Goal: Information Seeking & Learning: Learn about a topic

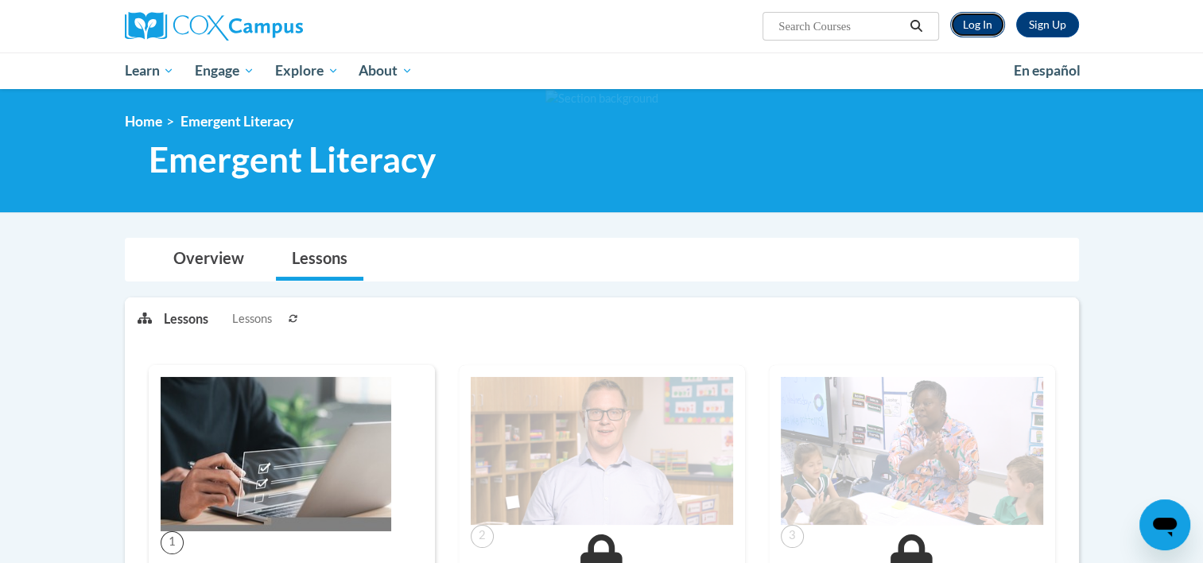
click at [976, 25] on link "Log In" at bounding box center [977, 24] width 55 height 25
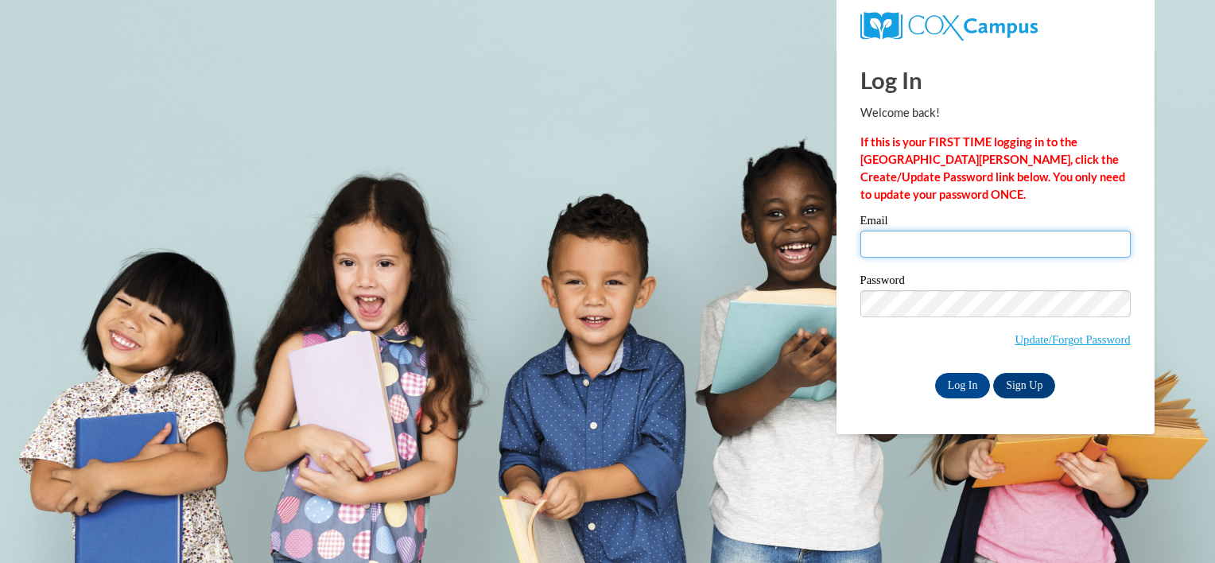
click at [893, 249] on input "Email" at bounding box center [995, 244] width 270 height 27
type input "corers16@gmail.com"
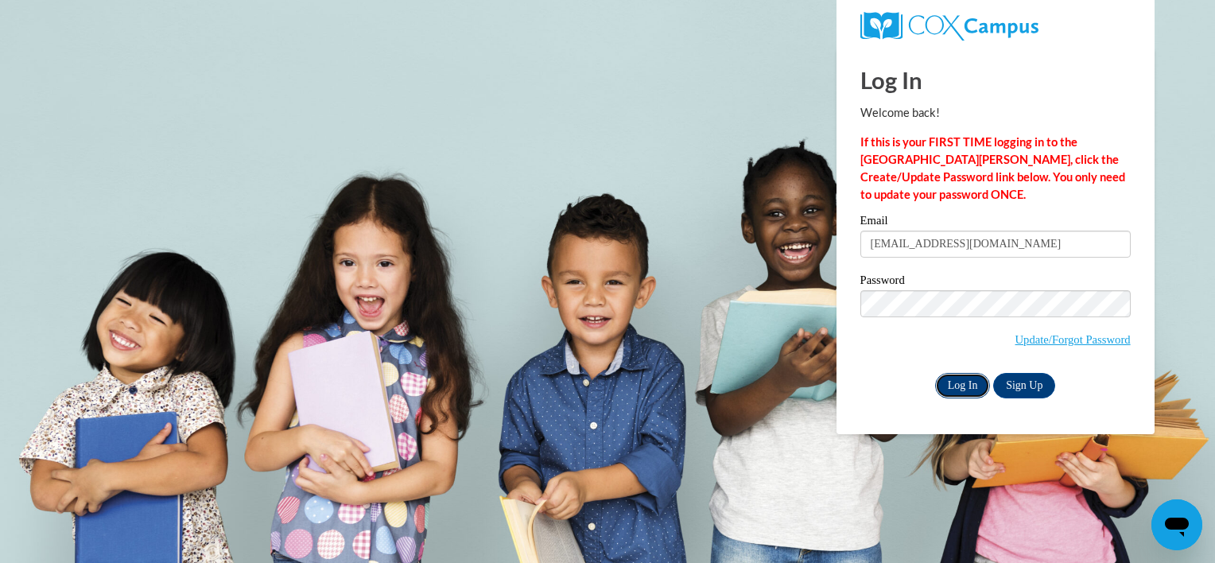
click at [964, 386] on input "Log In" at bounding box center [963, 385] width 56 height 25
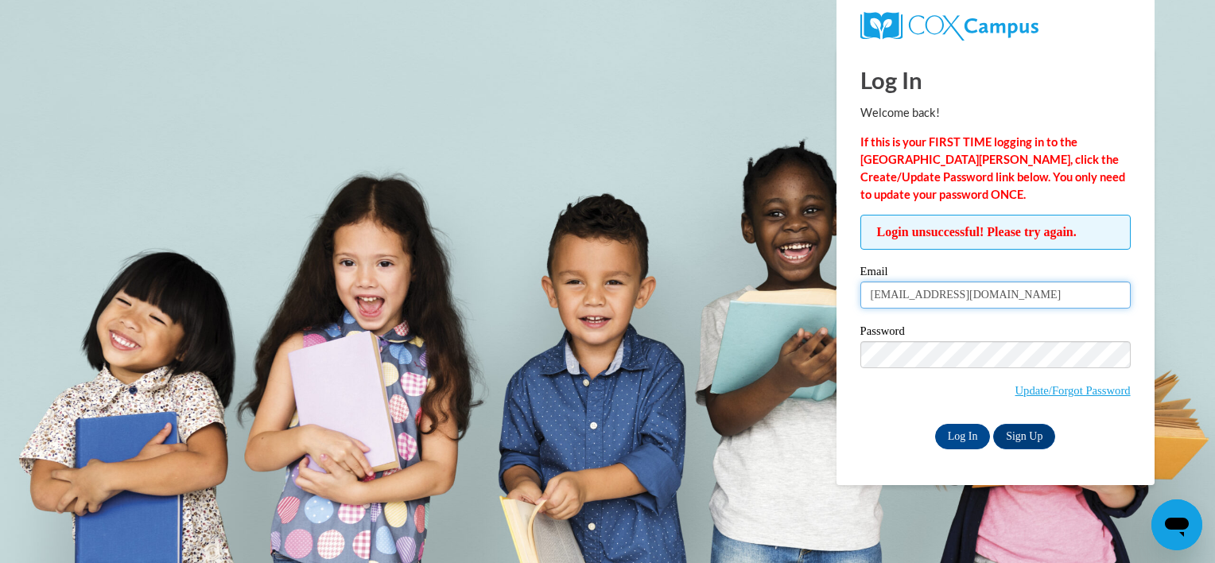
click at [915, 294] on input "corers16@gmail.com" at bounding box center [995, 294] width 270 height 27
type input "corers15@gmail.com"
click at [951, 431] on input "Log In" at bounding box center [963, 436] width 56 height 25
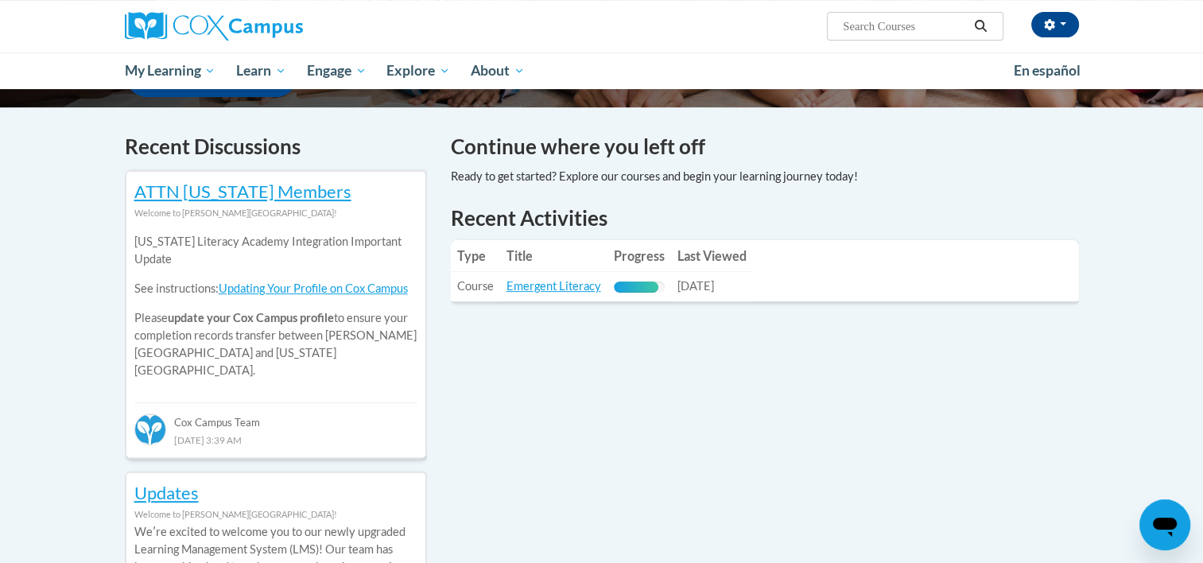
scroll to position [453, 0]
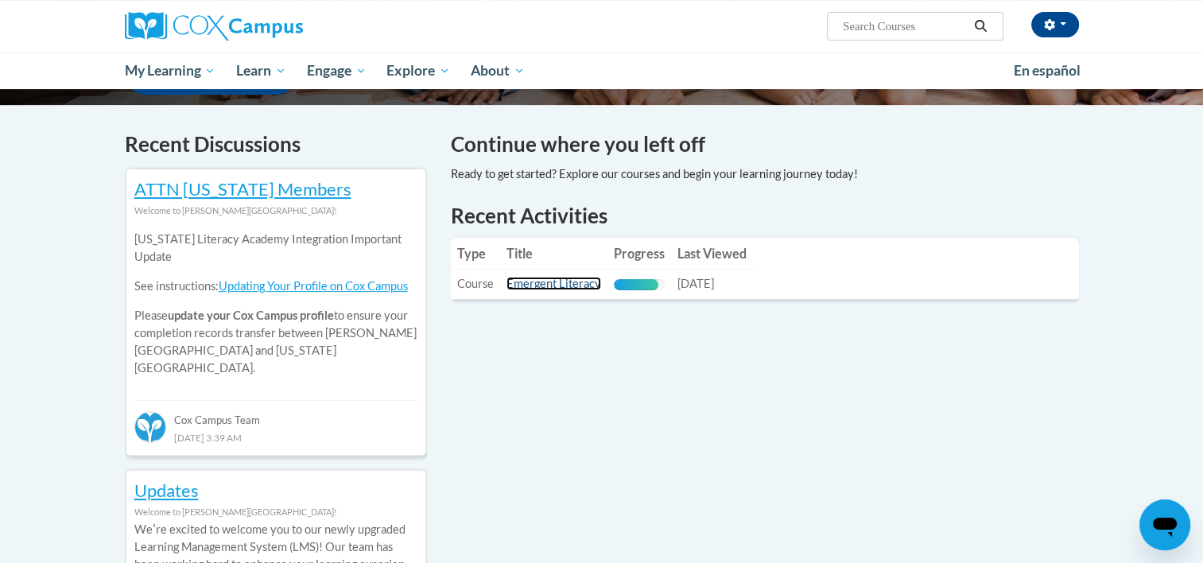
click at [545, 287] on link "Emergent Literacy" at bounding box center [553, 284] width 95 height 14
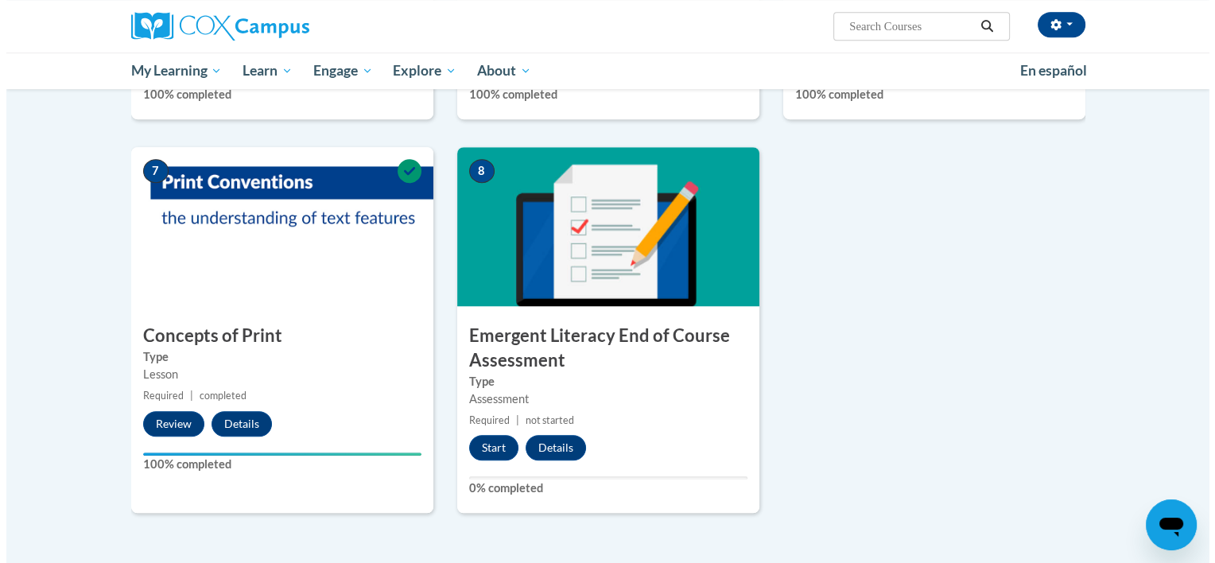
scroll to position [1033, 0]
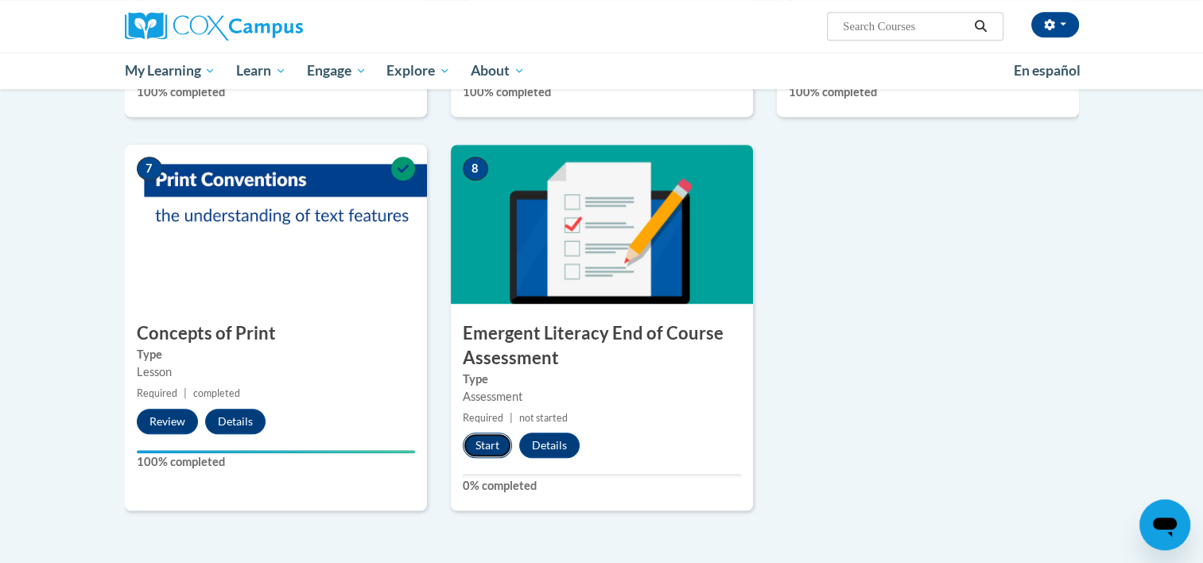
click at [490, 452] on button "Start" at bounding box center [487, 444] width 49 height 25
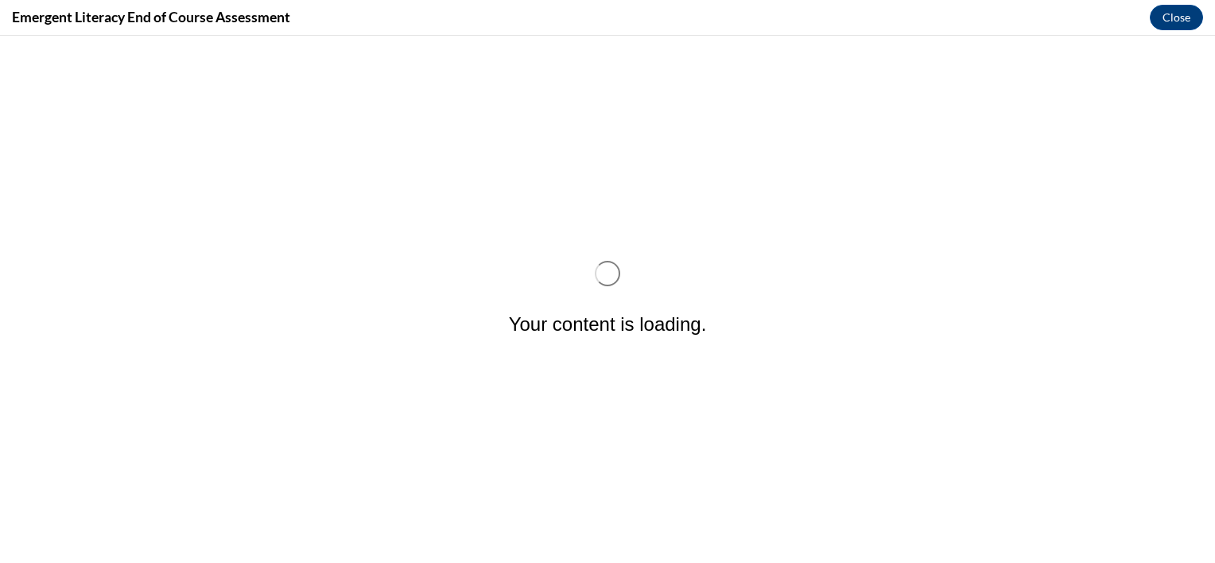
scroll to position [0, 0]
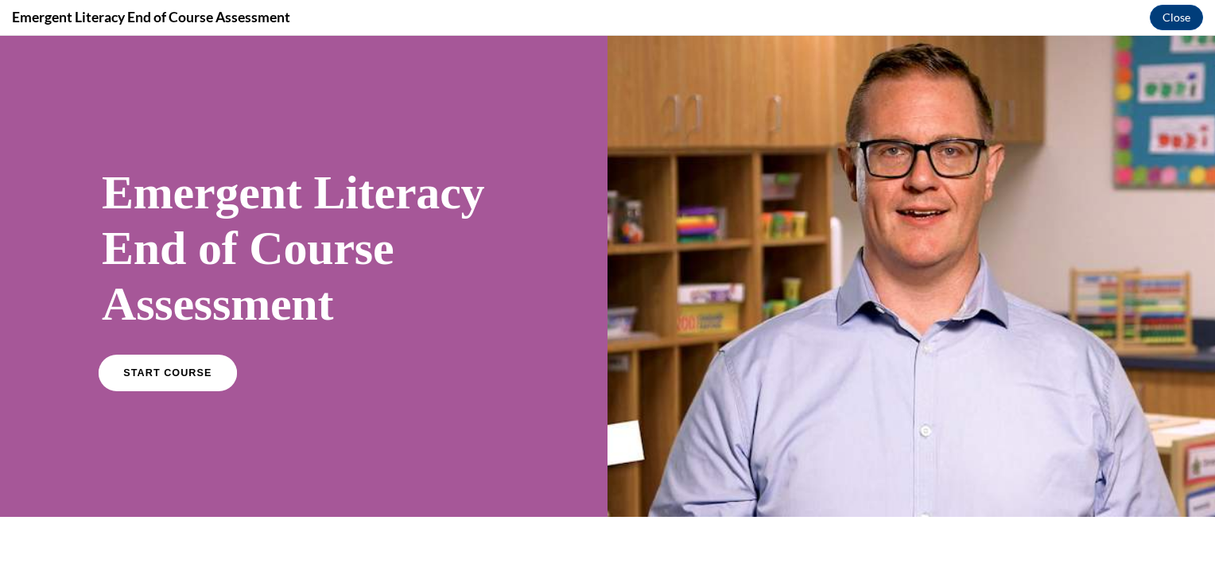
click at [196, 374] on span "START COURSE" at bounding box center [167, 373] width 88 height 12
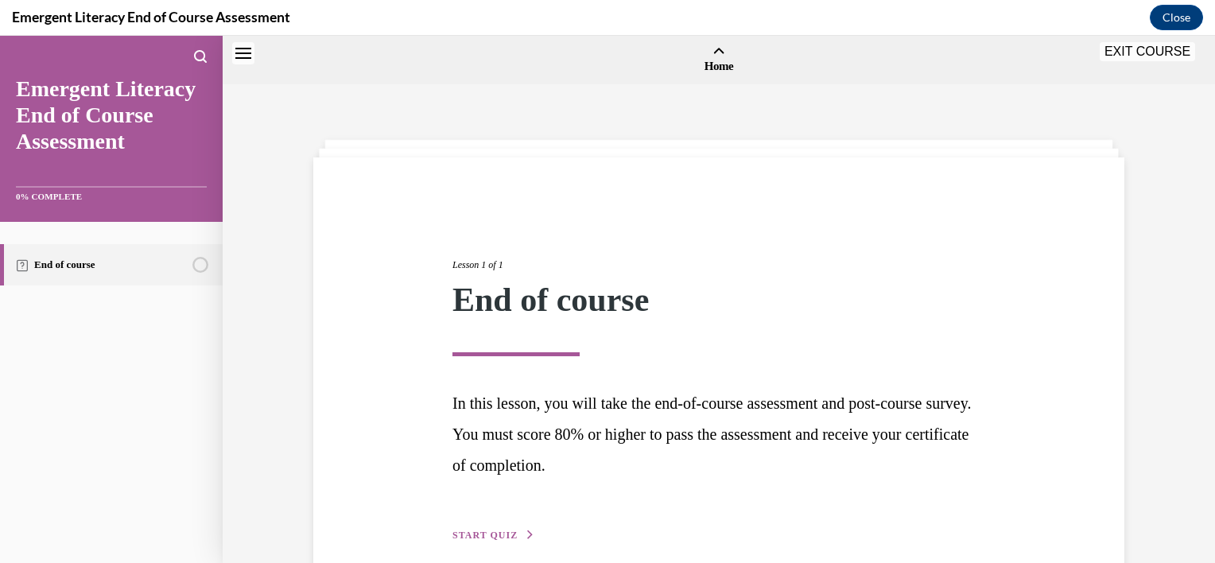
scroll to position [49, 0]
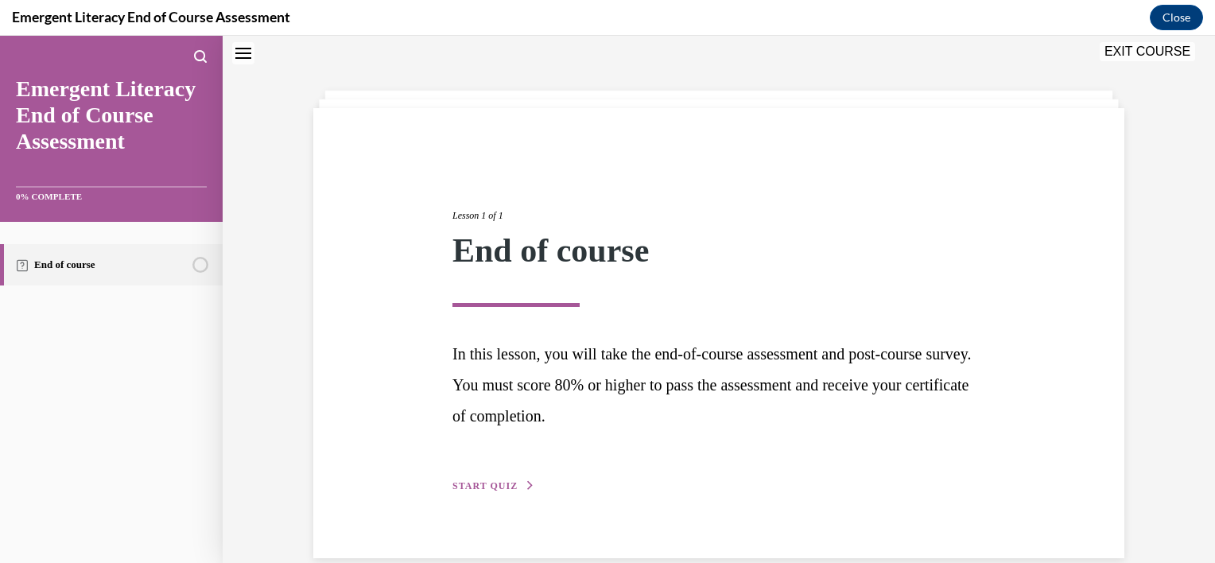
click at [461, 481] on span "START QUIZ" at bounding box center [484, 485] width 65 height 11
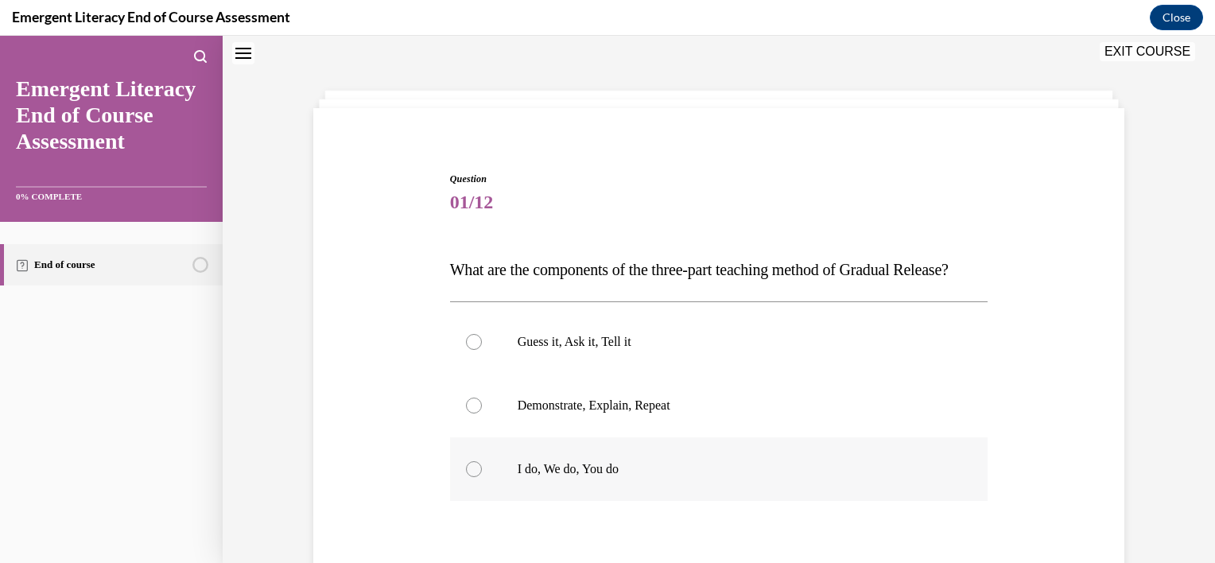
click at [467, 477] on div at bounding box center [474, 469] width 16 height 16
click at [467, 477] on input "I do, We do, You do" at bounding box center [474, 469] width 16 height 16
radio input "true"
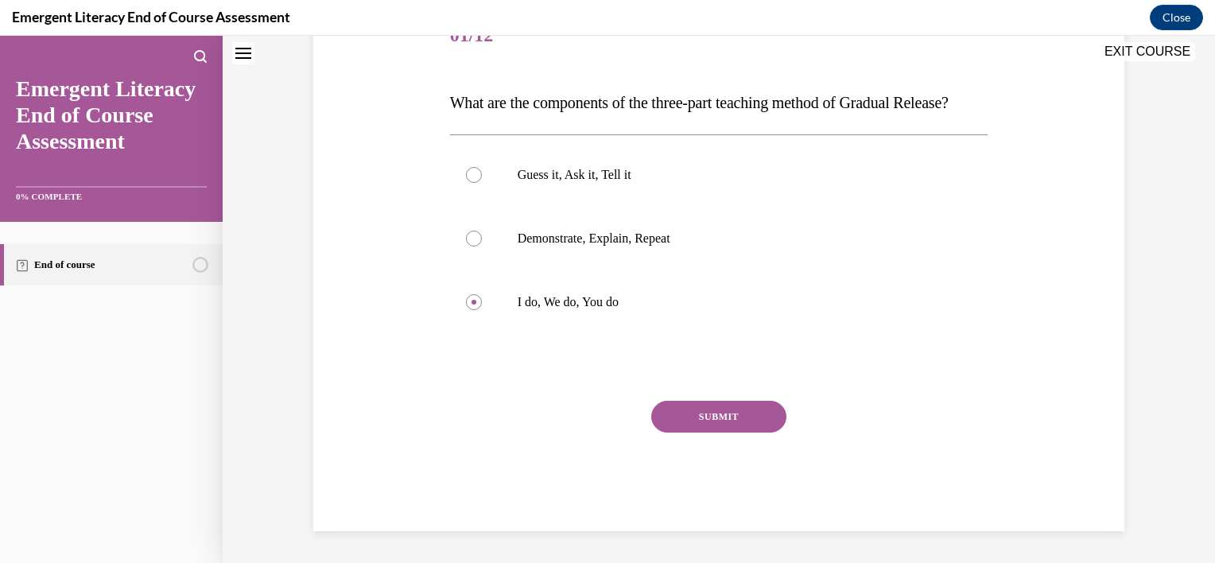
scroll to position [229, 0]
click at [731, 432] on button "SUBMIT" at bounding box center [718, 417] width 135 height 32
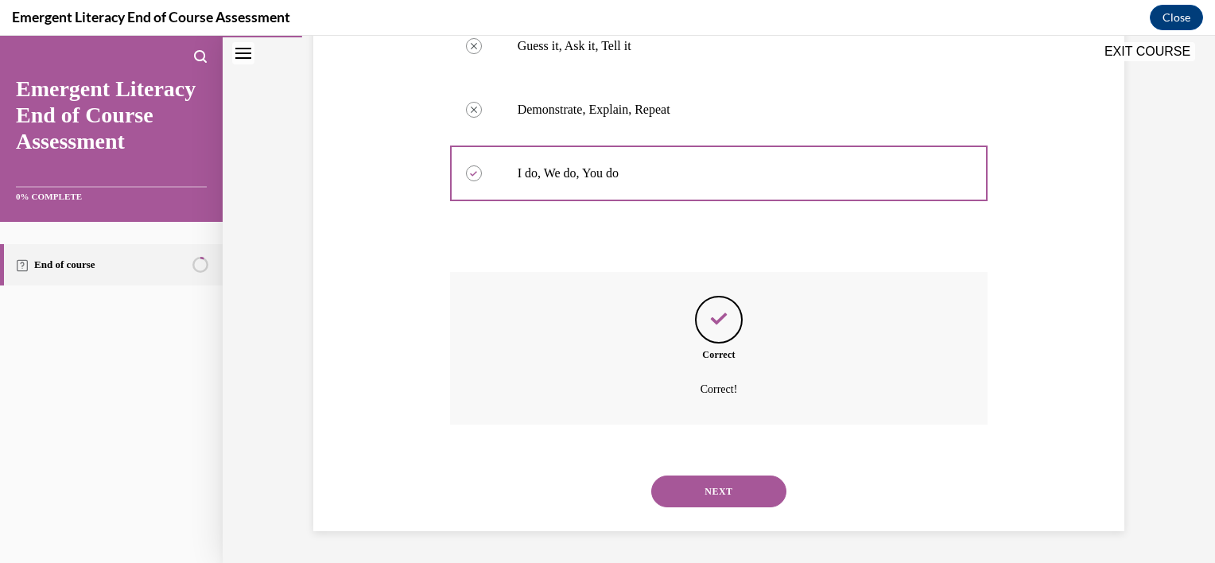
scroll to position [376, 0]
click at [708, 493] on button "NEXT" at bounding box center [718, 491] width 135 height 32
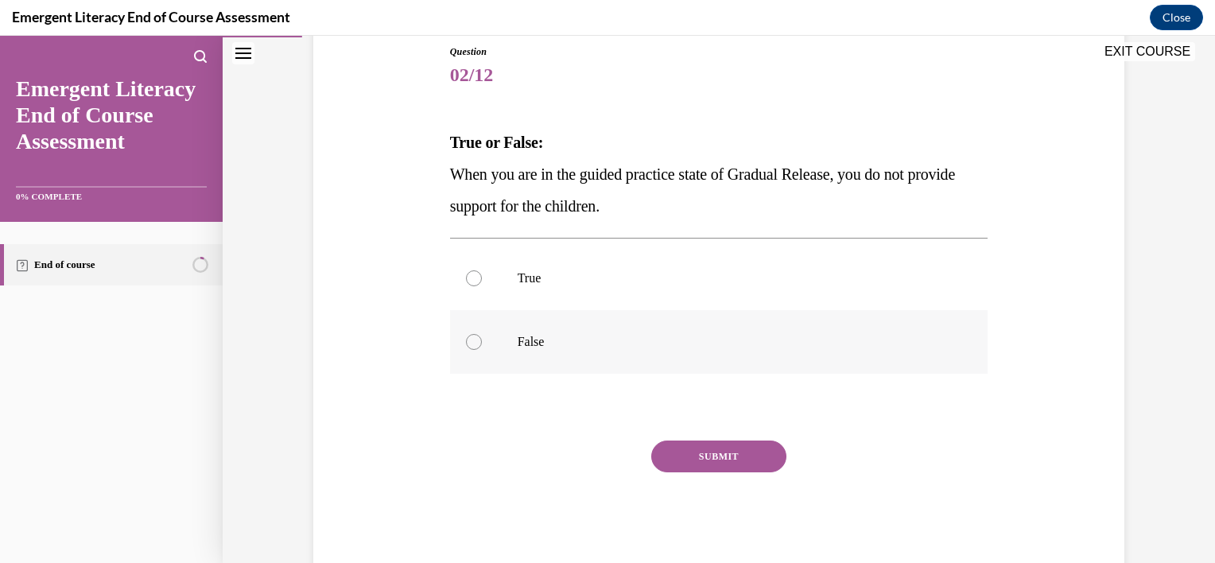
click at [471, 340] on div at bounding box center [474, 342] width 16 height 16
click at [471, 340] on input "False" at bounding box center [474, 342] width 16 height 16
radio input "true"
click at [688, 442] on button "SUBMIT" at bounding box center [718, 456] width 135 height 32
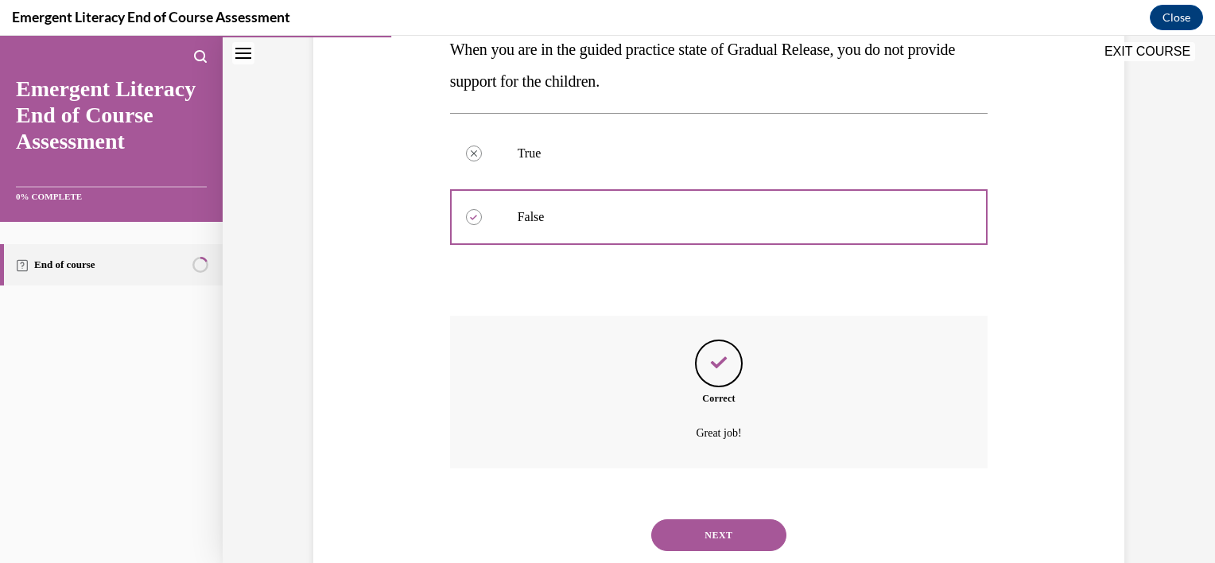
scroll to position [344, 0]
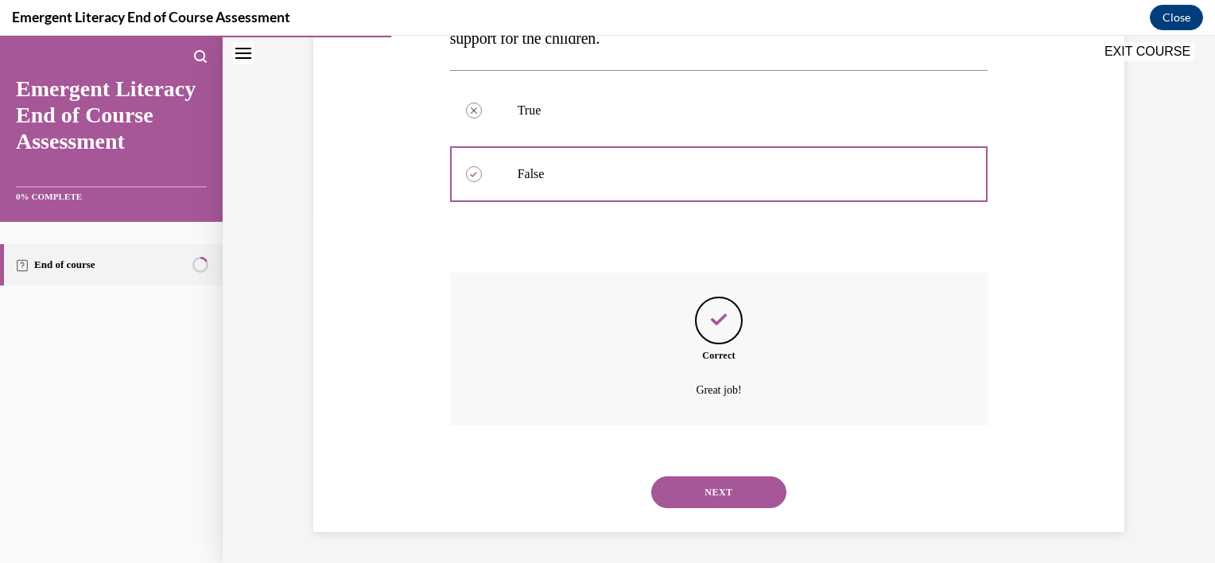
click at [688, 482] on button "NEXT" at bounding box center [718, 492] width 135 height 32
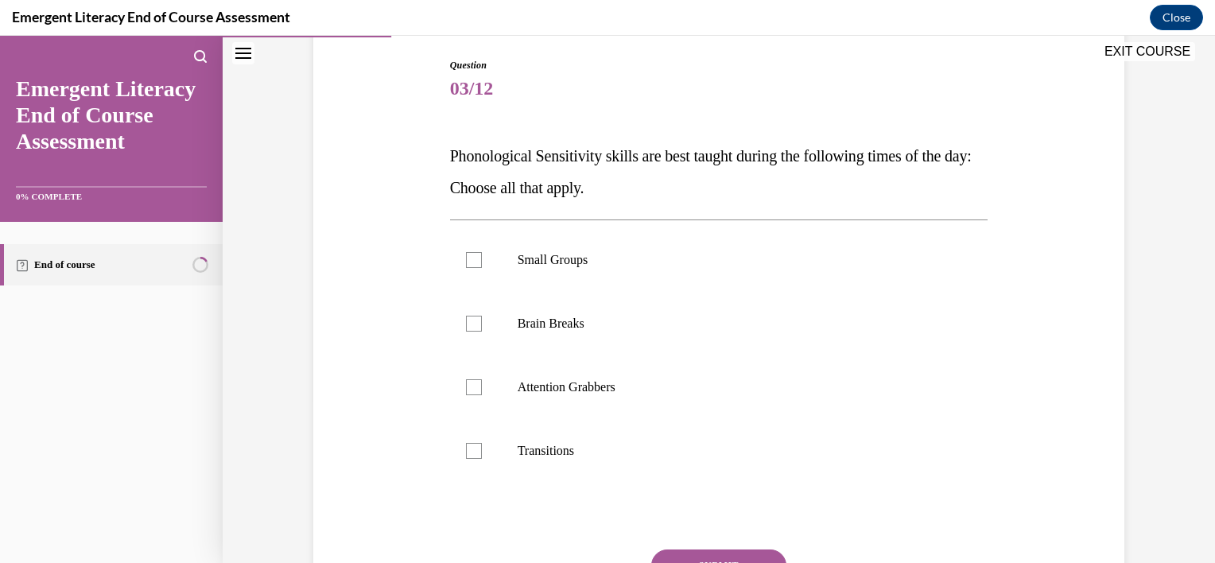
scroll to position [200, 0]
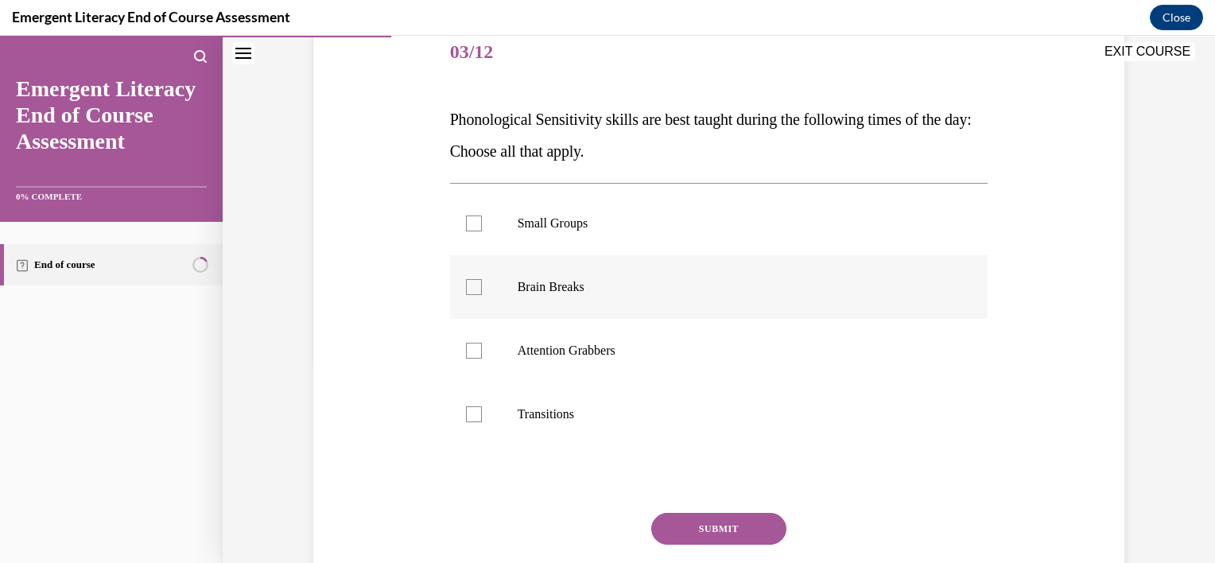
click at [466, 286] on div at bounding box center [474, 287] width 16 height 16
click at [466, 286] on input "Brain Breaks" at bounding box center [474, 287] width 16 height 16
checkbox input "true"
click at [466, 226] on div at bounding box center [474, 223] width 16 height 16
click at [466, 226] on input "Small Groups" at bounding box center [474, 223] width 16 height 16
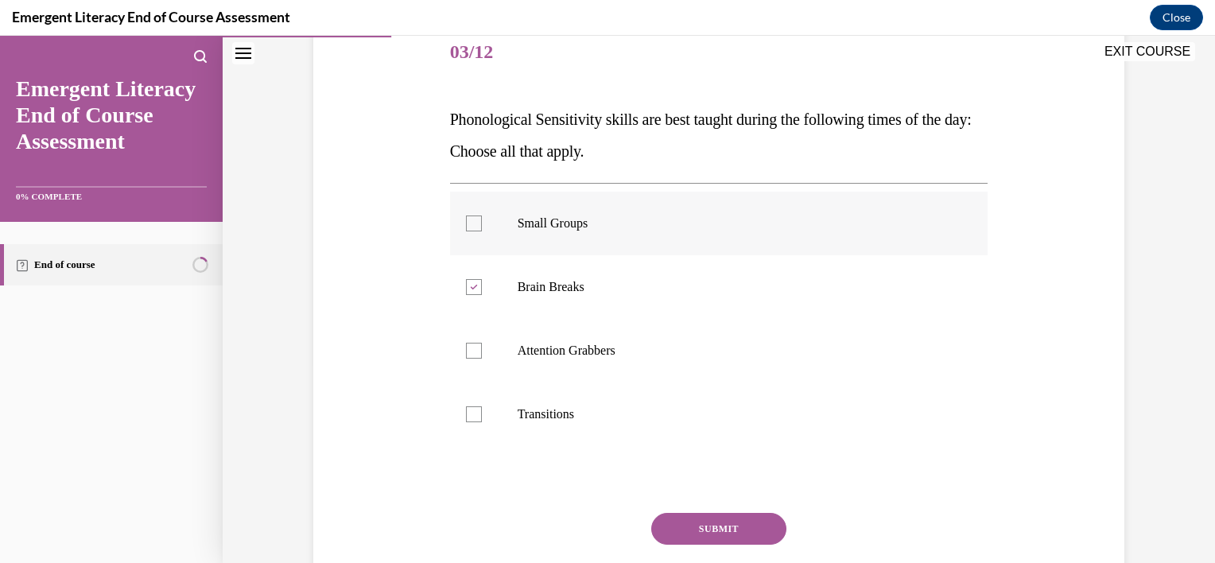
checkbox input "true"
click at [466, 347] on div at bounding box center [474, 351] width 16 height 16
click at [466, 347] on input "Attention Grabbers" at bounding box center [474, 351] width 16 height 16
checkbox input "true"
click at [470, 405] on label "Transitions" at bounding box center [719, 414] width 538 height 64
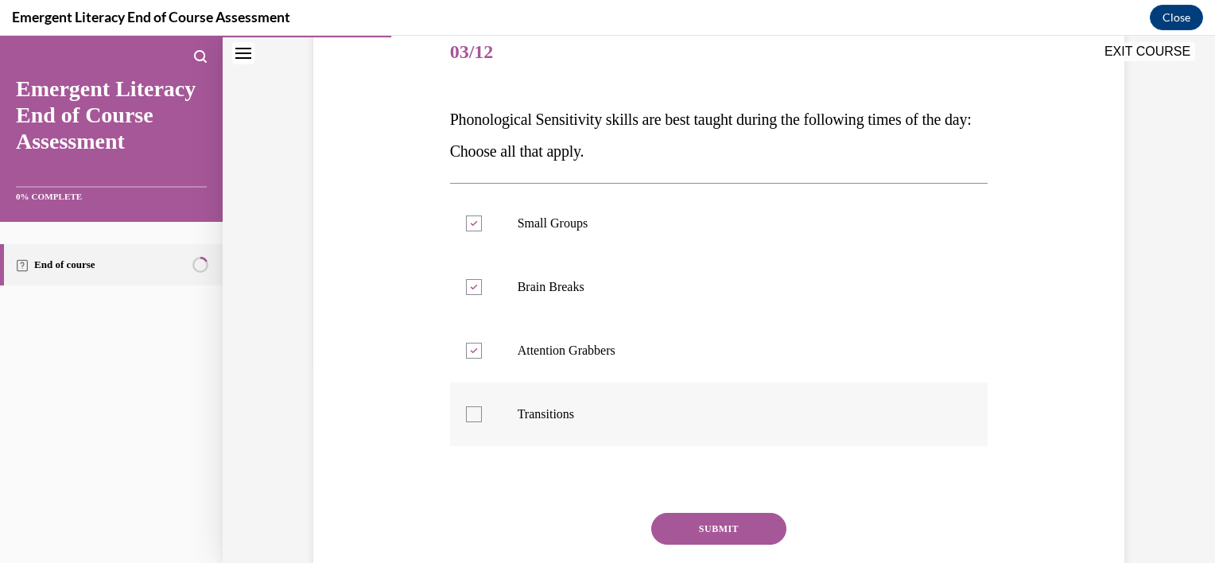
click at [470, 406] on input "Transitions" at bounding box center [474, 414] width 16 height 16
checkbox input "true"
click at [661, 521] on button "SUBMIT" at bounding box center [718, 529] width 135 height 32
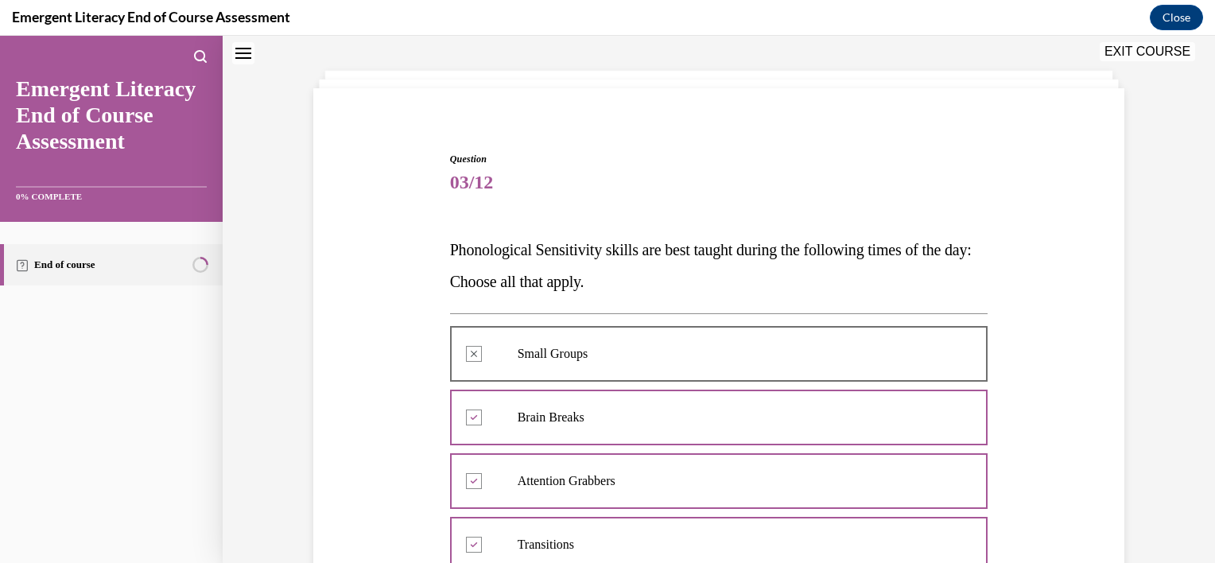
scroll to position [41, 0]
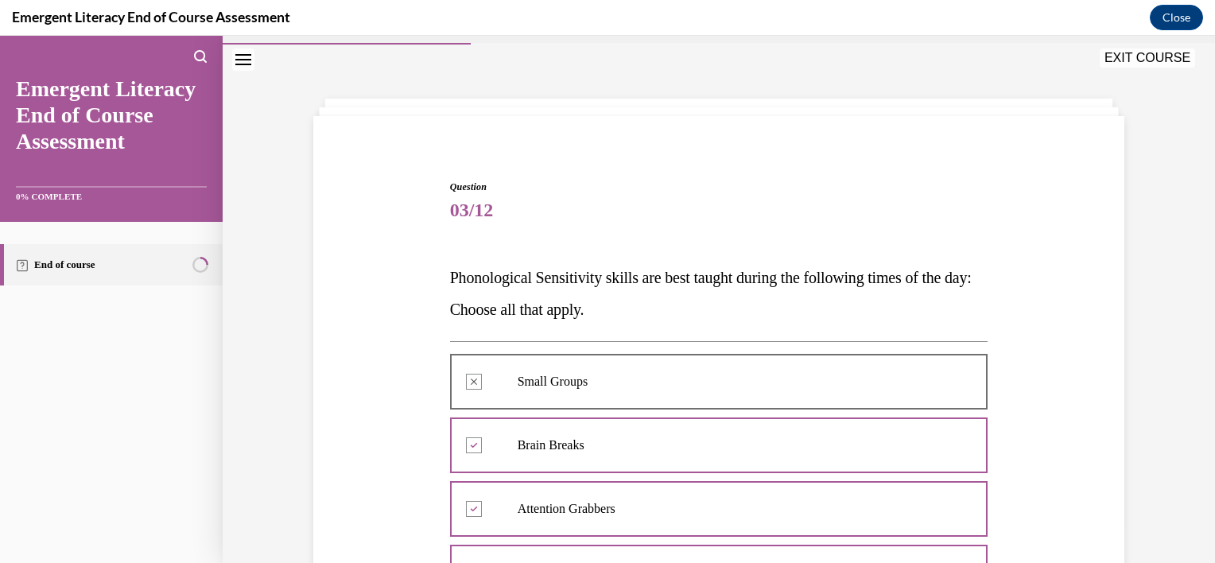
click at [464, 384] on div at bounding box center [719, 382] width 538 height 72
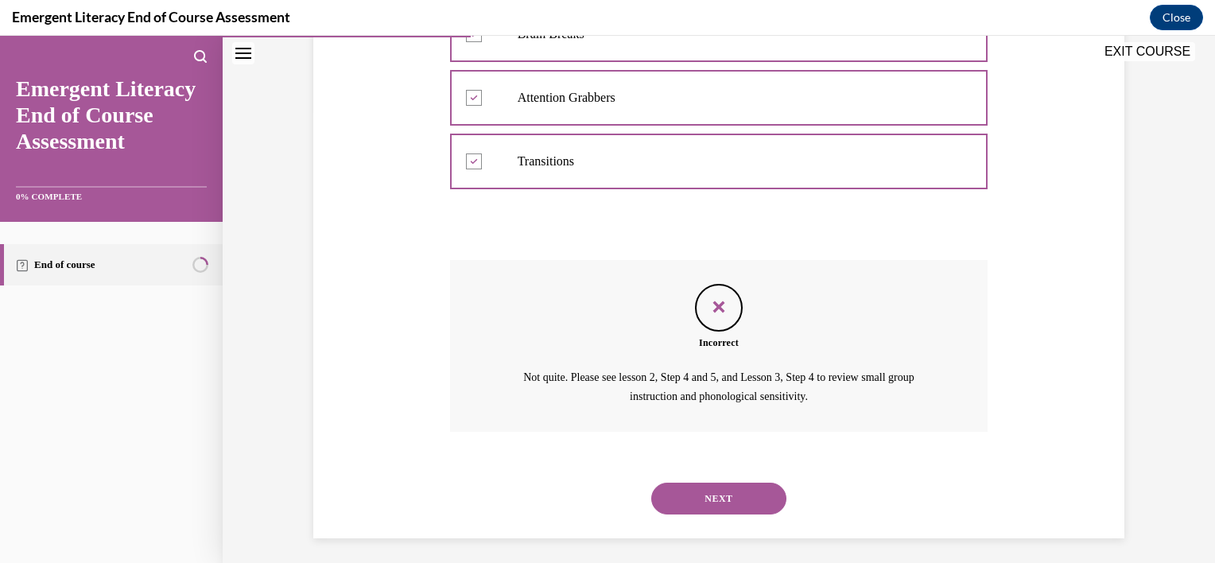
scroll to position [459, 0]
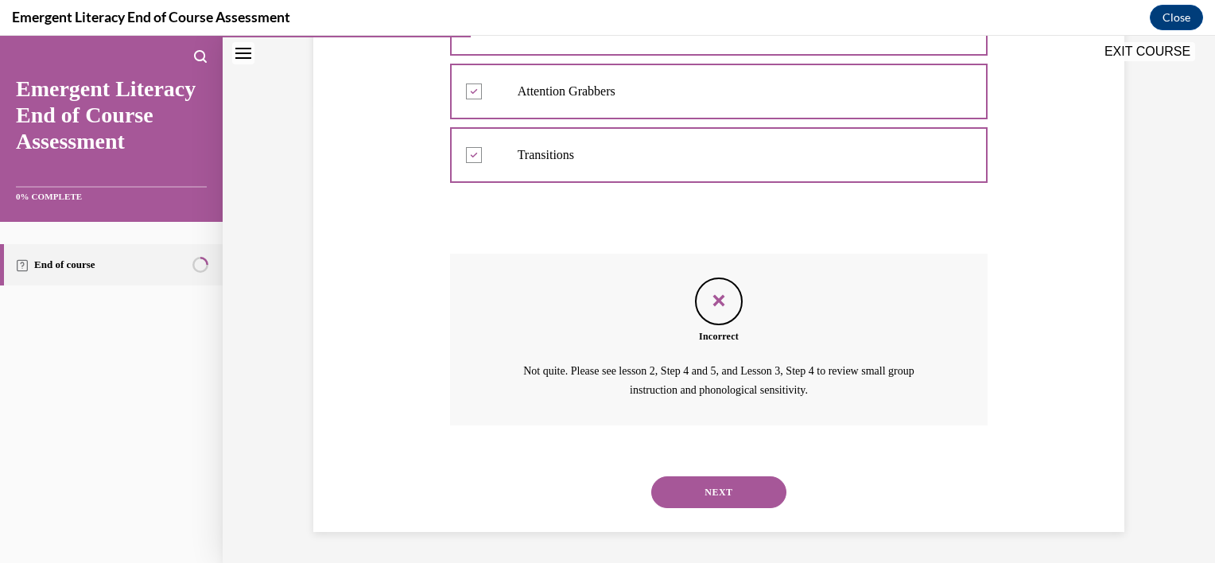
click at [761, 499] on button "NEXT" at bounding box center [718, 492] width 135 height 32
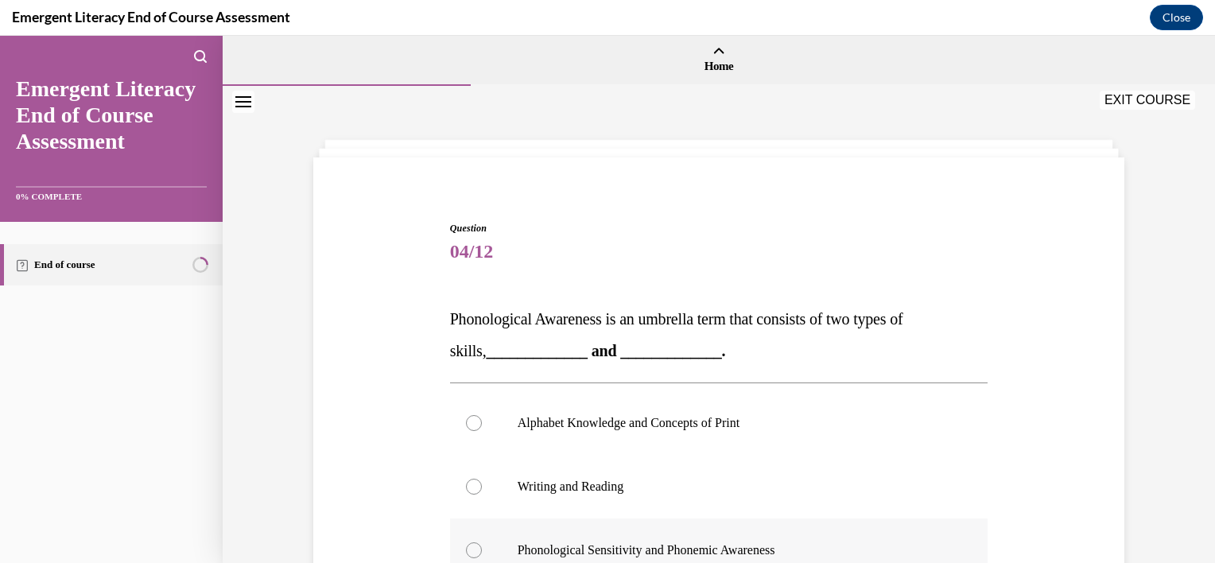
click at [477, 553] on label "Phonological Sensitivity and Phonemic Awareness" at bounding box center [719, 550] width 538 height 64
click at [477, 553] on input "Phonological Sensitivity and Phonemic Awareness" at bounding box center [474, 550] width 16 height 16
radio input "true"
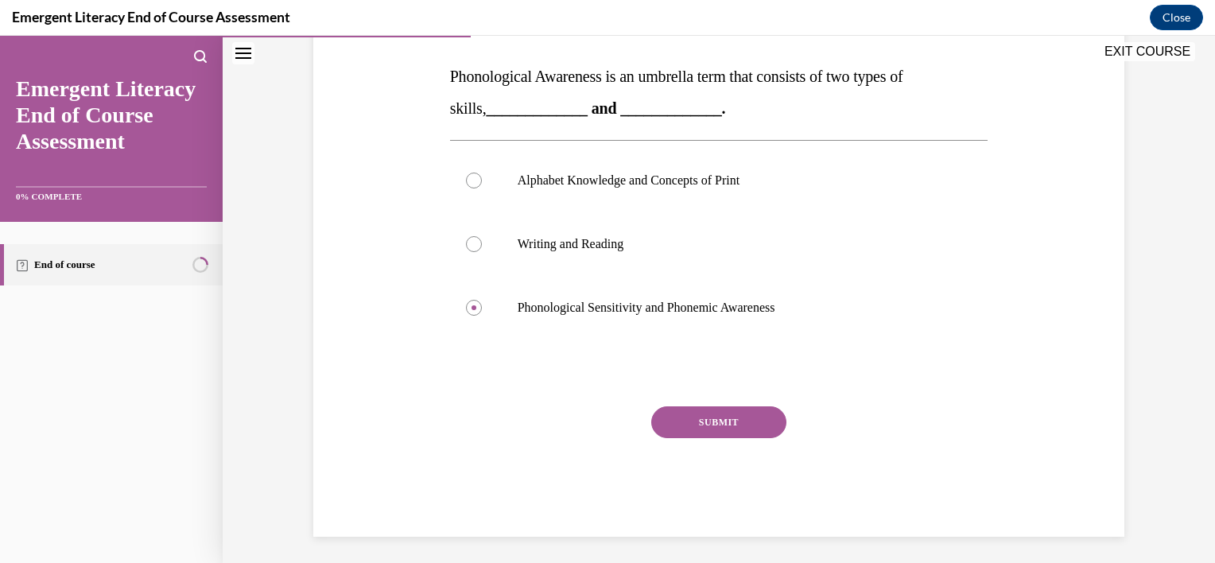
scroll to position [246, 0]
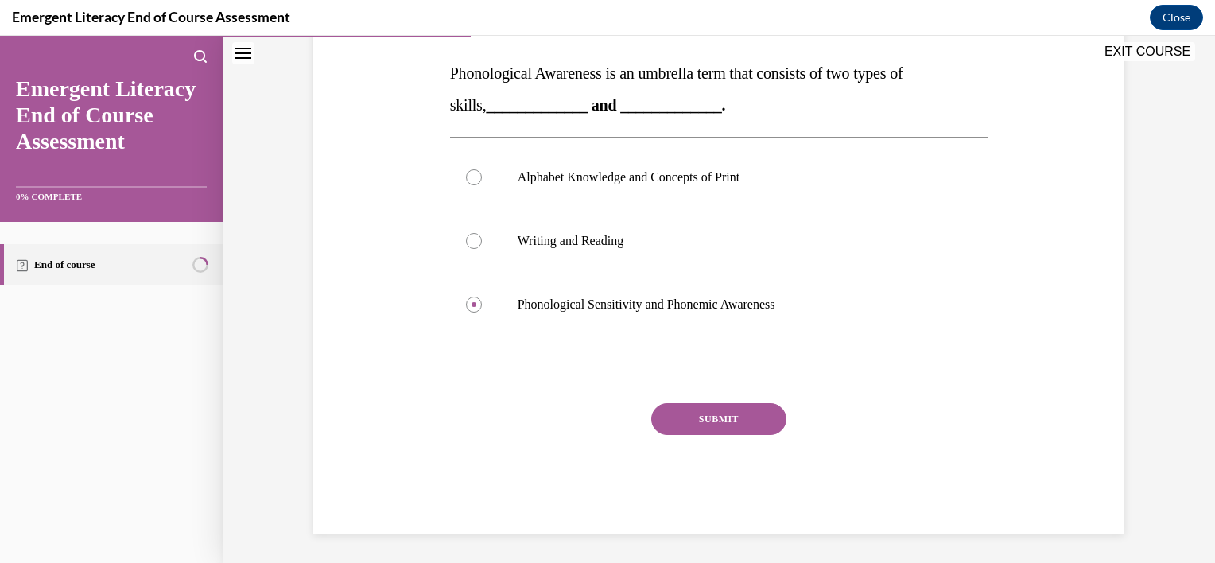
click at [727, 414] on button "SUBMIT" at bounding box center [718, 419] width 135 height 32
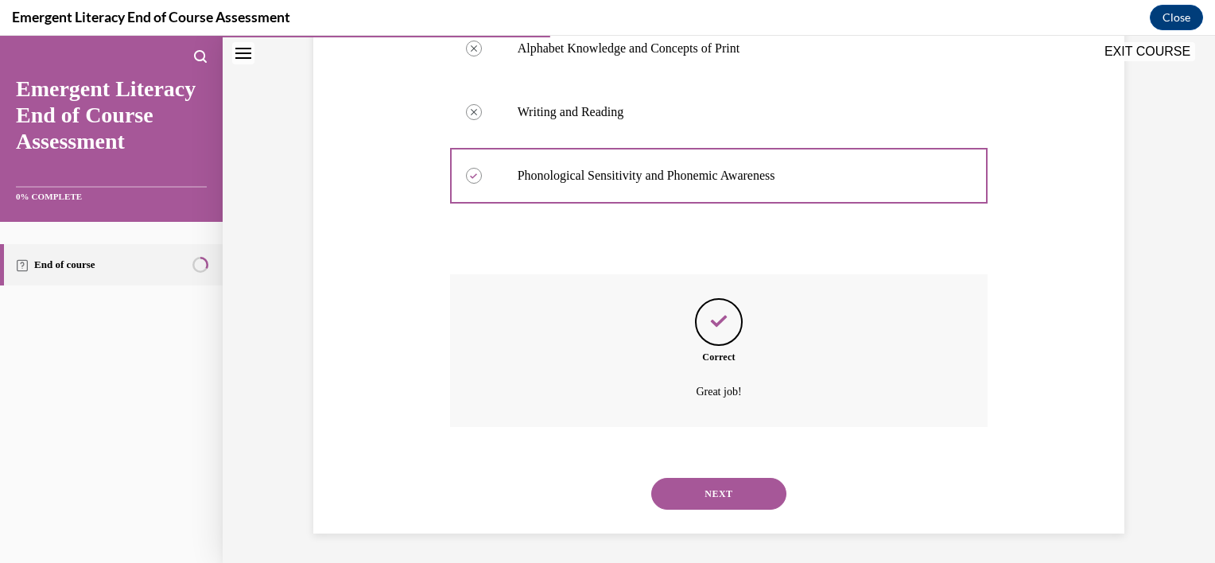
scroll to position [376, 0]
click at [695, 479] on button "NEXT" at bounding box center [718, 492] width 135 height 32
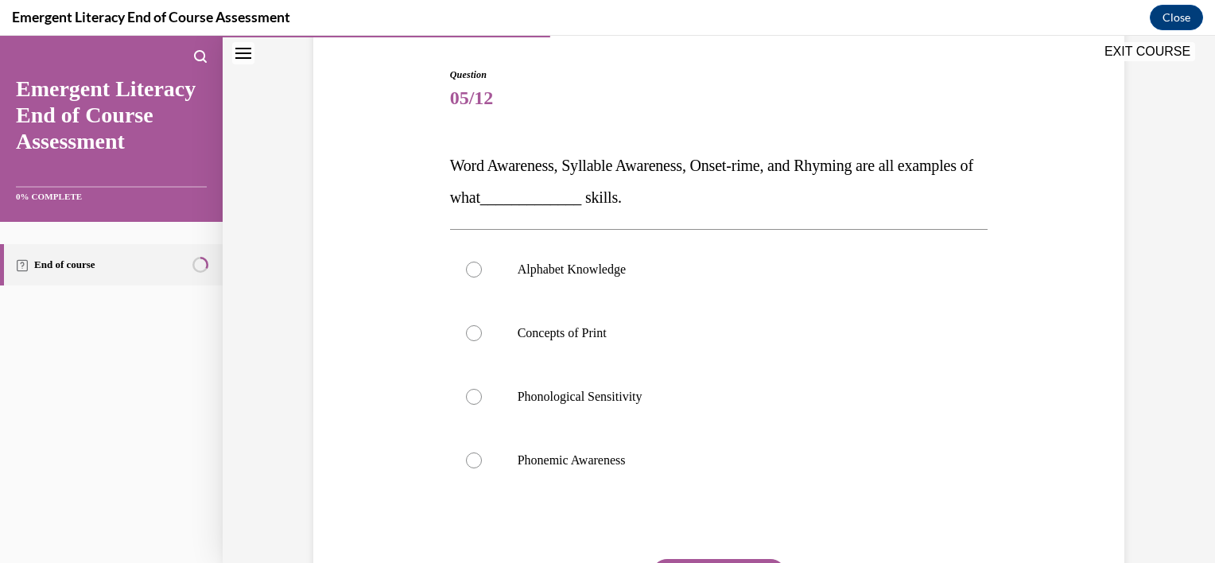
scroll to position [172, 0]
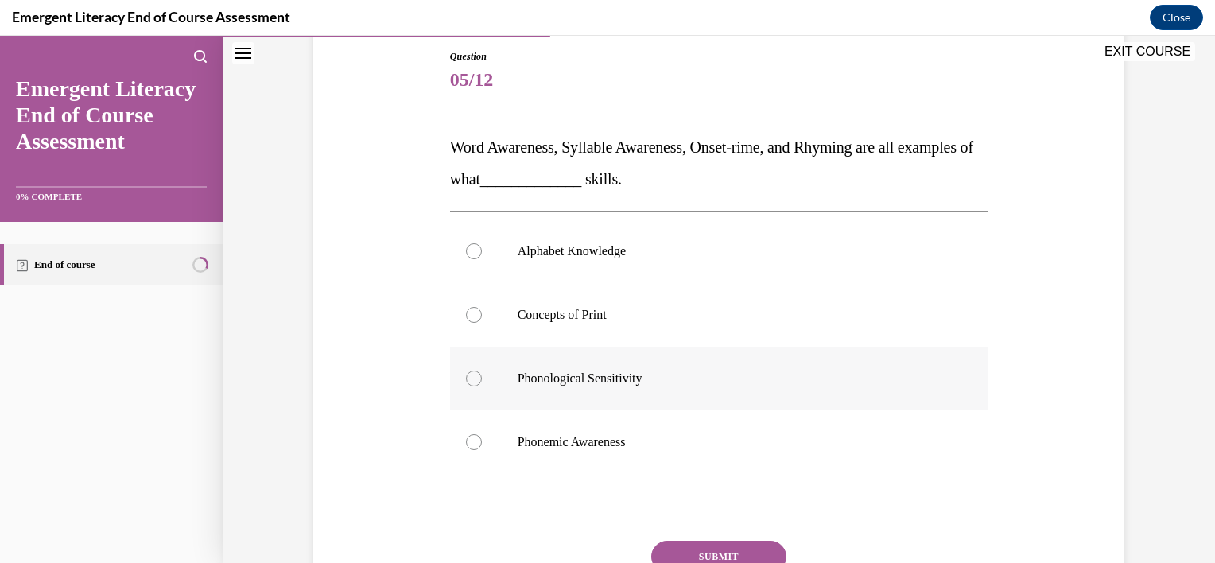
click at [467, 378] on div at bounding box center [474, 378] width 16 height 16
click at [467, 378] on input "Phonological Sensitivity" at bounding box center [474, 378] width 16 height 16
radio input "true"
click at [661, 548] on button "SUBMIT" at bounding box center [718, 556] width 135 height 32
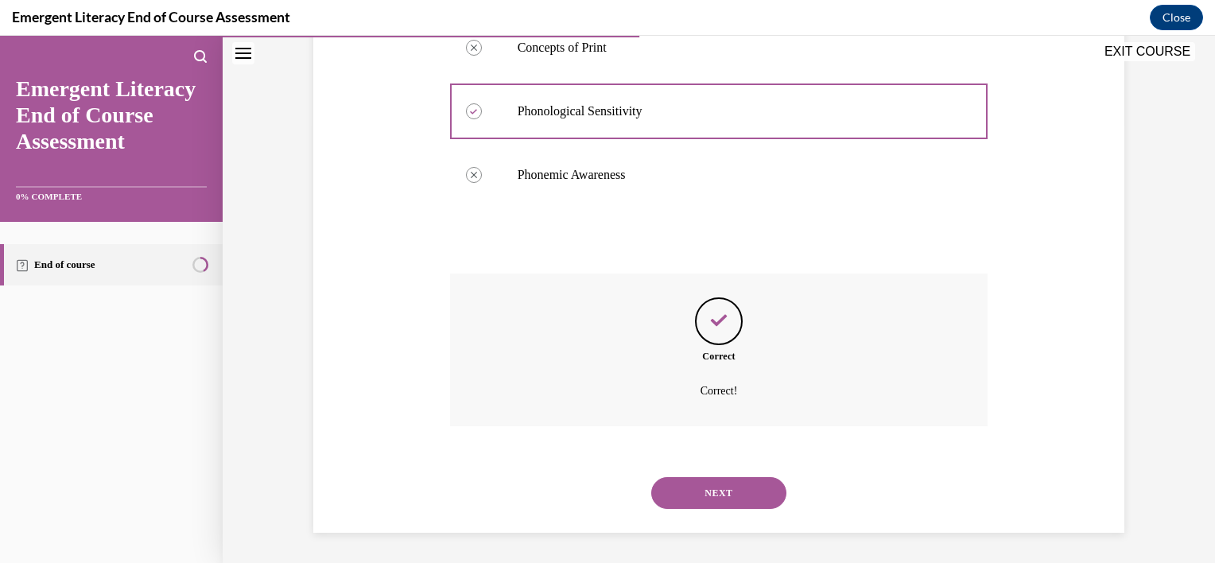
scroll to position [440, 0]
click at [668, 497] on button "NEXT" at bounding box center [718, 492] width 135 height 32
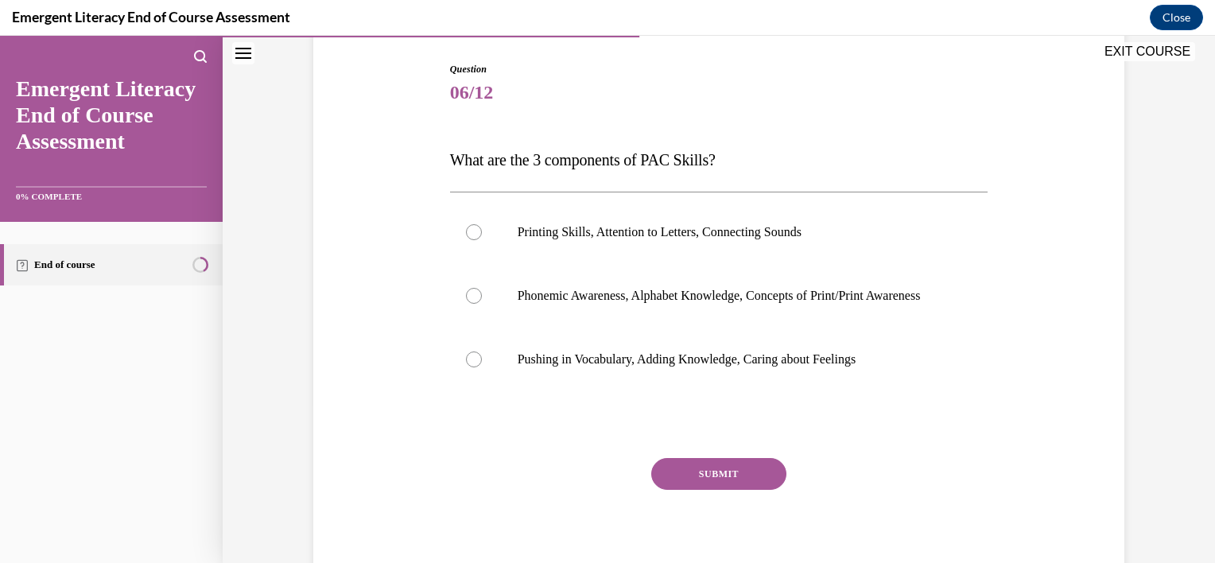
scroll to position [164, 0]
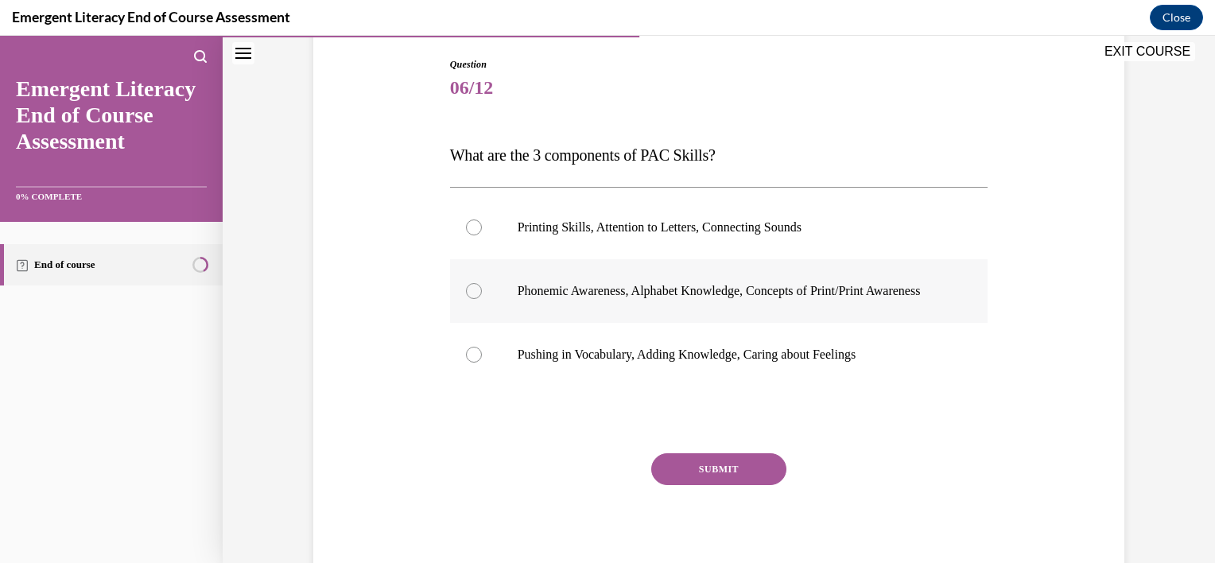
click at [471, 298] on div at bounding box center [474, 291] width 16 height 16
click at [471, 298] on input "Phonemic Awareness, Alphabet Knowledge, Concepts of Print/Print Awareness" at bounding box center [474, 291] width 16 height 16
radio input "true"
click at [687, 481] on button "SUBMIT" at bounding box center [718, 469] width 135 height 32
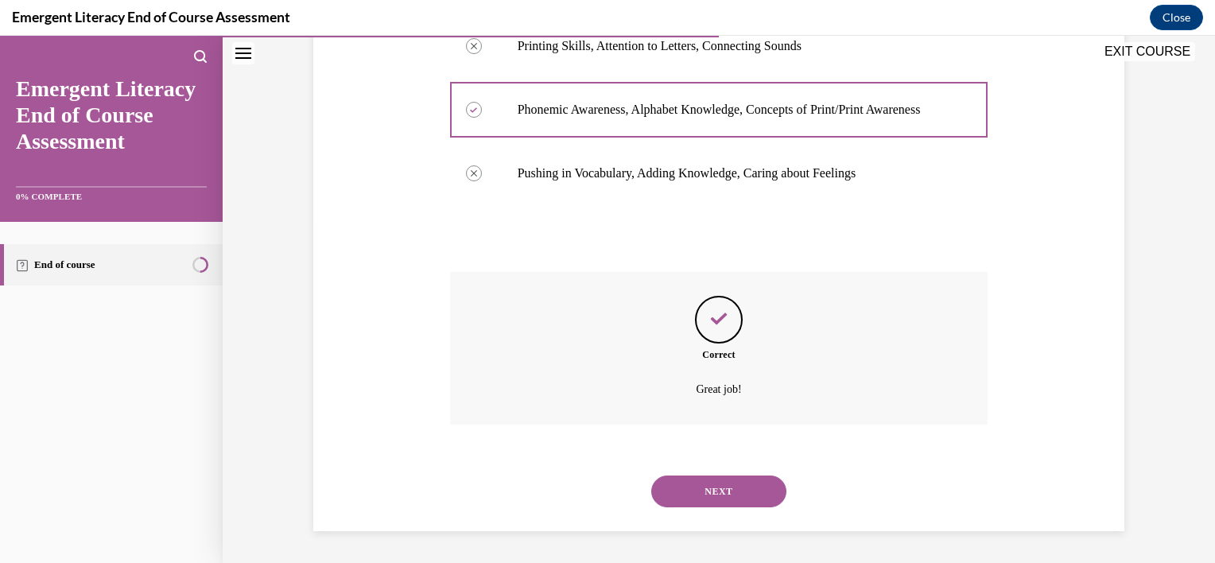
scroll to position [360, 0]
click at [689, 482] on button "NEXT" at bounding box center [718, 491] width 135 height 32
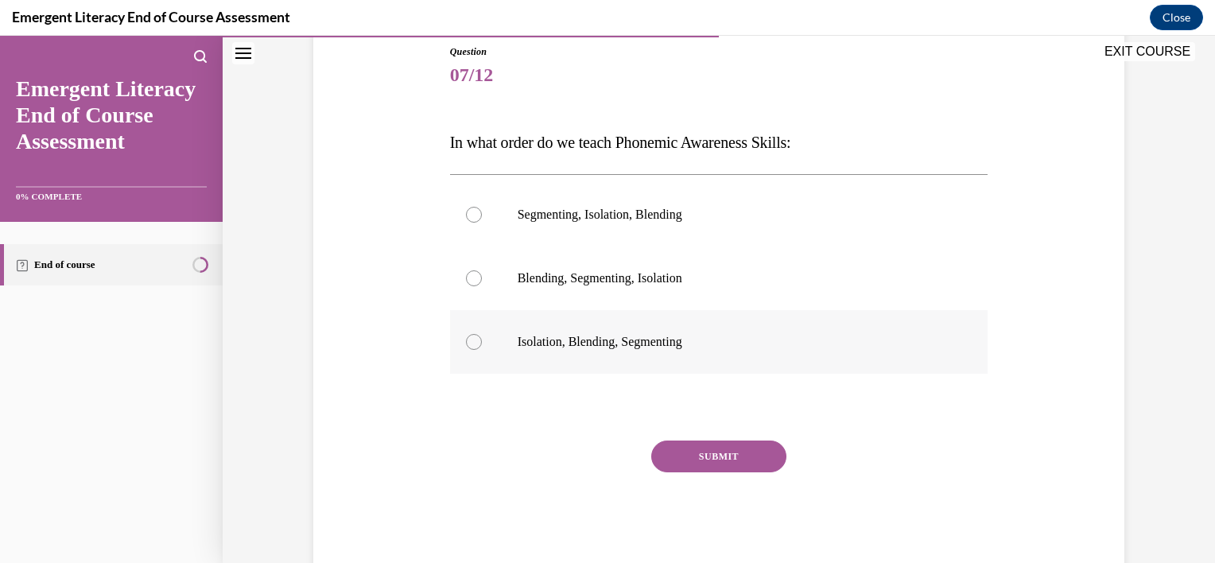
click at [467, 344] on div at bounding box center [474, 342] width 16 height 16
click at [467, 344] on input "Isolation, Blending, Segmenting" at bounding box center [474, 342] width 16 height 16
radio input "true"
click at [693, 451] on button "SUBMIT" at bounding box center [718, 456] width 135 height 32
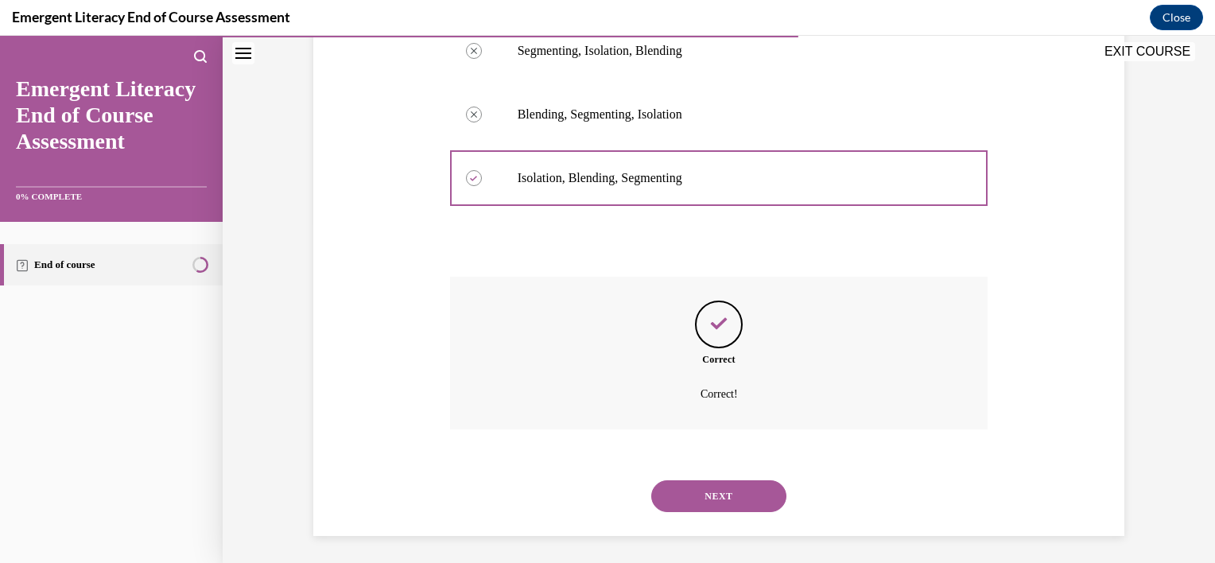
scroll to position [344, 0]
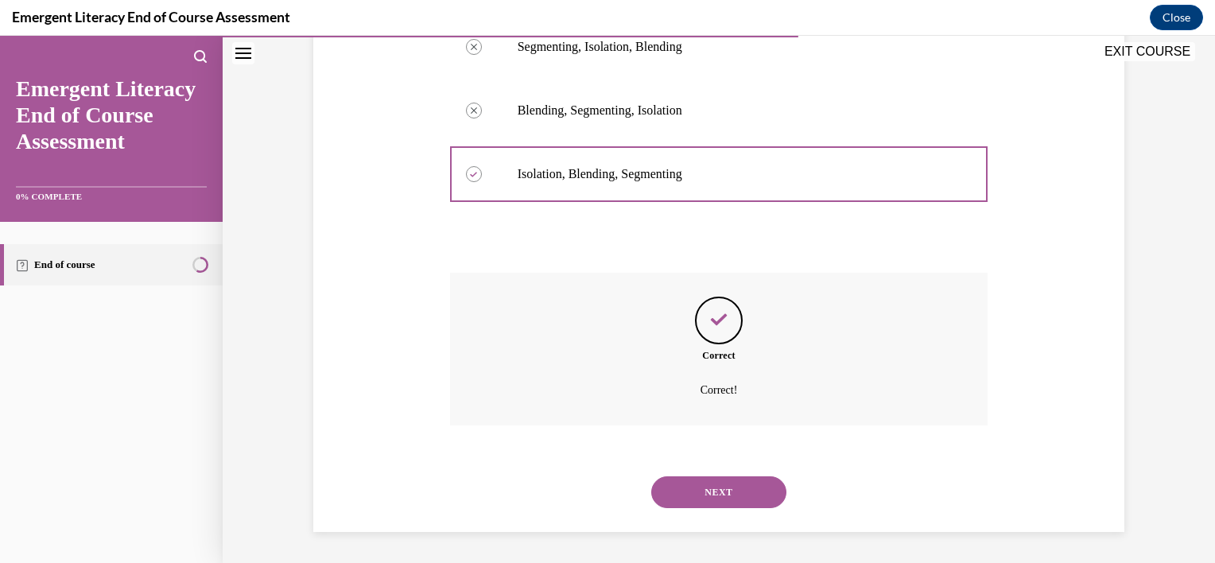
click at [688, 493] on button "NEXT" at bounding box center [718, 492] width 135 height 32
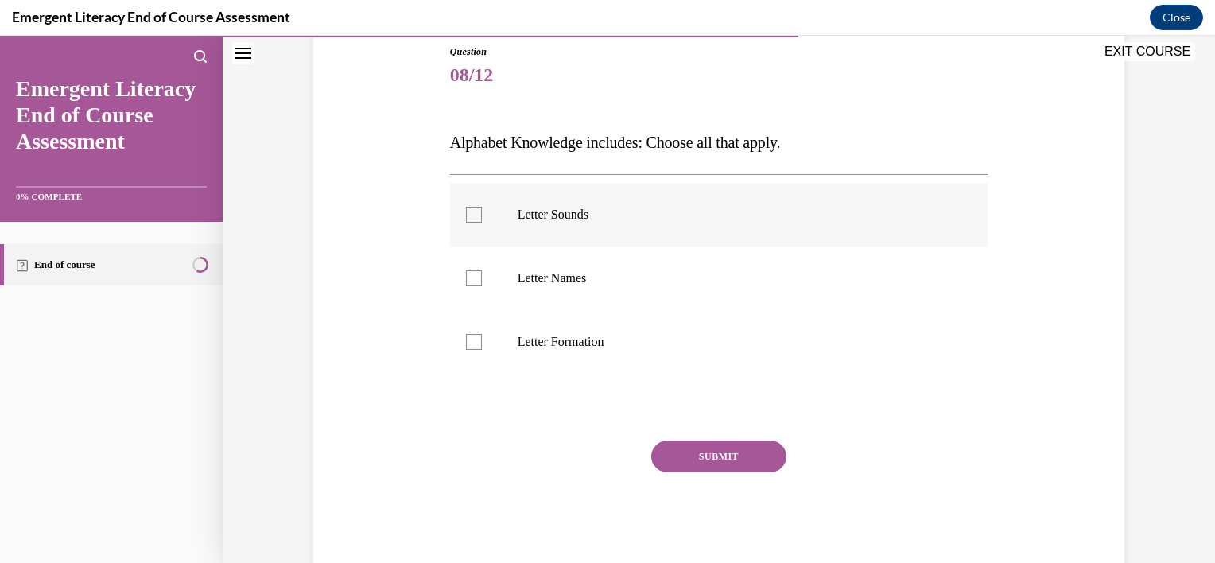
click at [470, 213] on div at bounding box center [474, 215] width 16 height 16
click at [470, 213] on input "Letter Sounds" at bounding box center [474, 215] width 16 height 16
checkbox input "true"
click at [467, 293] on label "Letter Names" at bounding box center [719, 278] width 538 height 64
click at [467, 286] on input "Letter Names" at bounding box center [474, 278] width 16 height 16
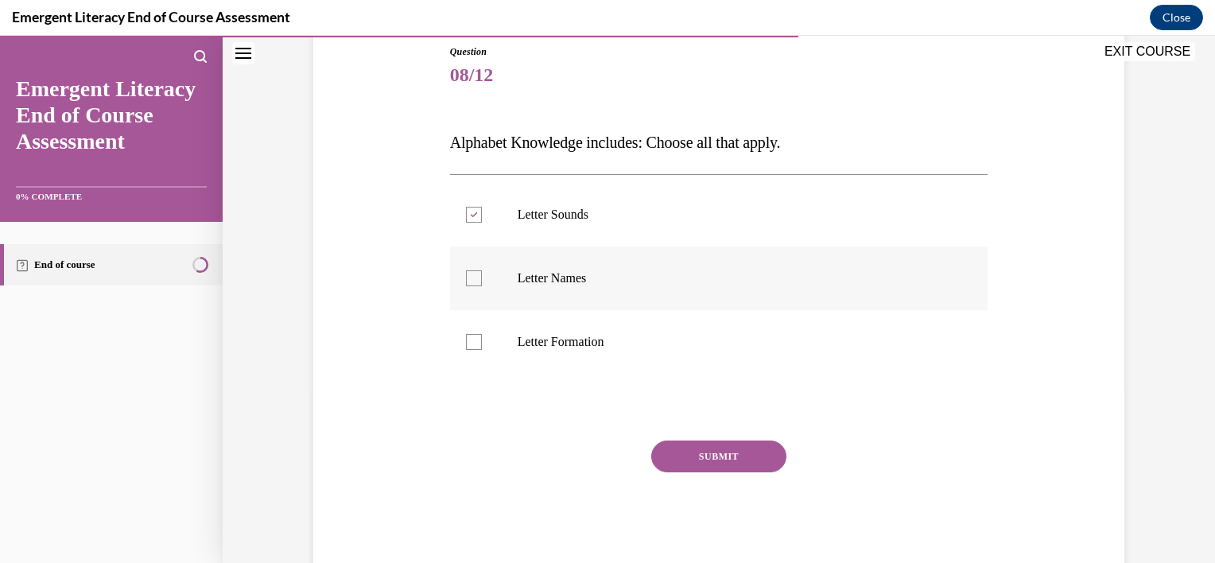
checkbox input "true"
click at [476, 340] on label "Letter Formation" at bounding box center [719, 342] width 538 height 64
click at [476, 340] on input "Letter Formation" at bounding box center [474, 342] width 16 height 16
checkbox input "true"
click at [674, 453] on button "SUBMIT" at bounding box center [718, 456] width 135 height 32
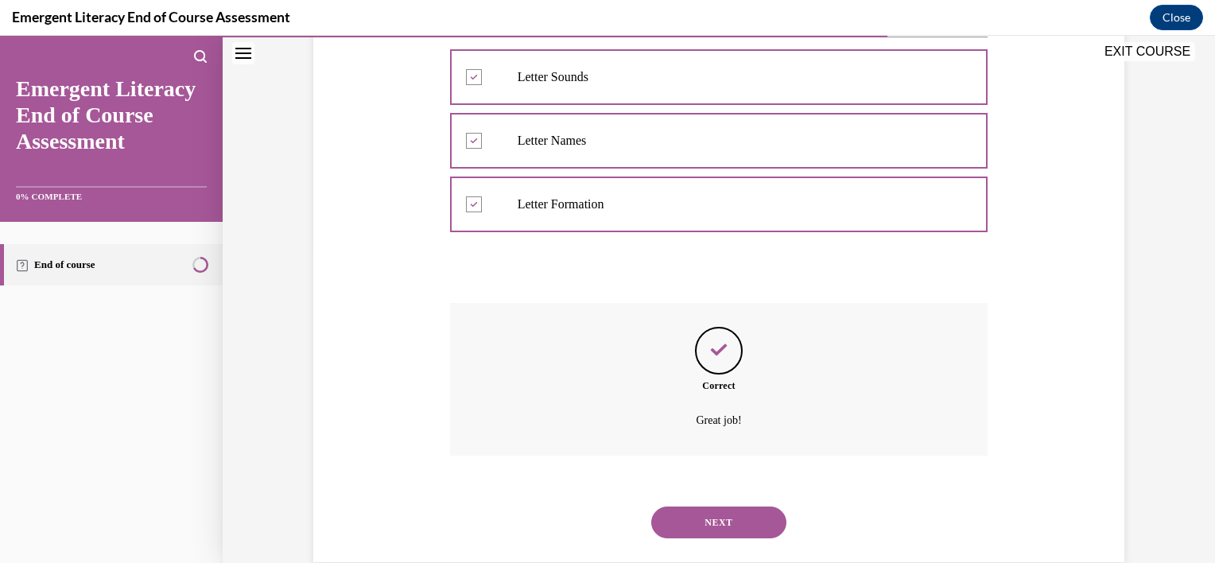
scroll to position [344, 0]
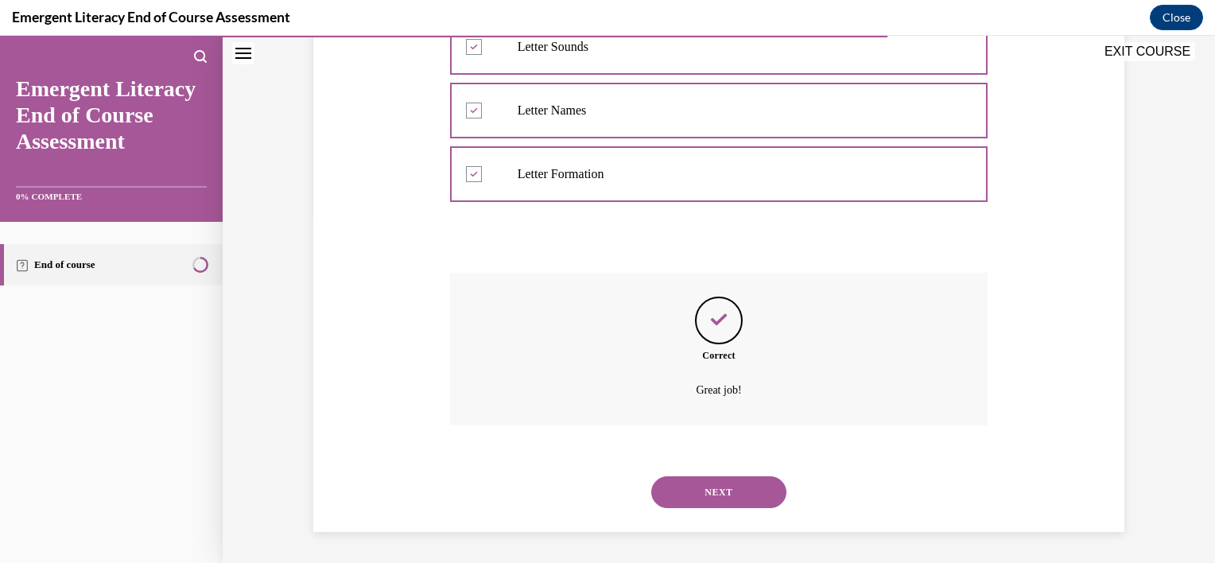
click at [689, 490] on button "NEXT" at bounding box center [718, 492] width 135 height 32
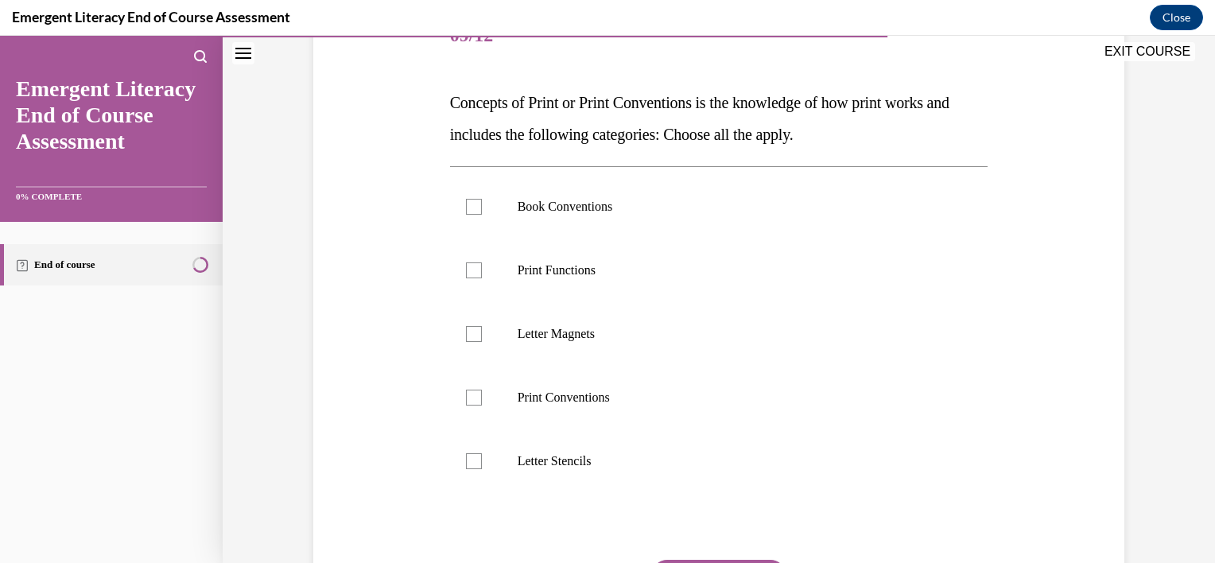
scroll to position [218, 0]
click at [471, 206] on div at bounding box center [474, 205] width 16 height 16
click at [471, 206] on input "Book Conventions" at bounding box center [474, 205] width 16 height 16
checkbox input "true"
click at [468, 397] on div at bounding box center [474, 396] width 16 height 16
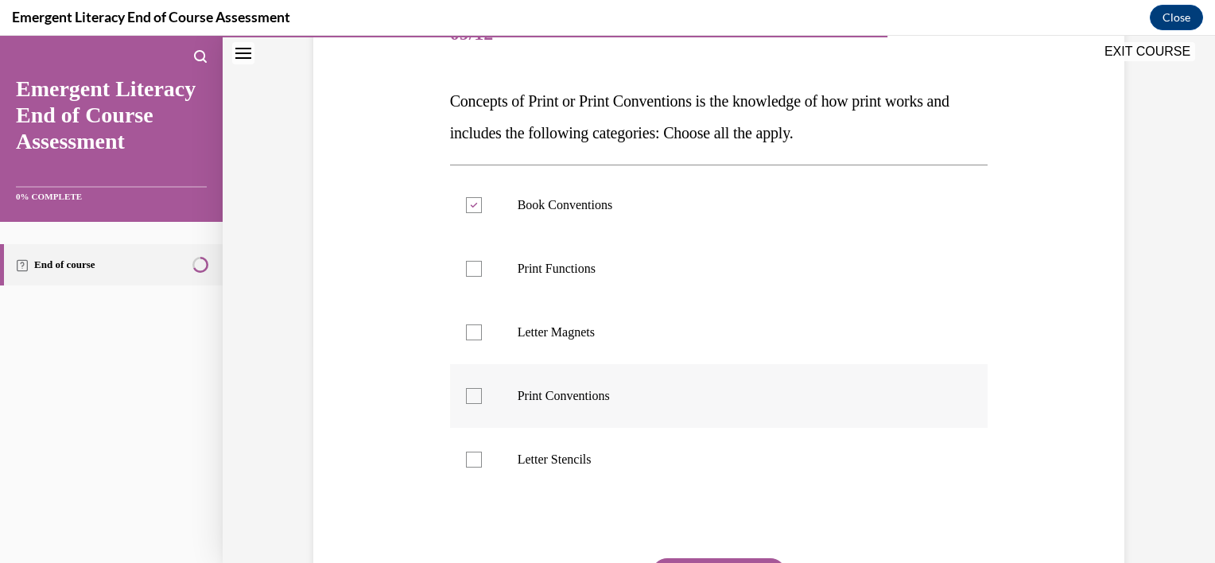
click at [468, 397] on input "Print Conventions" at bounding box center [474, 396] width 16 height 16
checkbox input "true"
click at [467, 269] on div at bounding box center [474, 269] width 16 height 16
click at [467, 269] on input "Print Functions" at bounding box center [474, 269] width 16 height 16
checkbox input "true"
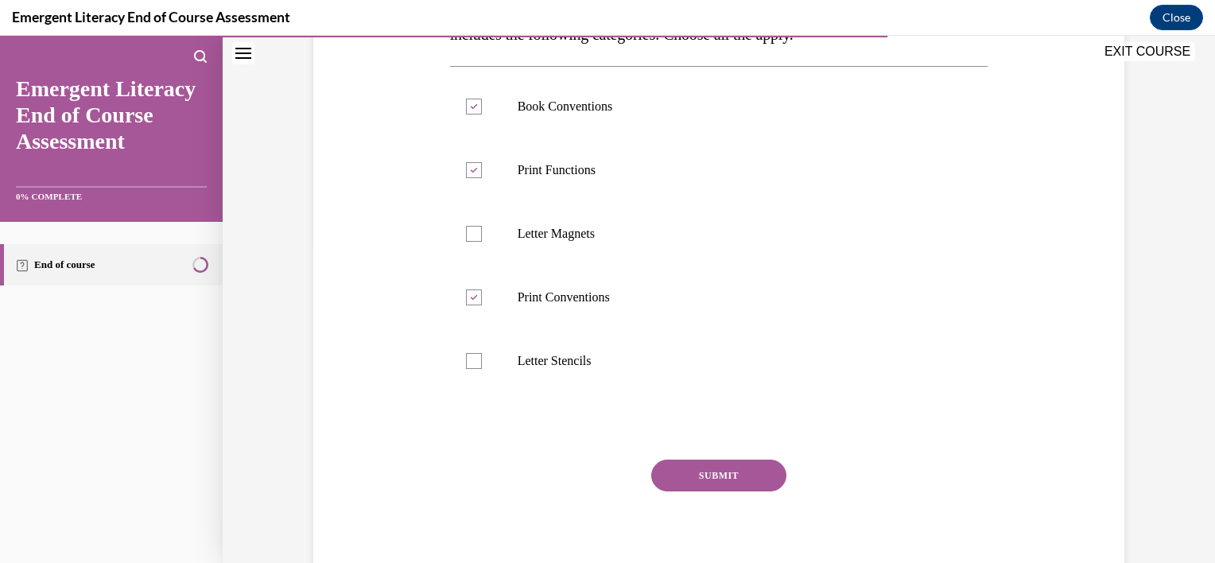
scroll to position [327, 0]
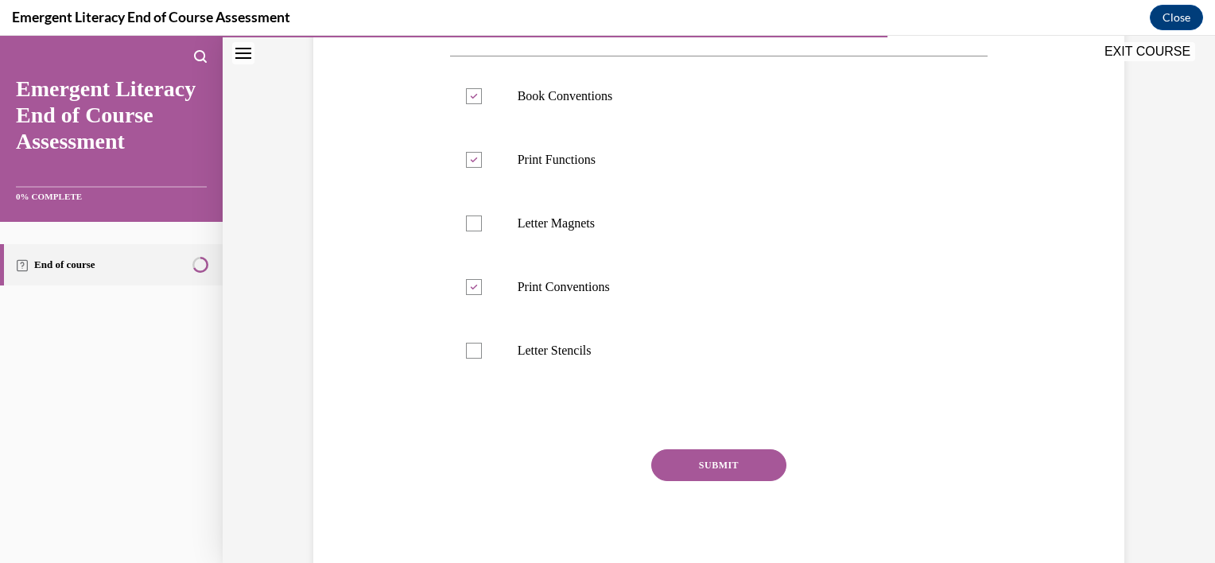
click at [723, 455] on button "SUBMIT" at bounding box center [718, 465] width 135 height 32
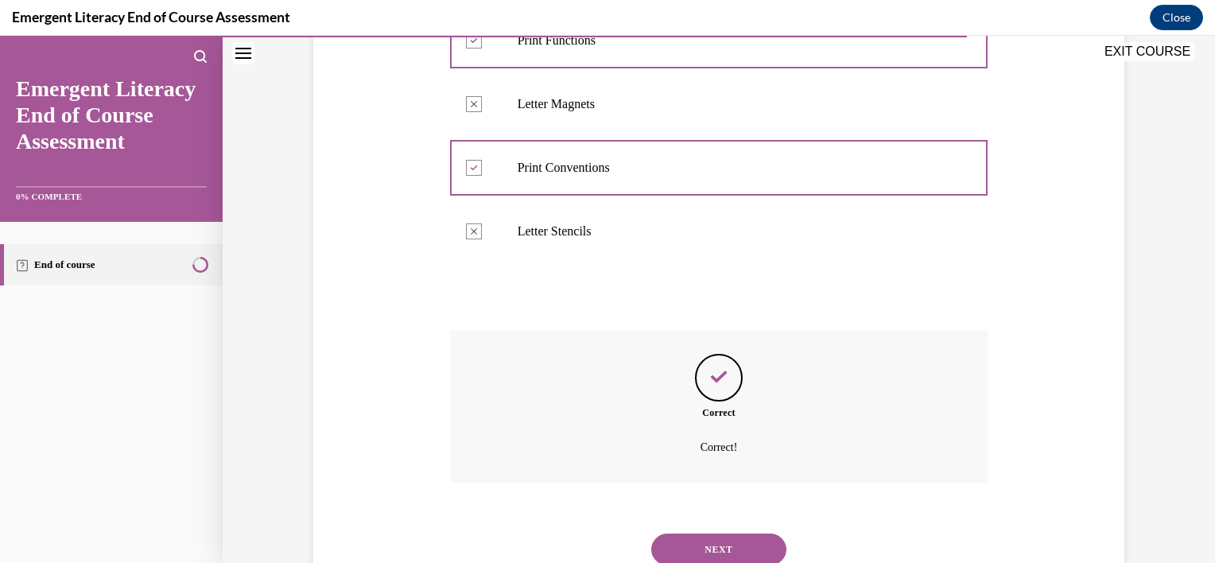
scroll to position [503, 0]
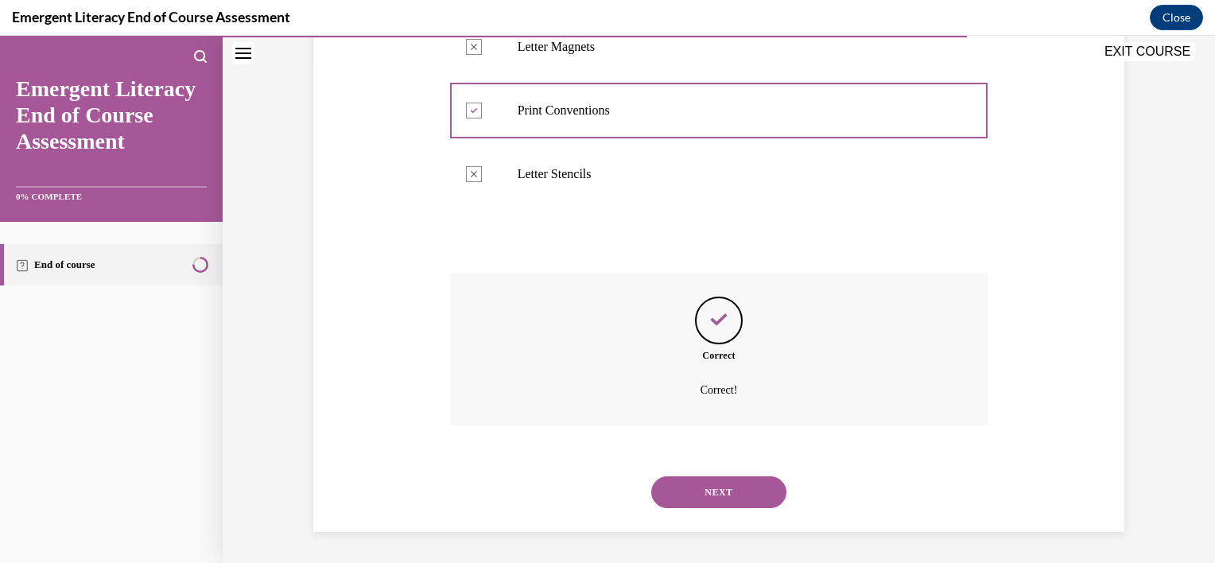
click at [706, 492] on button "NEXT" at bounding box center [718, 492] width 135 height 32
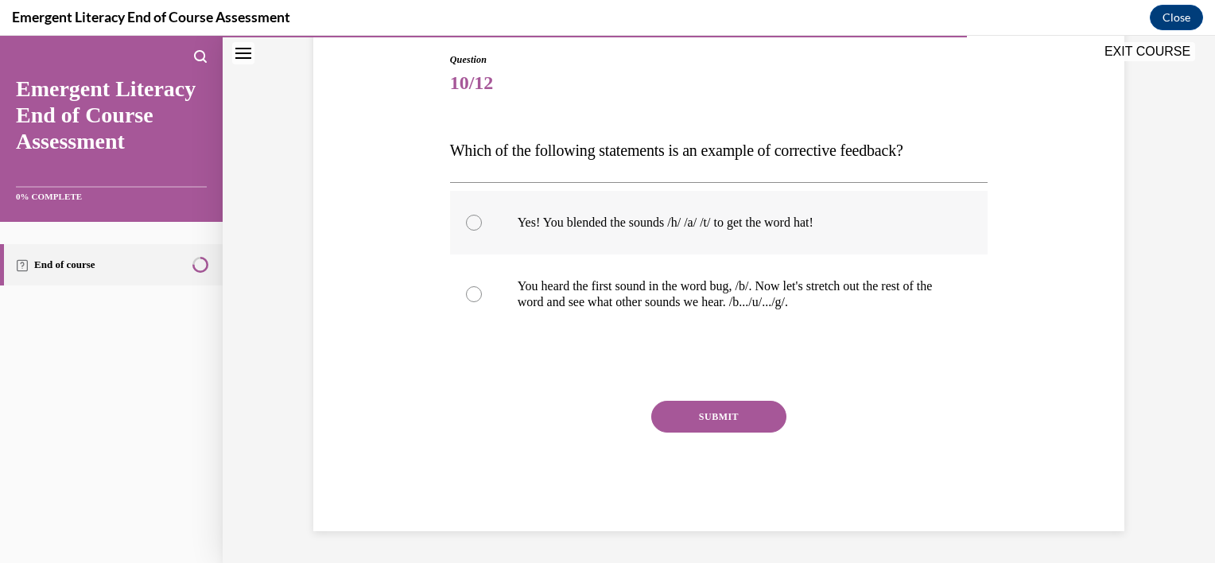
click at [469, 223] on div at bounding box center [474, 223] width 16 height 16
click at [469, 223] on input "Yes! You blended the sounds /h/ /a/ /t/ to get the word hat!" at bounding box center [474, 223] width 16 height 16
radio input "true"
click at [693, 423] on button "SUBMIT" at bounding box center [718, 417] width 135 height 32
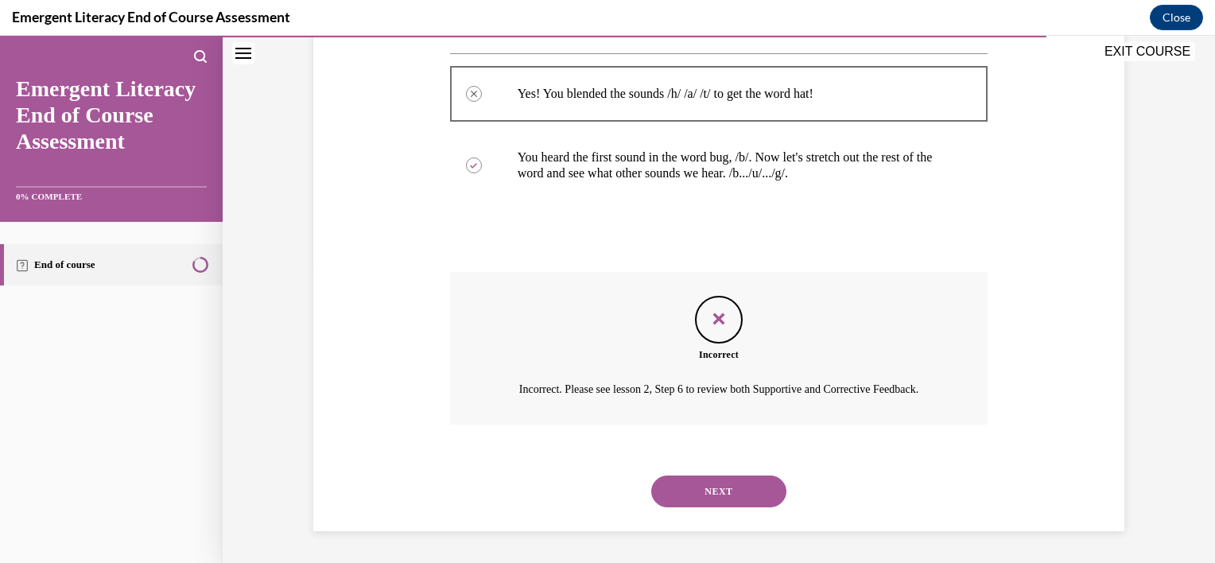
scroll to position [316, 0]
click at [686, 486] on button "NEXT" at bounding box center [718, 491] width 135 height 32
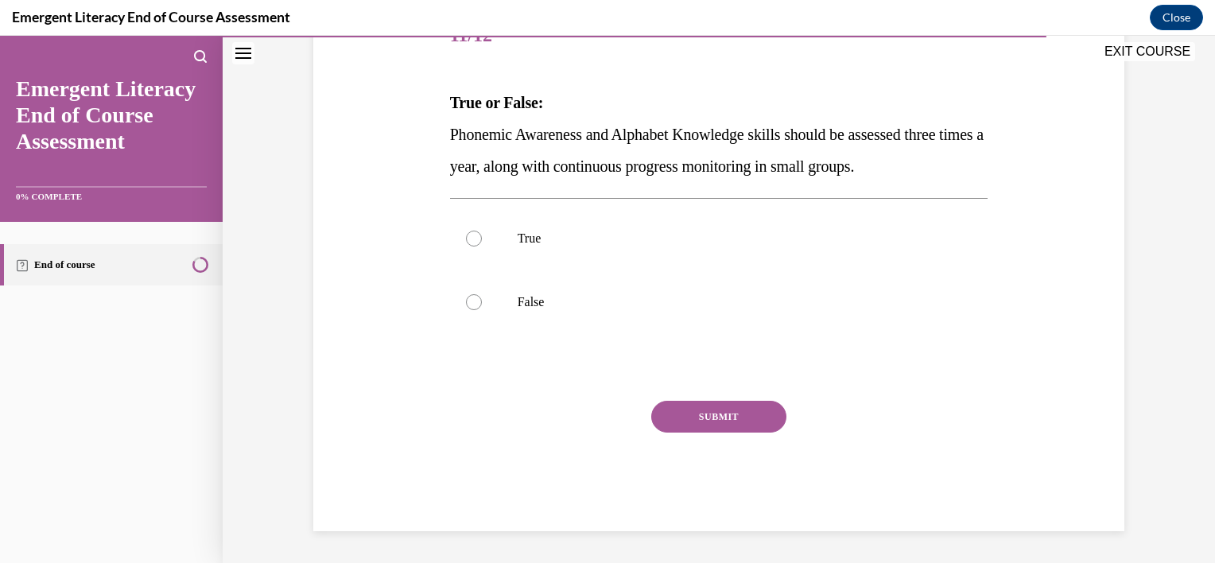
scroll to position [176, 0]
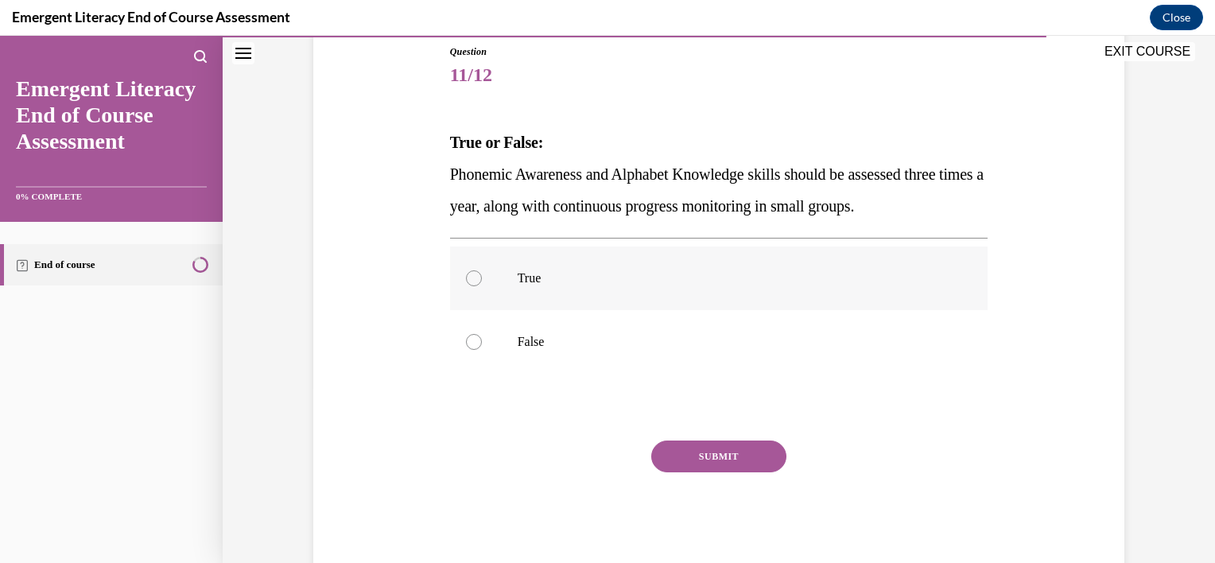
click at [466, 280] on div at bounding box center [474, 278] width 16 height 16
click at [466, 280] on input "True" at bounding box center [474, 278] width 16 height 16
radio input "true"
click at [704, 456] on button "SUBMIT" at bounding box center [718, 456] width 135 height 32
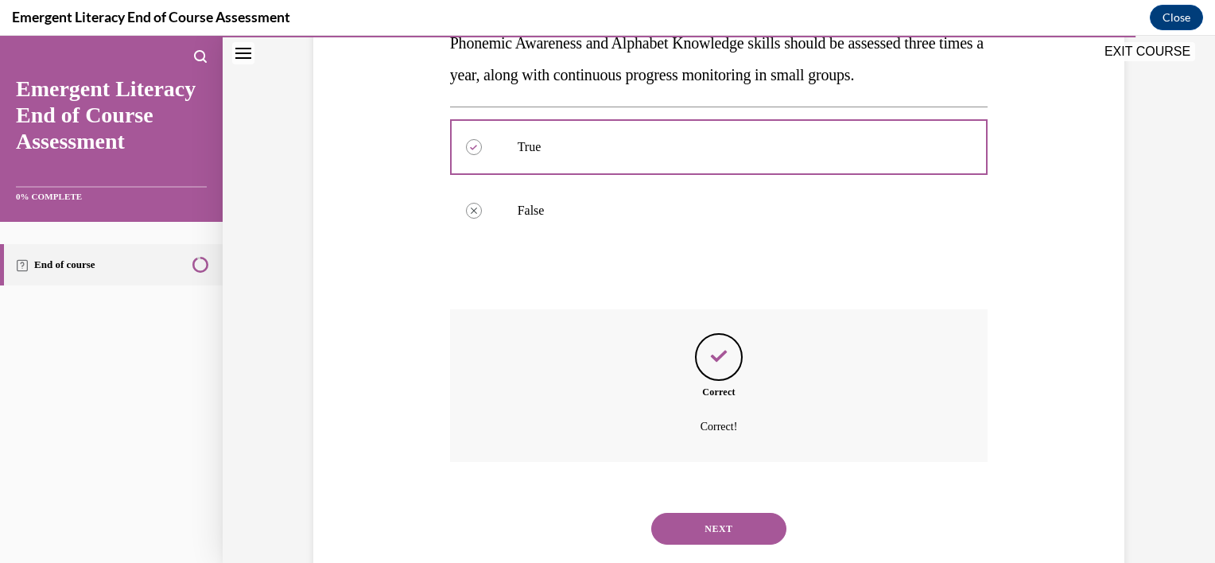
scroll to position [344, 0]
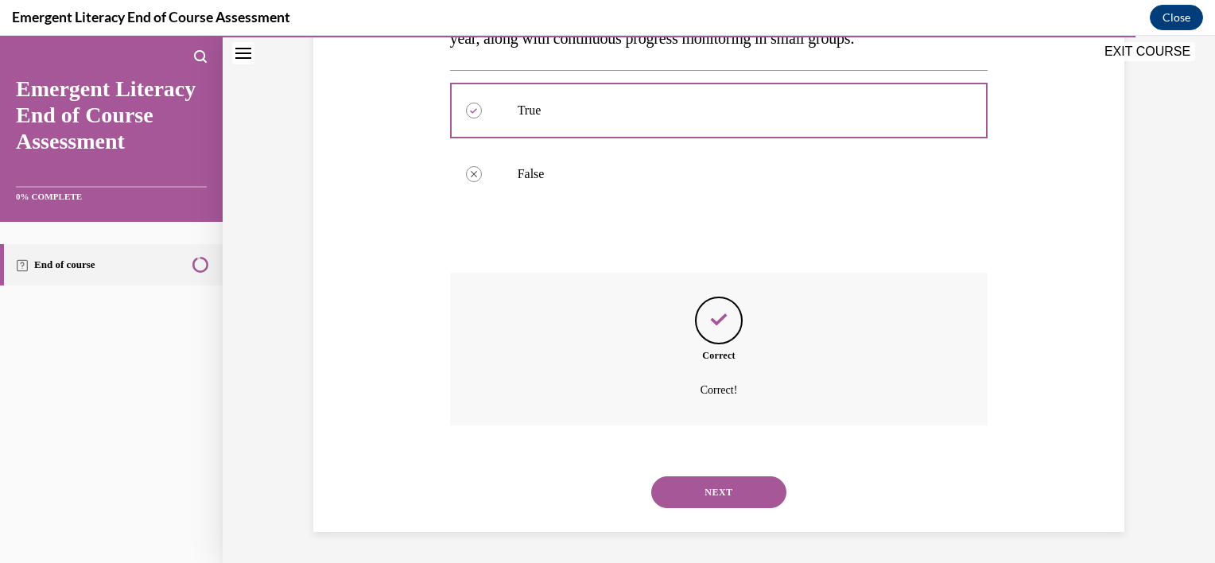
click at [697, 491] on button "NEXT" at bounding box center [718, 492] width 135 height 32
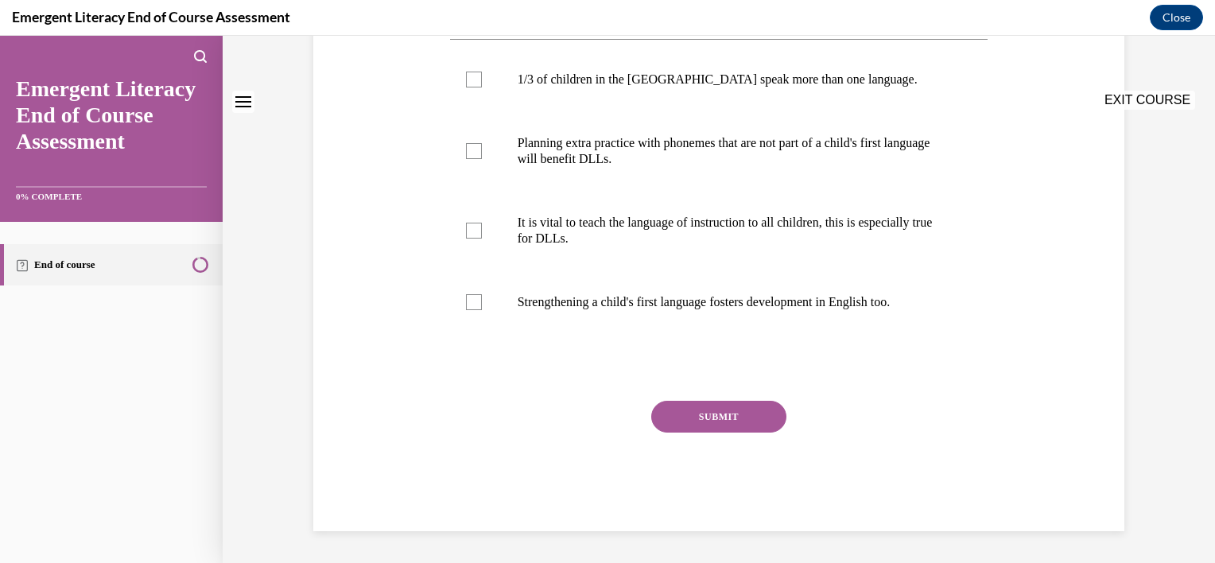
scroll to position [0, 0]
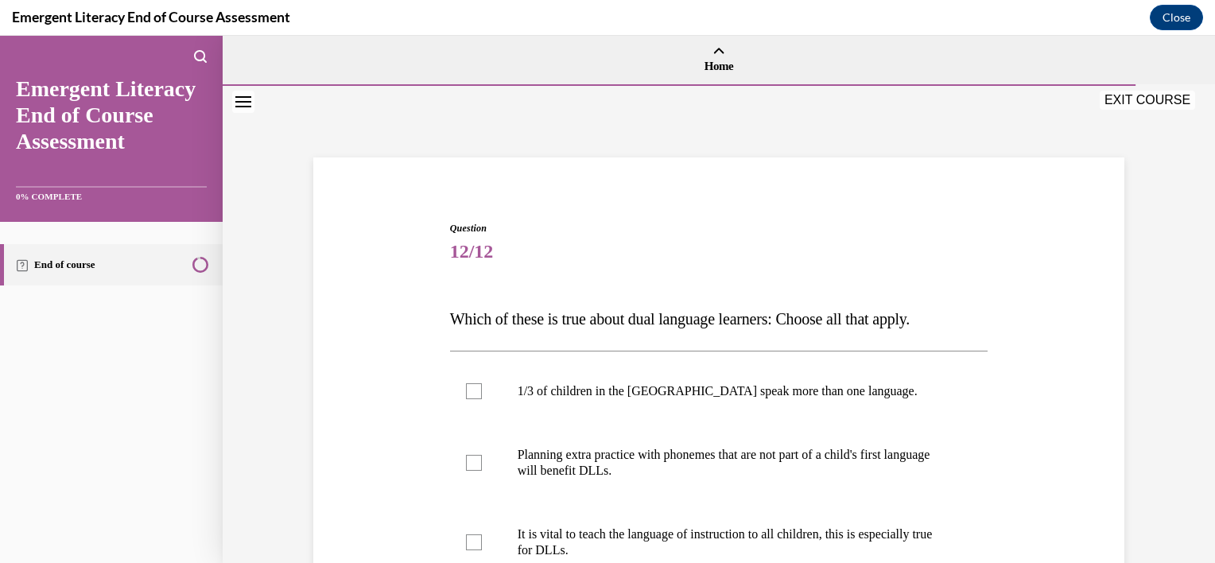
drag, startPoint x: 1207, startPoint y: 343, endPoint x: 1196, endPoint y: 447, distance: 103.9
click at [1196, 447] on div "Question 12/12 Which of these is true about dual language learners: Choose all …" at bounding box center [719, 480] width 992 height 788
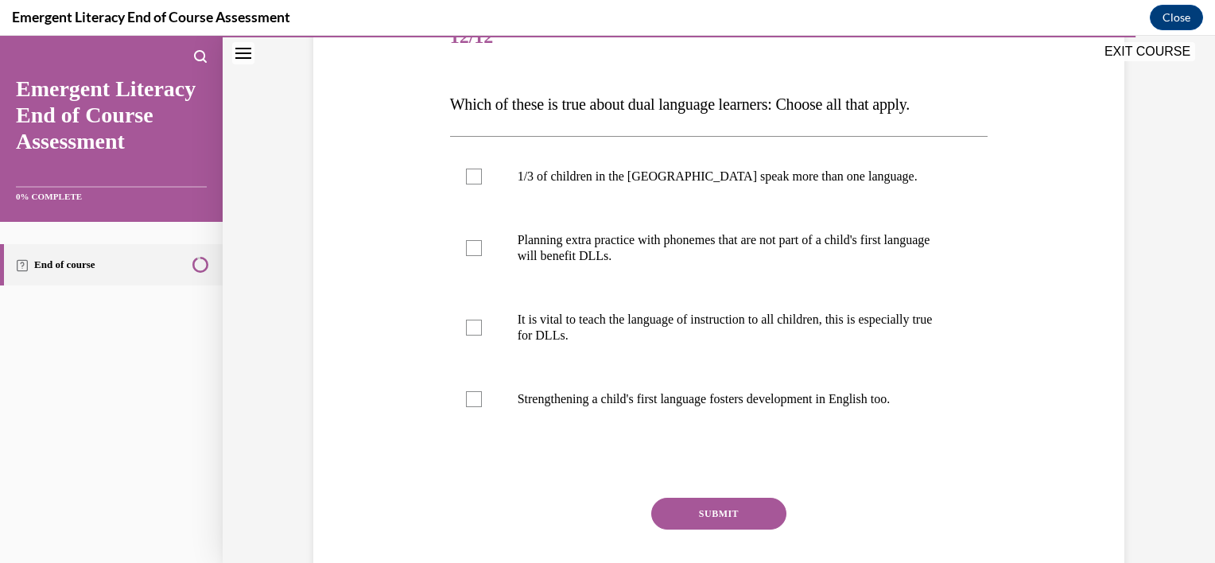
scroll to position [216, 0]
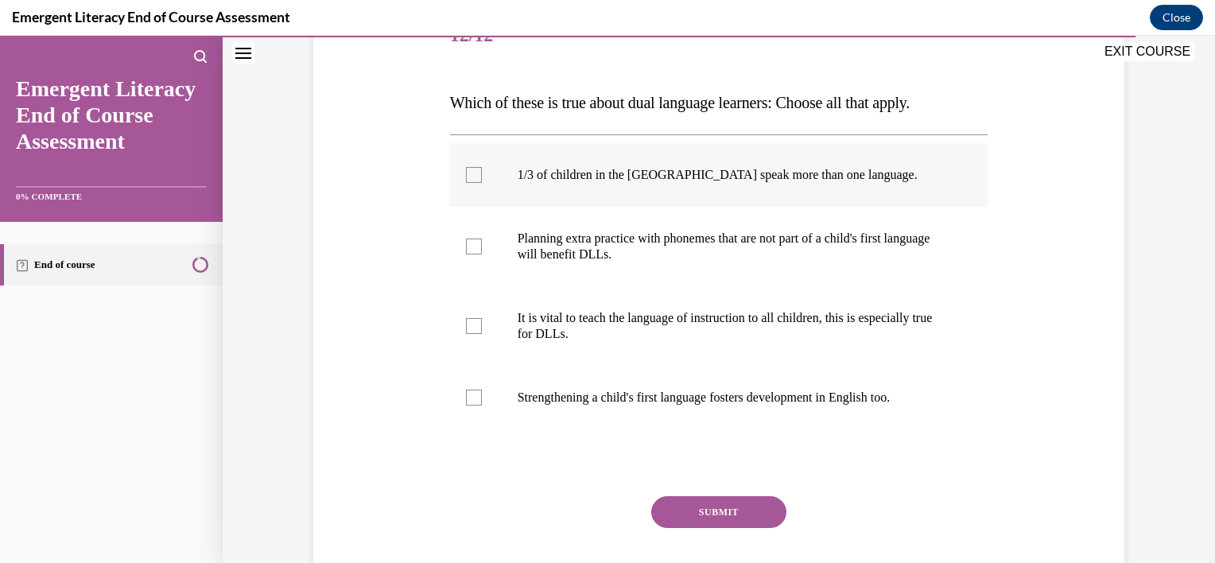
click at [470, 169] on div at bounding box center [474, 175] width 16 height 16
click at [470, 169] on input "1/3 of children in the US speak more than one language." at bounding box center [474, 175] width 16 height 16
click at [470, 169] on div at bounding box center [474, 175] width 16 height 16
click at [470, 169] on input "1/3 of children in the US speak more than one language." at bounding box center [474, 175] width 16 height 16
click at [466, 178] on div at bounding box center [474, 175] width 16 height 16
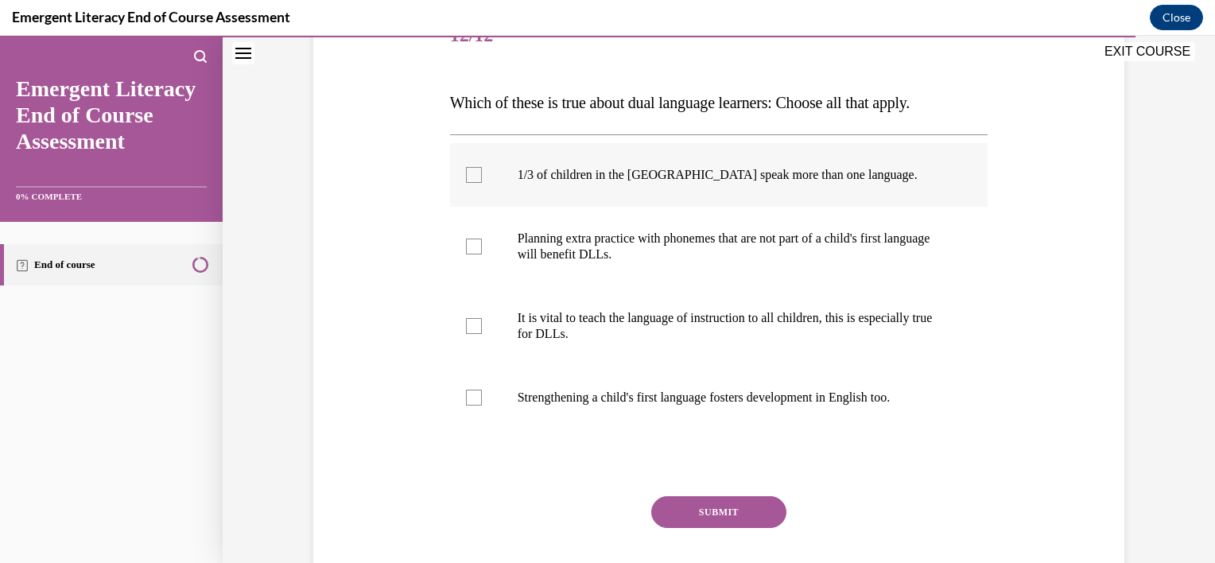
click at [466, 178] on input "1/3 of children in the US speak more than one language." at bounding box center [474, 175] width 16 height 16
checkbox input "true"
click at [391, 318] on div "Question 12/12 Which of these is true about dual language learners: Choose all …" at bounding box center [718, 291] width 819 height 669
click at [466, 242] on div at bounding box center [474, 246] width 16 height 16
click at [466, 242] on input "Planning extra practice with phonemes that are not part of a child's first lang…" at bounding box center [474, 246] width 16 height 16
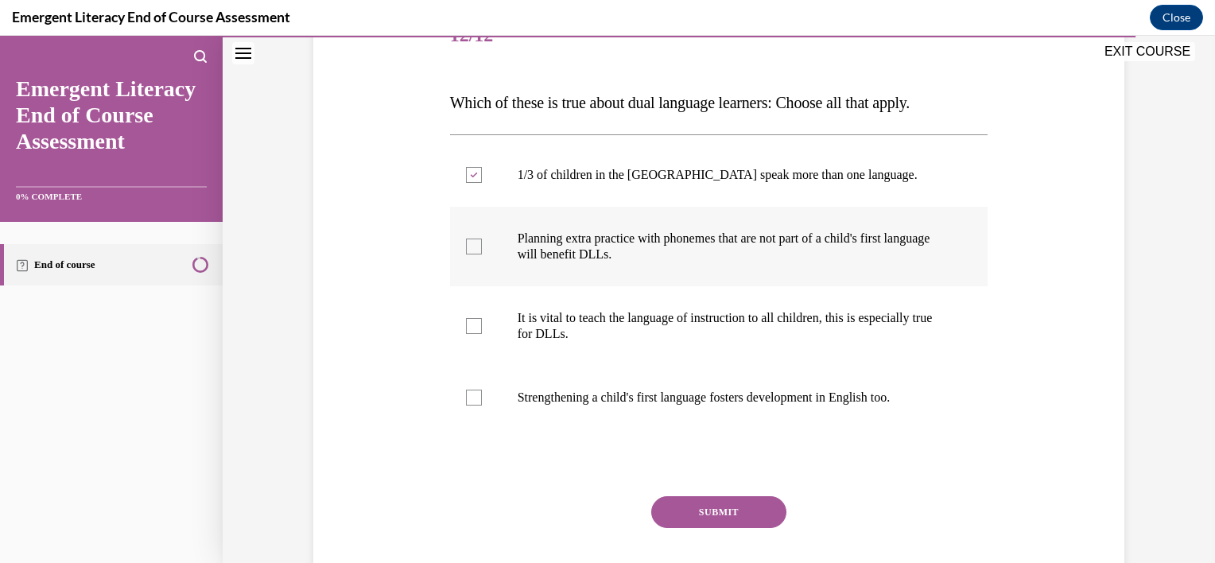
checkbox input "true"
click at [471, 328] on div at bounding box center [474, 326] width 16 height 16
click at [471, 328] on input "It is vital to teach the language of instruction to all children, this is espec…" at bounding box center [474, 326] width 16 height 16
checkbox input "true"
drag, startPoint x: 685, startPoint y: 500, endPoint x: 667, endPoint y: 511, distance: 21.4
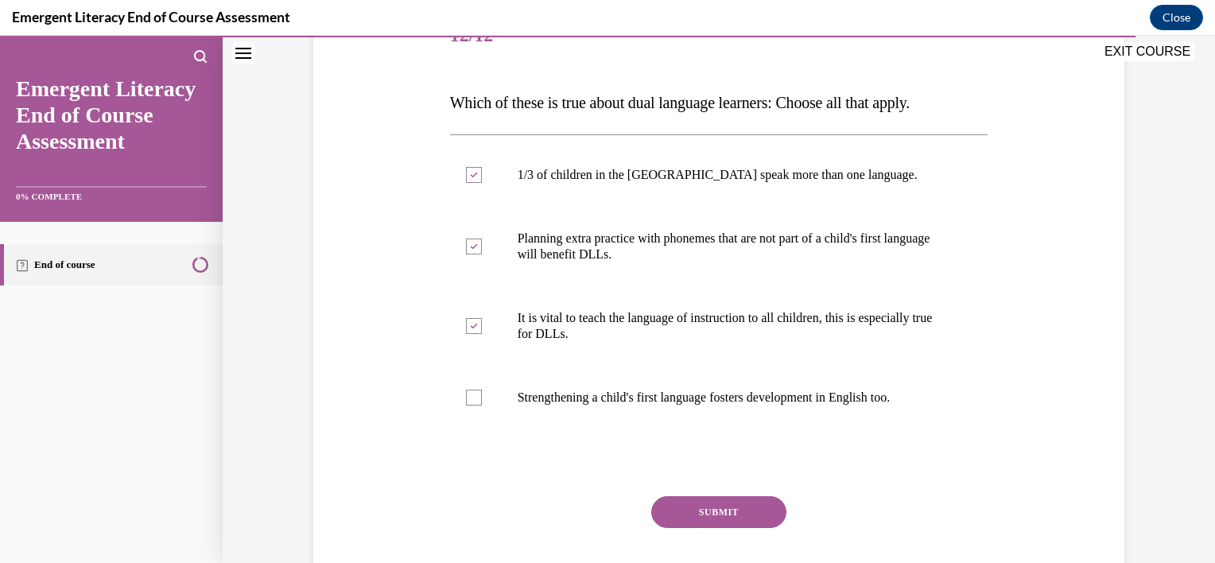
click at [667, 511] on button "SUBMIT" at bounding box center [718, 512] width 135 height 32
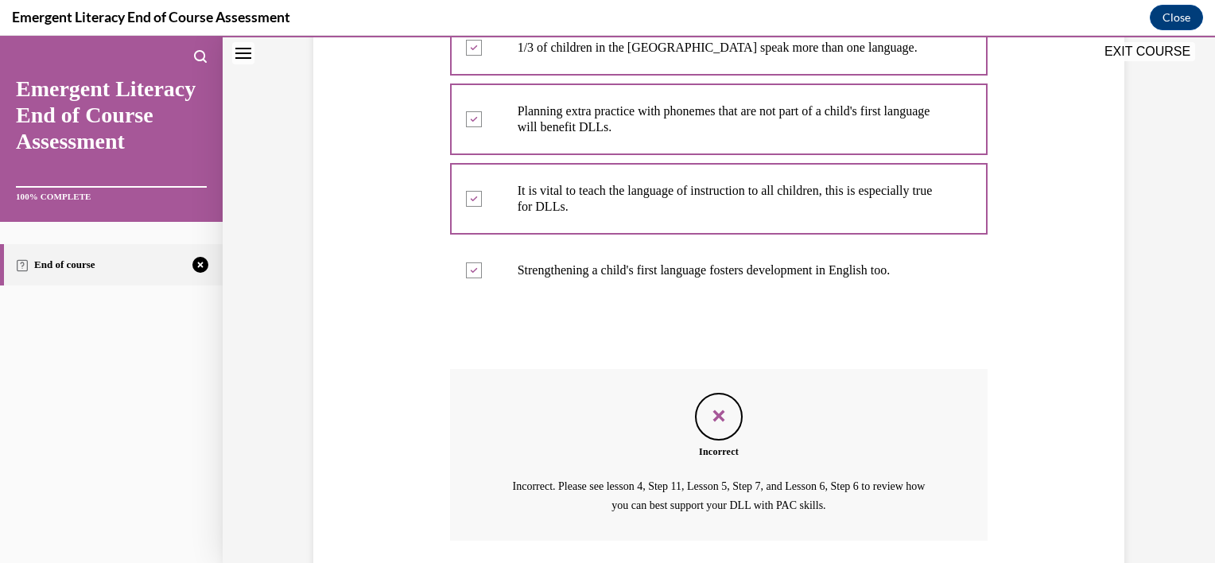
scroll to position [459, 0]
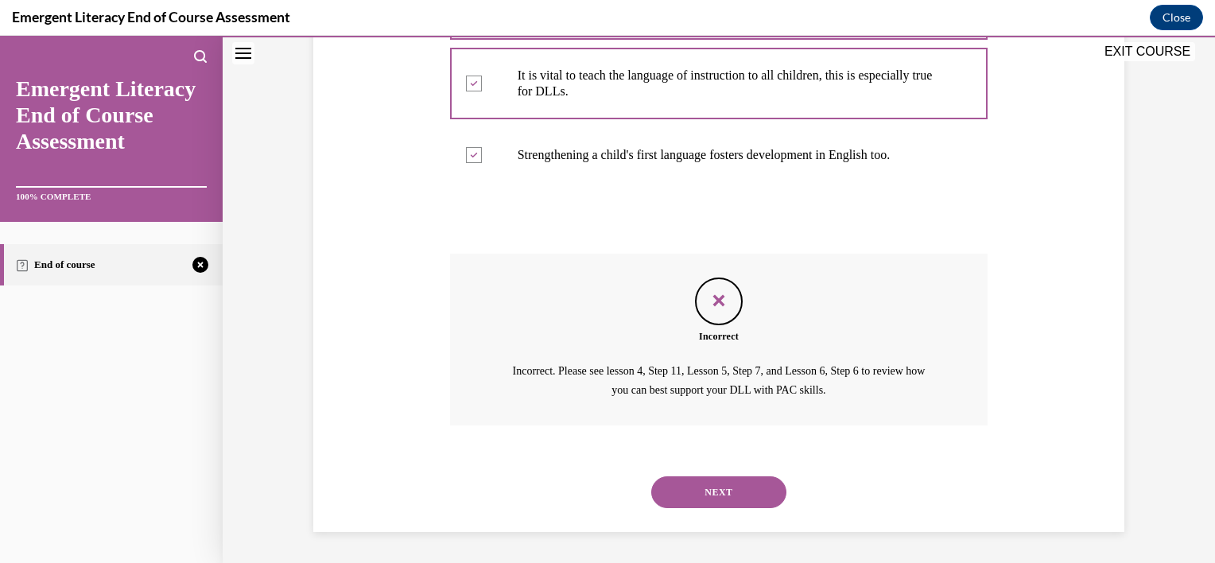
click at [729, 491] on button "NEXT" at bounding box center [718, 492] width 135 height 32
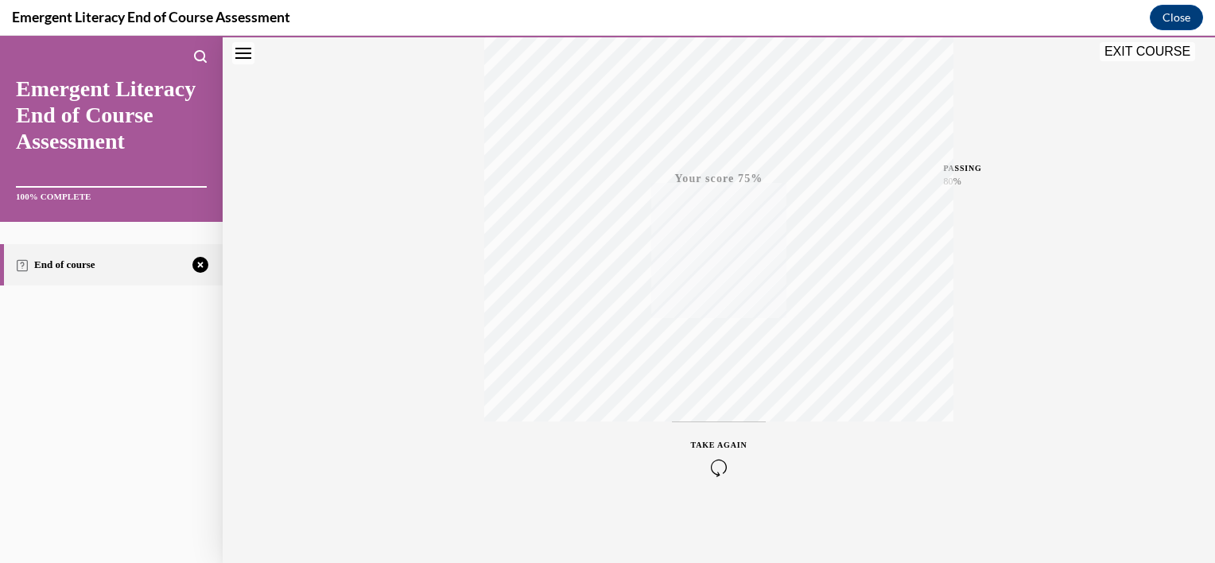
scroll to position [287, 0]
click at [709, 461] on icon "button" at bounding box center [719, 466] width 56 height 17
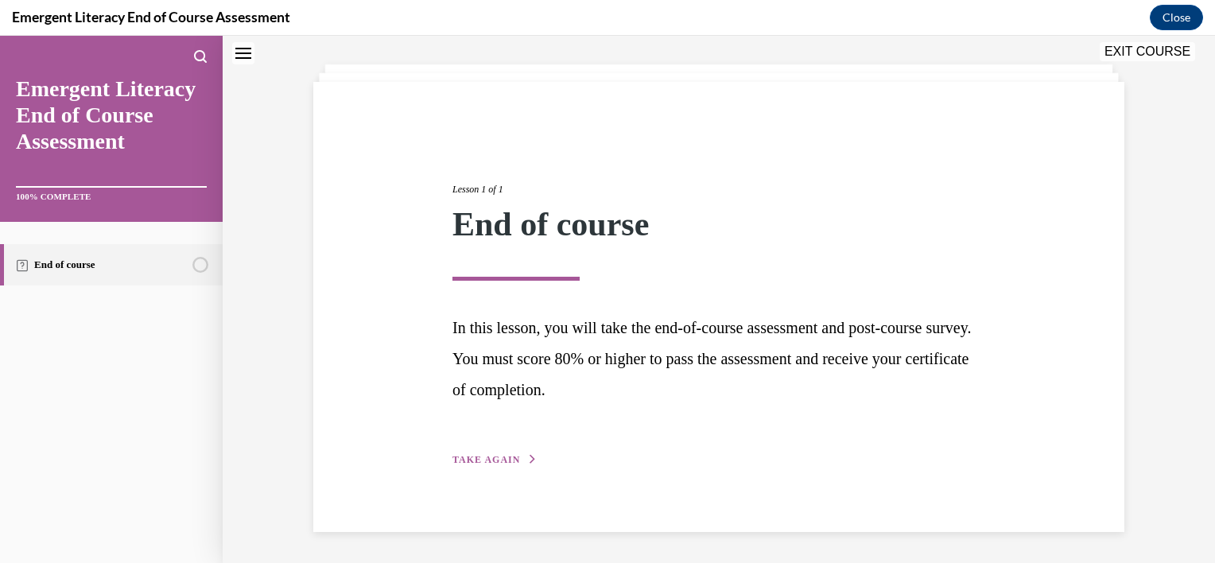
click at [528, 455] on icon "button" at bounding box center [533, 459] width 10 height 9
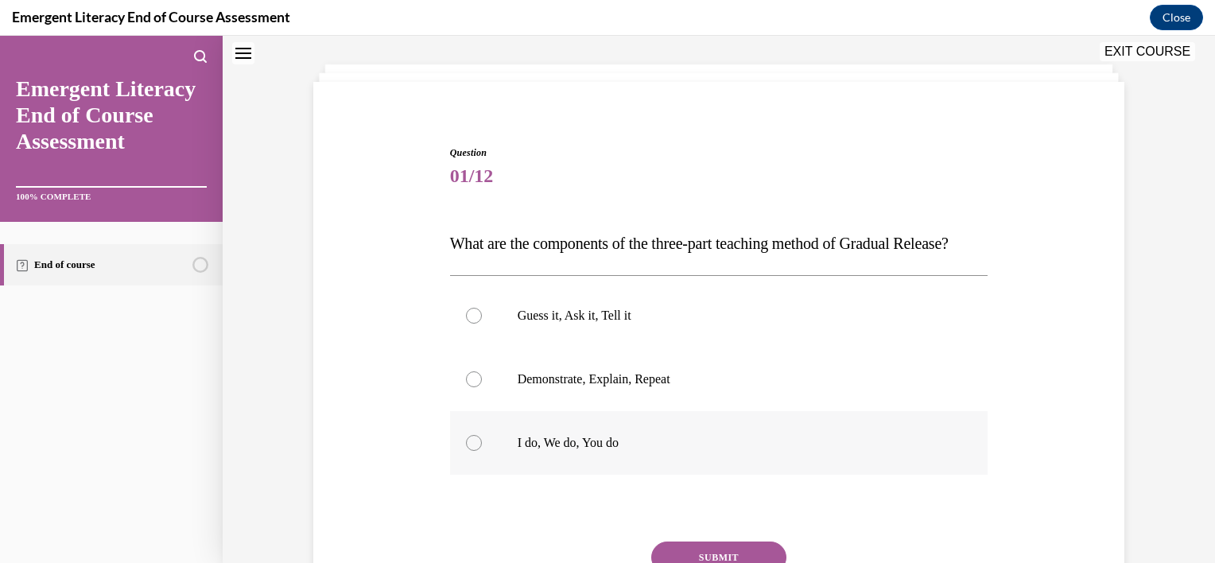
click at [462, 475] on label "I do, We do, You do" at bounding box center [719, 443] width 538 height 64
click at [466, 451] on input "I do, We do, You do" at bounding box center [474, 443] width 16 height 16
radio input "true"
drag, startPoint x: 1199, startPoint y: 269, endPoint x: 1176, endPoint y: 405, distance: 137.1
click at [1176, 405] on div "Question 01/12 What are the components of the three-part teaching method of Gra…" at bounding box center [719, 356] width 992 height 693
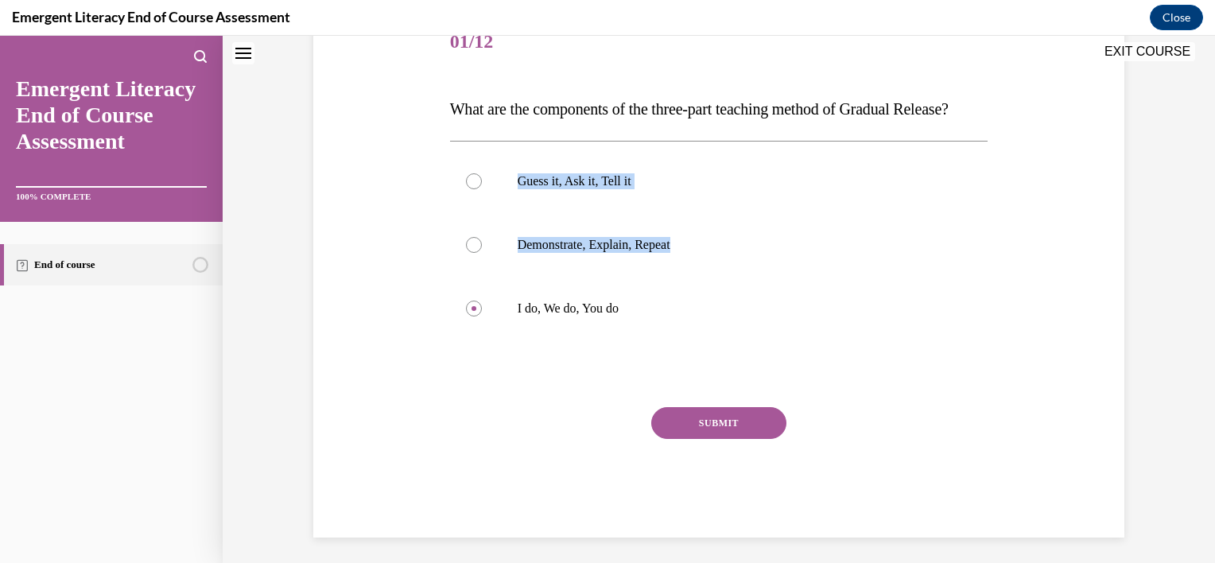
scroll to position [248, 0]
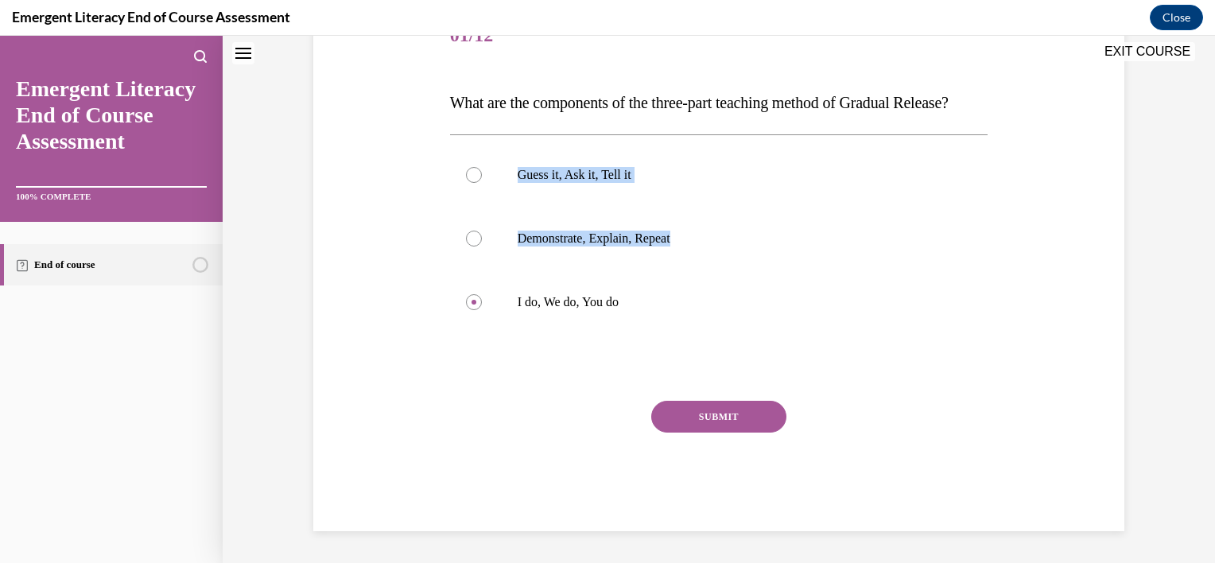
click at [719, 422] on button "SUBMIT" at bounding box center [718, 417] width 135 height 32
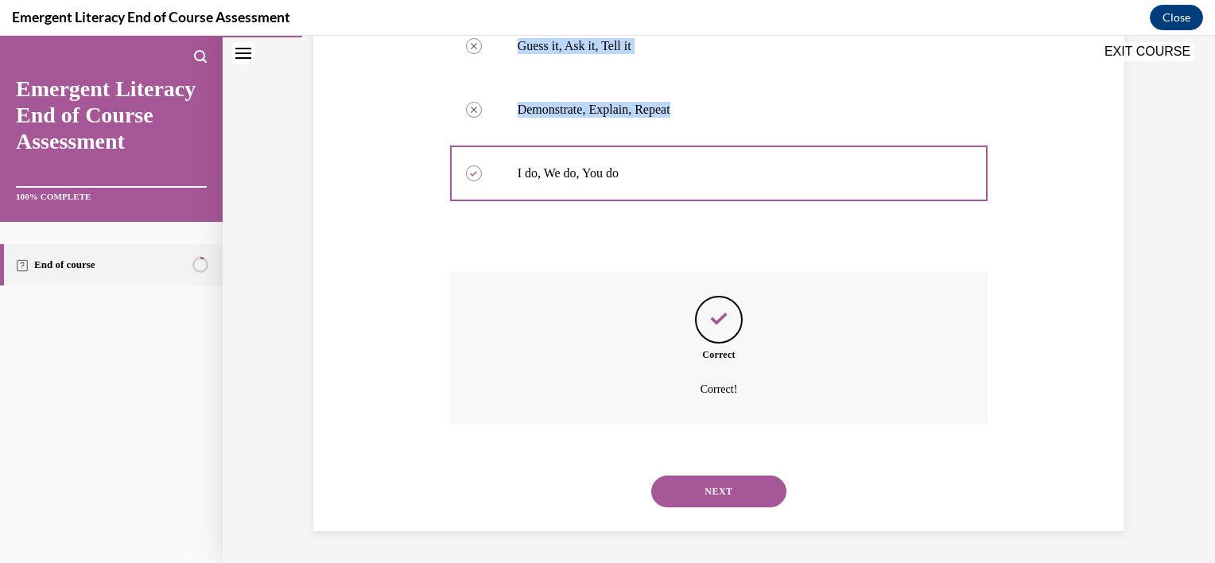
scroll to position [376, 0]
click at [699, 496] on button "NEXT" at bounding box center [718, 491] width 135 height 32
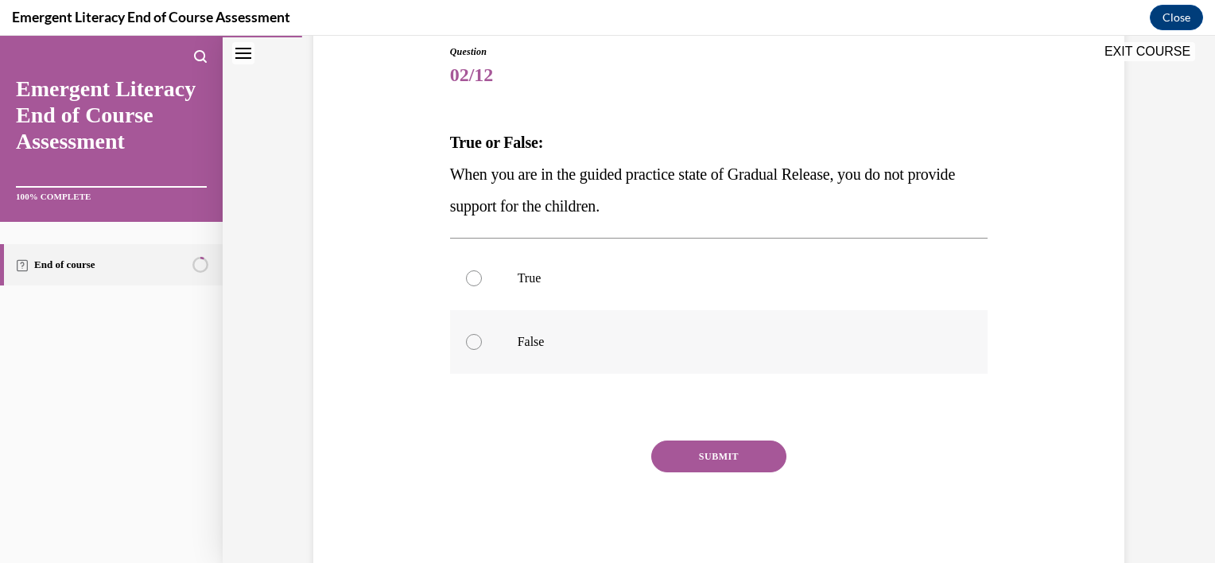
click at [467, 342] on div at bounding box center [474, 342] width 16 height 16
click at [467, 342] on input "False" at bounding box center [474, 342] width 16 height 16
radio input "true"
click at [684, 451] on button "SUBMIT" at bounding box center [718, 456] width 135 height 32
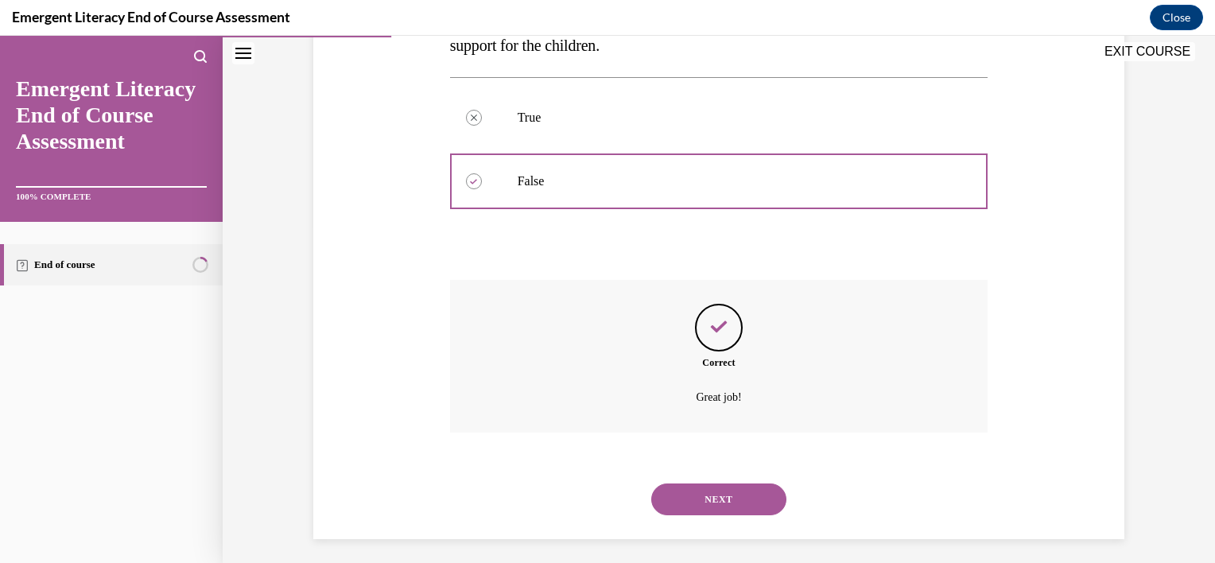
scroll to position [344, 0]
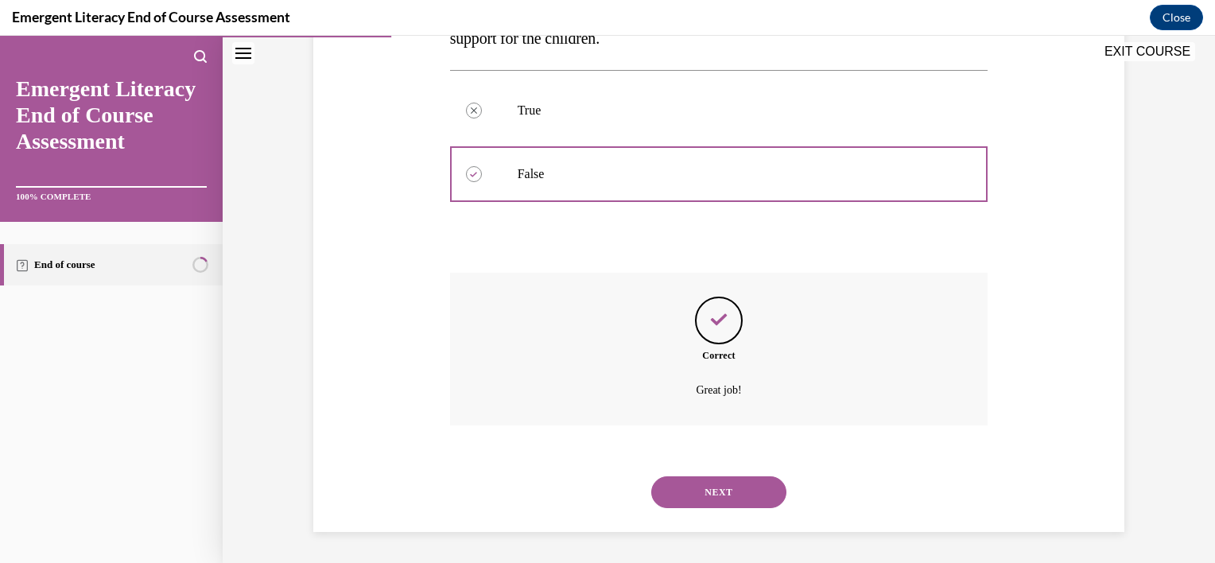
click at [685, 479] on button "NEXT" at bounding box center [718, 492] width 135 height 32
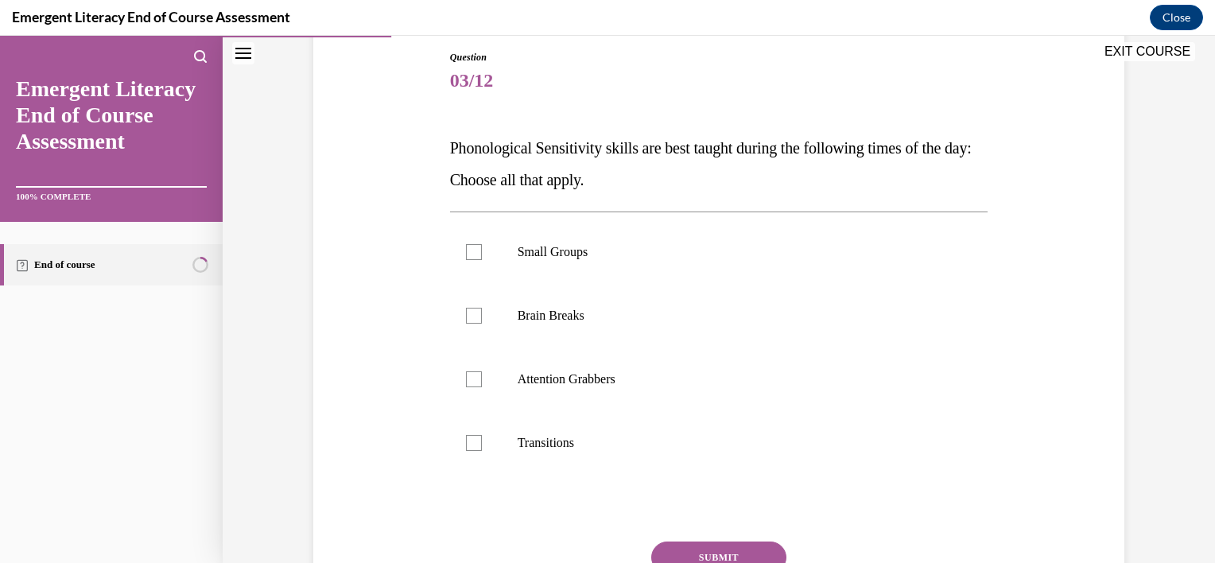
scroll to position [172, 0]
click at [474, 317] on div at bounding box center [474, 315] width 16 height 16
click at [474, 317] on input "Brain Breaks" at bounding box center [474, 315] width 16 height 16
checkbox input "true"
click at [466, 376] on div at bounding box center [474, 378] width 16 height 16
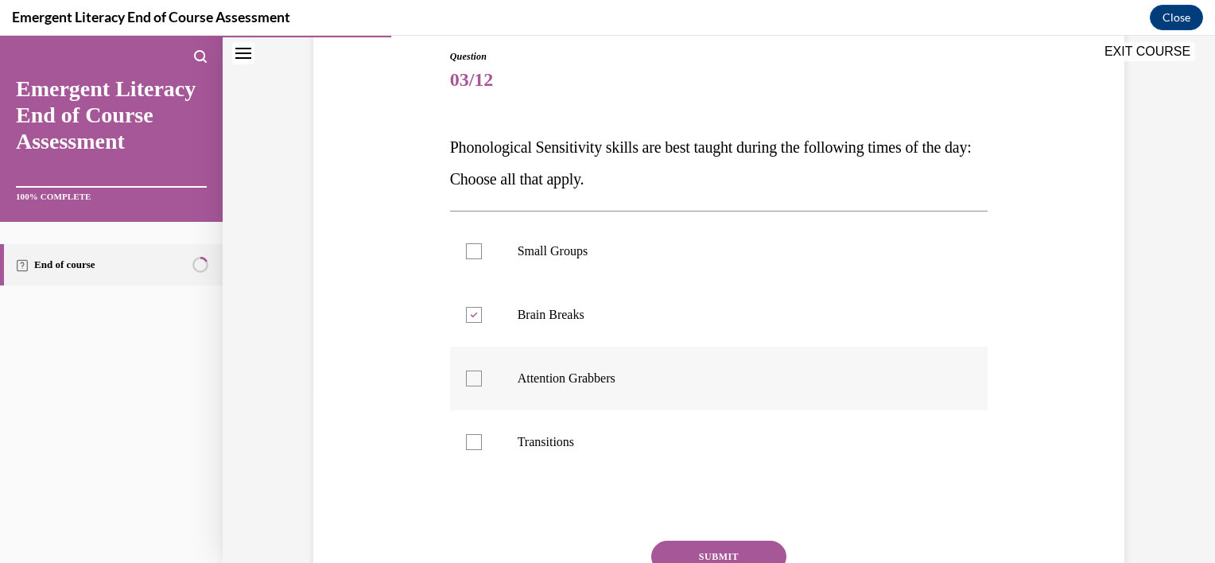
click at [466, 376] on input "Attention Grabbers" at bounding box center [474, 378] width 16 height 16
checkbox input "true"
click at [472, 443] on div at bounding box center [474, 442] width 16 height 16
click at [472, 443] on input "Transitions" at bounding box center [474, 442] width 16 height 16
checkbox input "true"
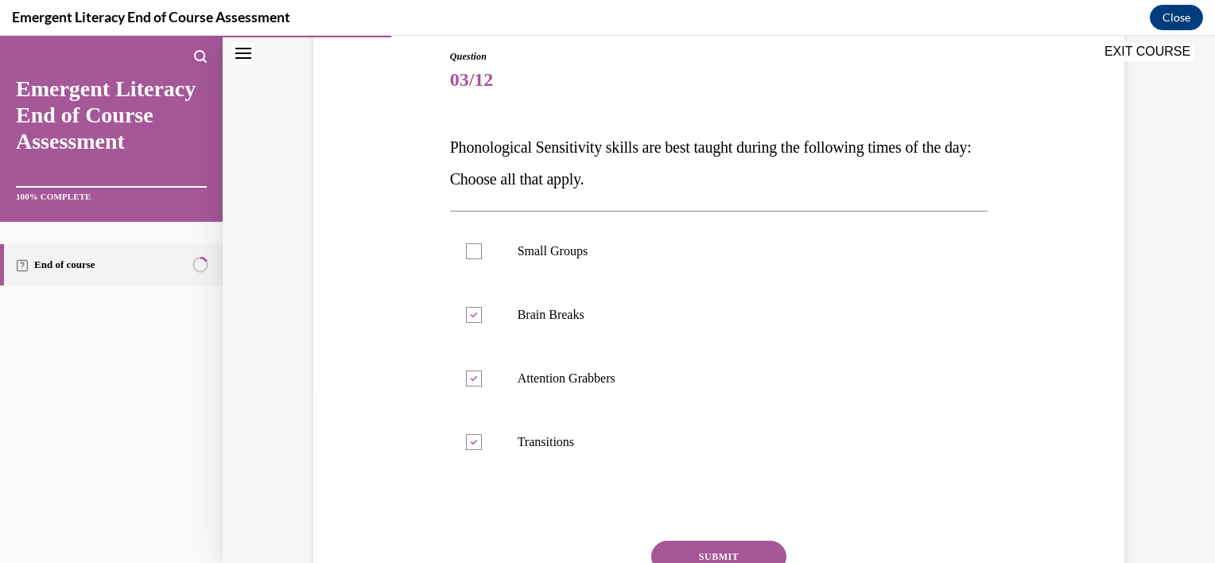
click at [675, 542] on button "SUBMIT" at bounding box center [718, 556] width 135 height 32
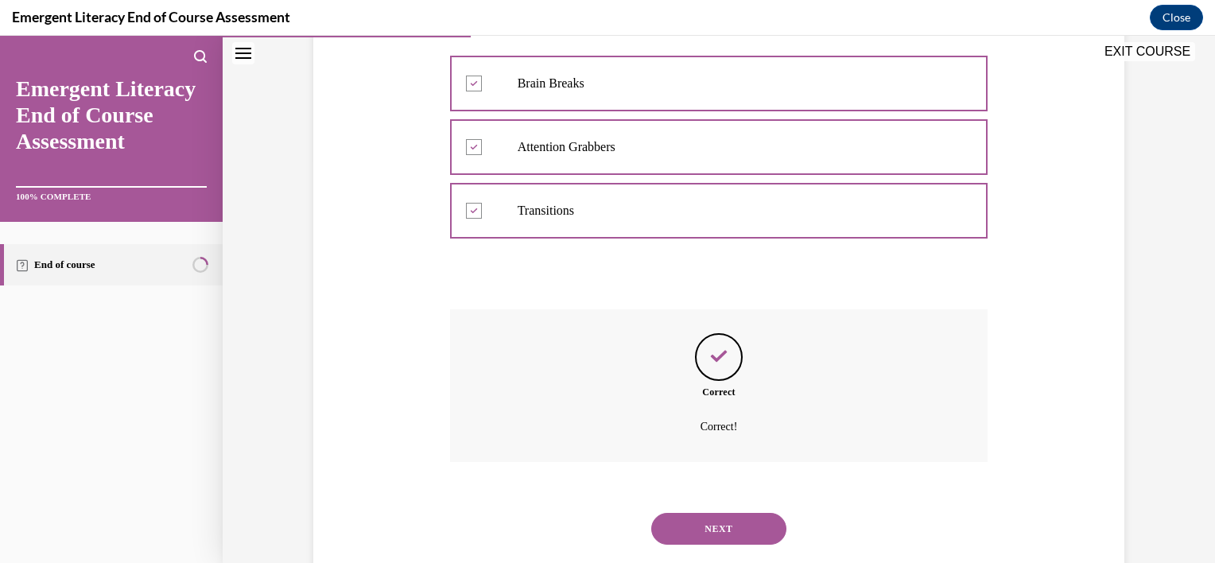
scroll to position [440, 0]
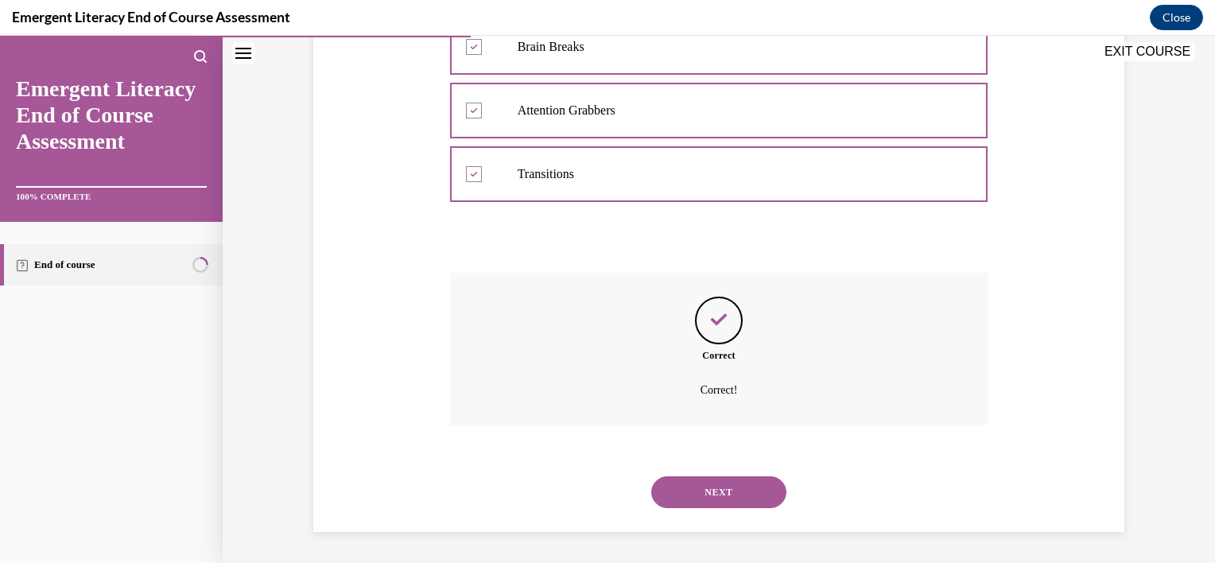
click at [668, 494] on button "NEXT" at bounding box center [718, 492] width 135 height 32
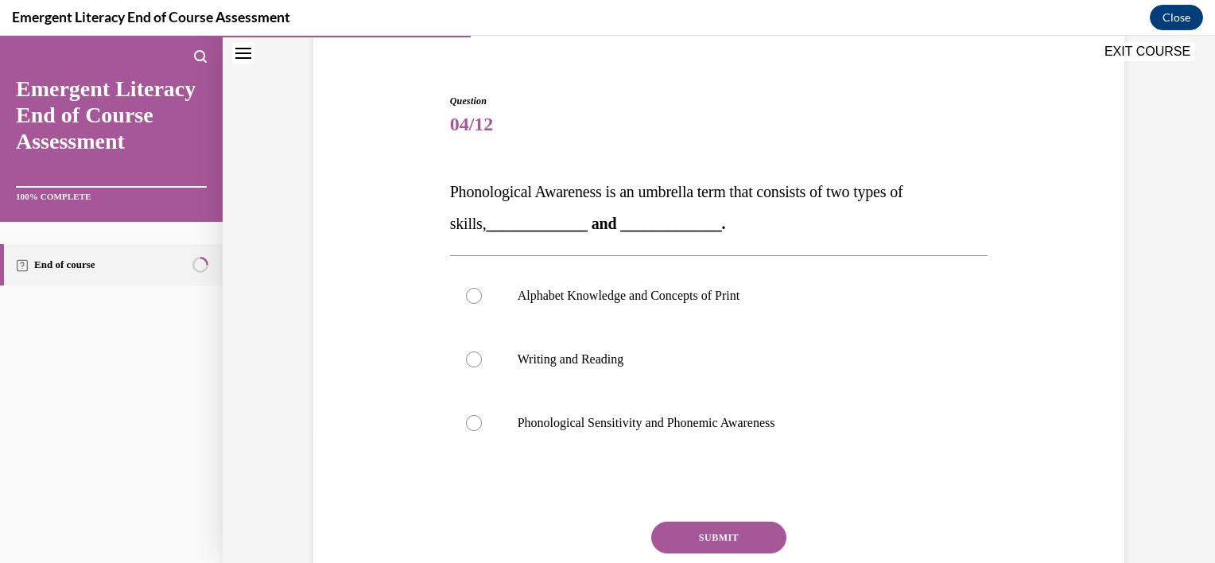
scroll to position [132, 0]
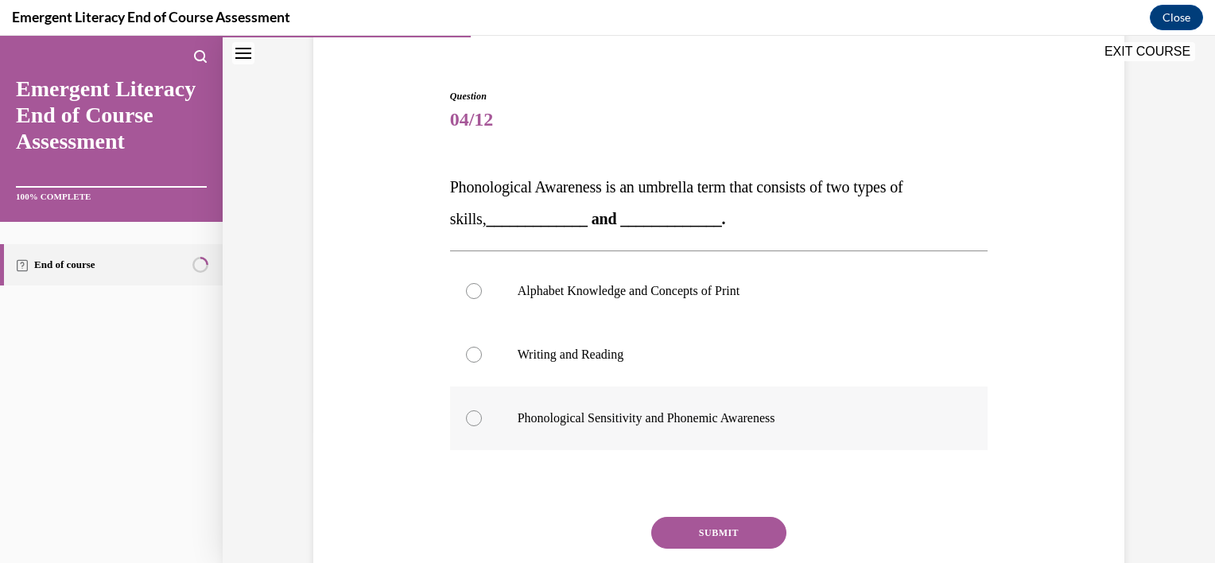
click at [473, 414] on div at bounding box center [474, 418] width 16 height 16
click at [473, 414] on input "Phonological Sensitivity and Phonemic Awareness" at bounding box center [474, 418] width 16 height 16
radio input "true"
click at [676, 528] on button "SUBMIT" at bounding box center [718, 533] width 135 height 32
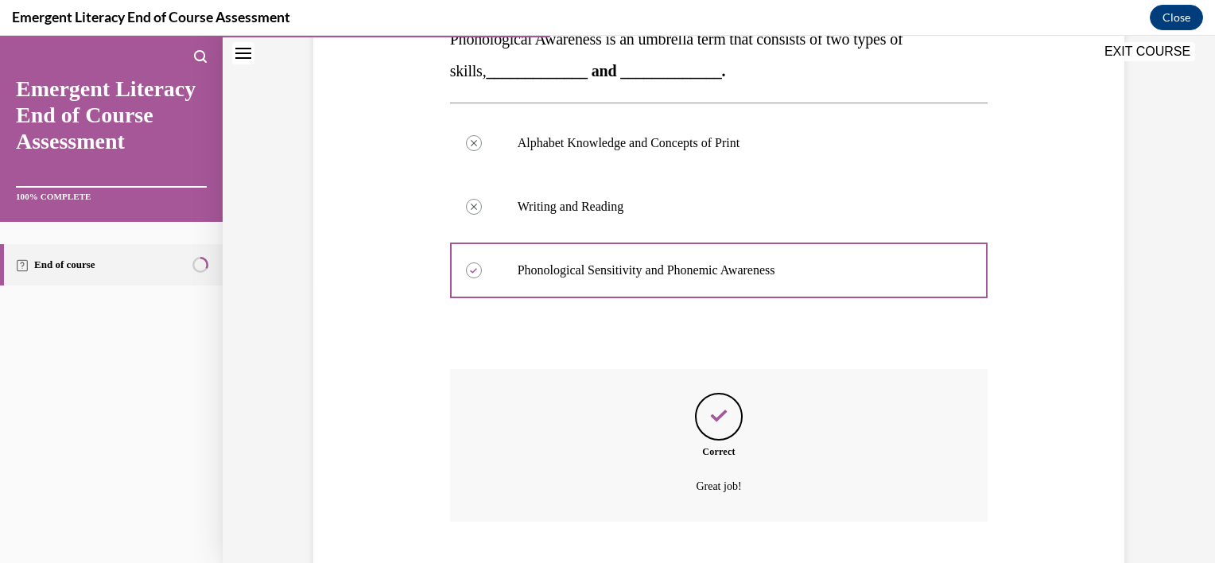
scroll to position [376, 0]
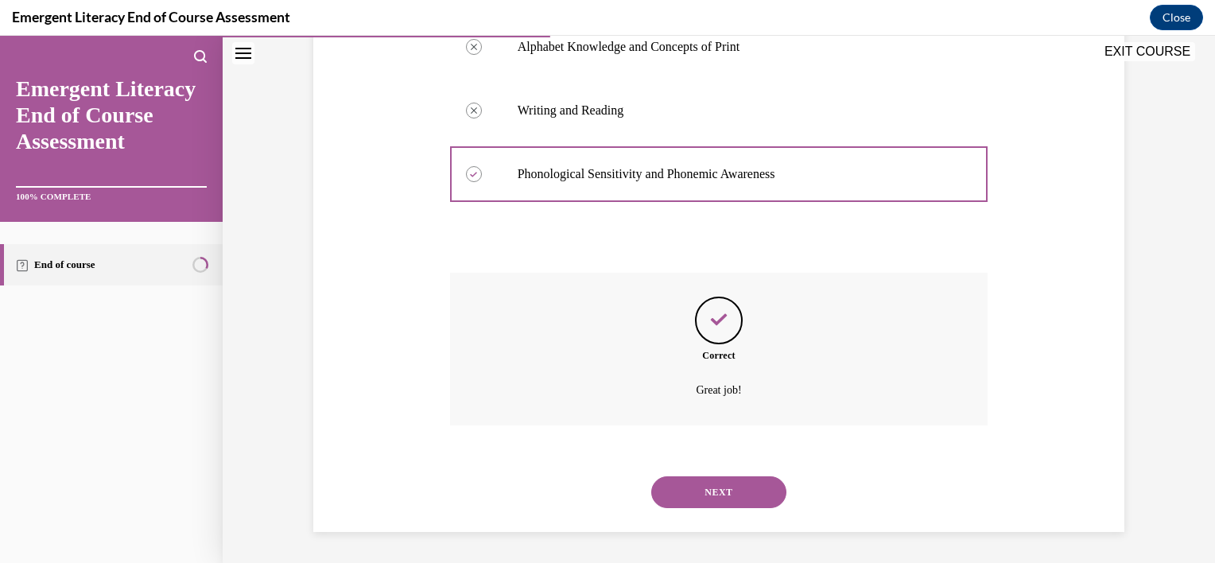
click at [690, 499] on button "NEXT" at bounding box center [718, 492] width 135 height 32
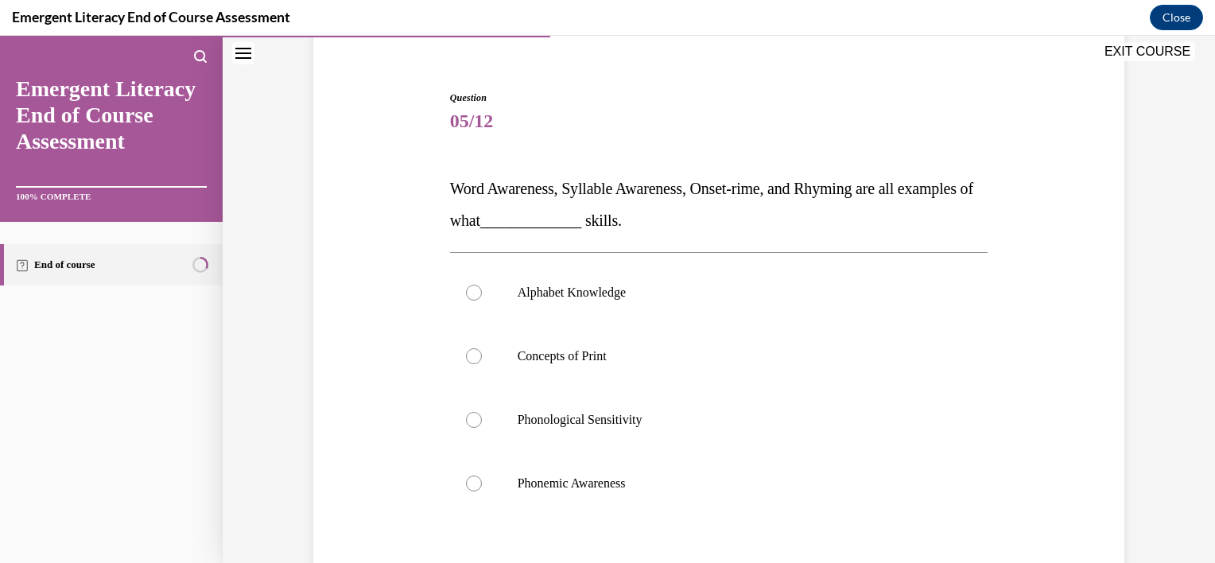
scroll to position [134, 0]
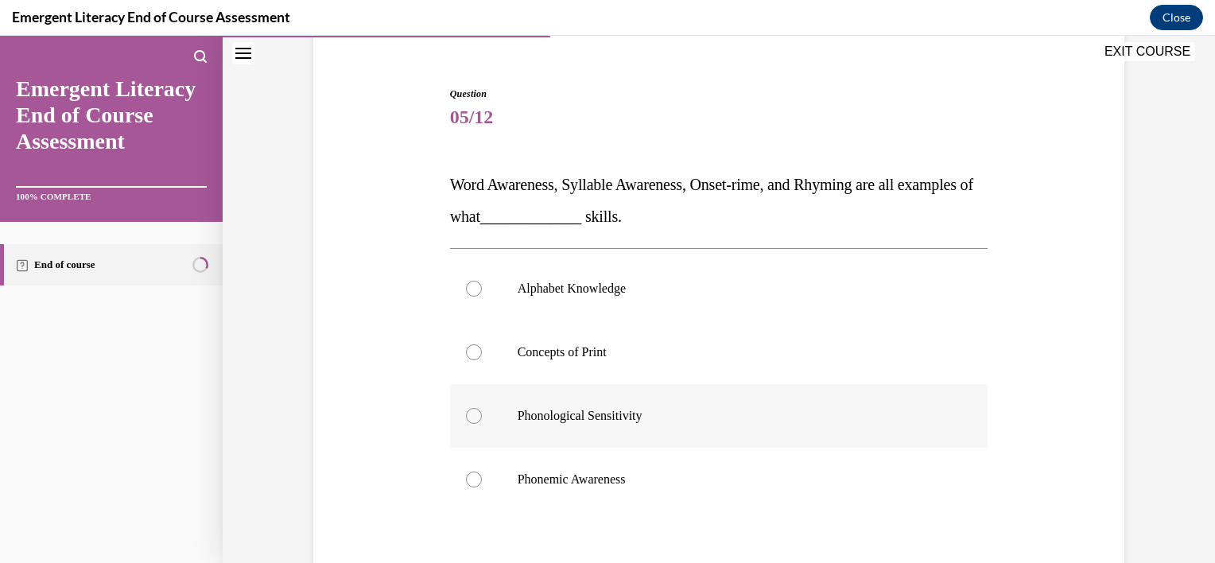
click at [477, 420] on label "Phonological Sensitivity" at bounding box center [719, 416] width 538 height 64
click at [477, 420] on input "Phonological Sensitivity" at bounding box center [474, 416] width 16 height 16
radio input "true"
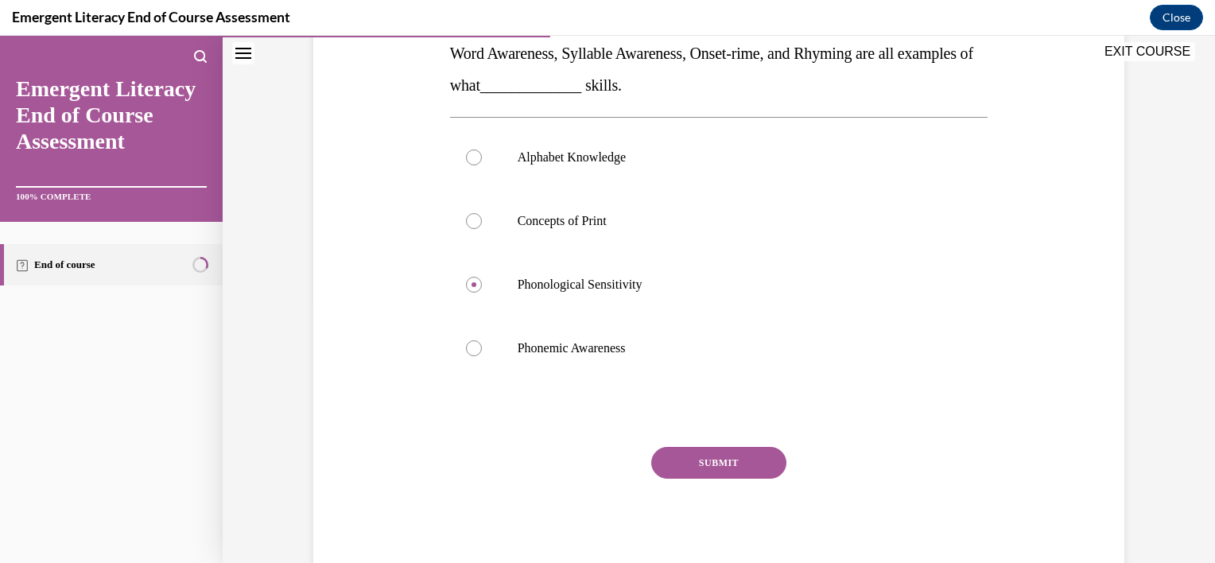
scroll to position [267, 0]
click at [754, 470] on button "SUBMIT" at bounding box center [718, 461] width 135 height 32
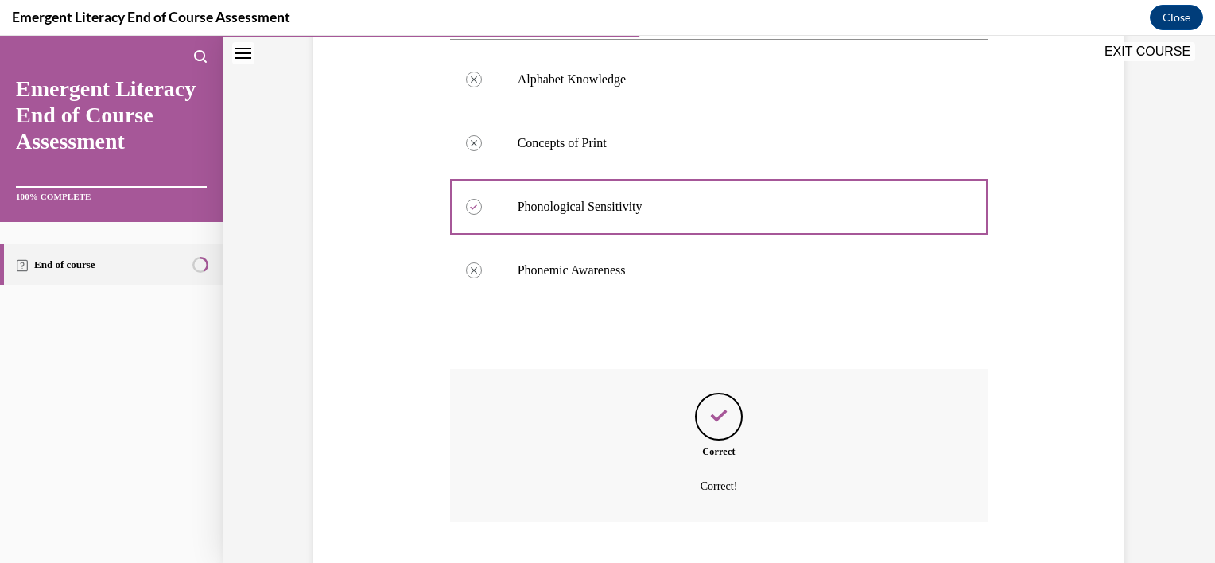
scroll to position [440, 0]
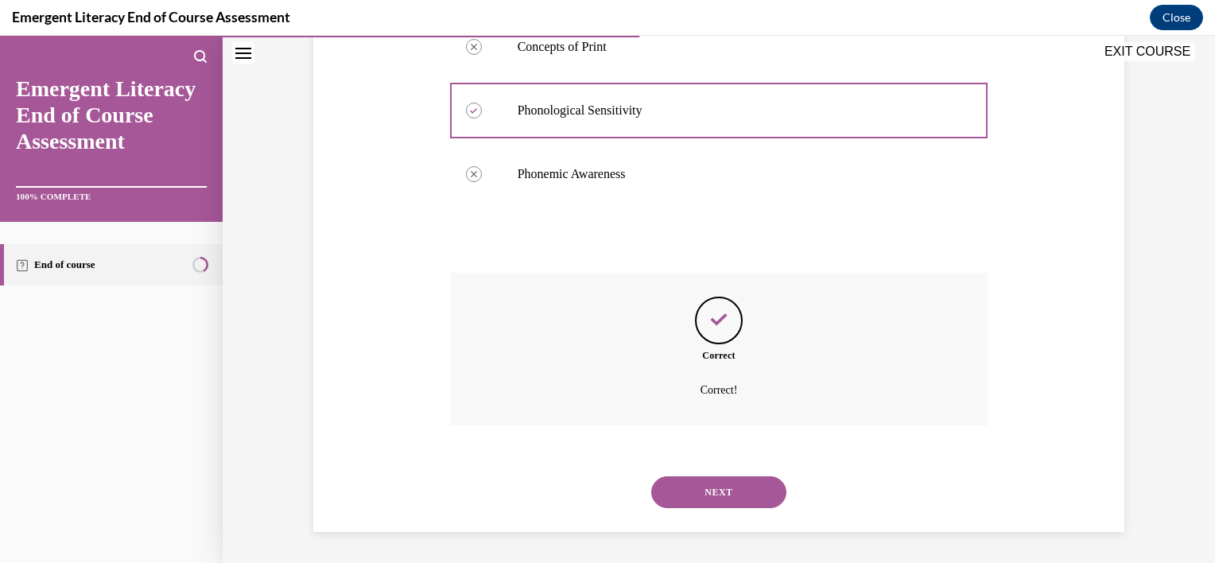
click at [744, 483] on button "NEXT" at bounding box center [718, 492] width 135 height 32
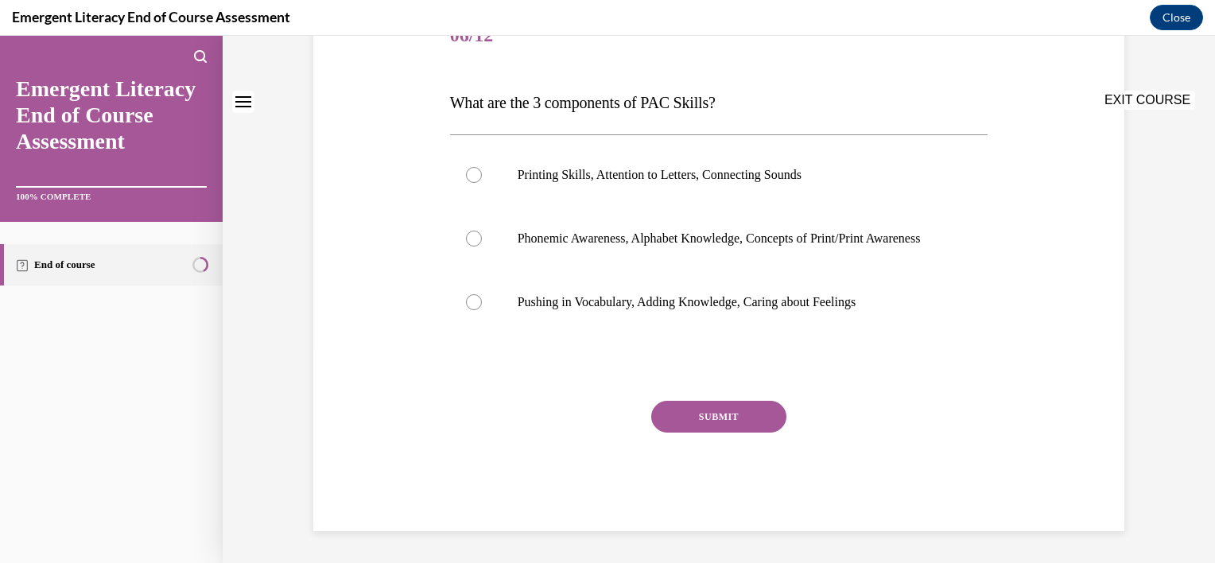
scroll to position [0, 0]
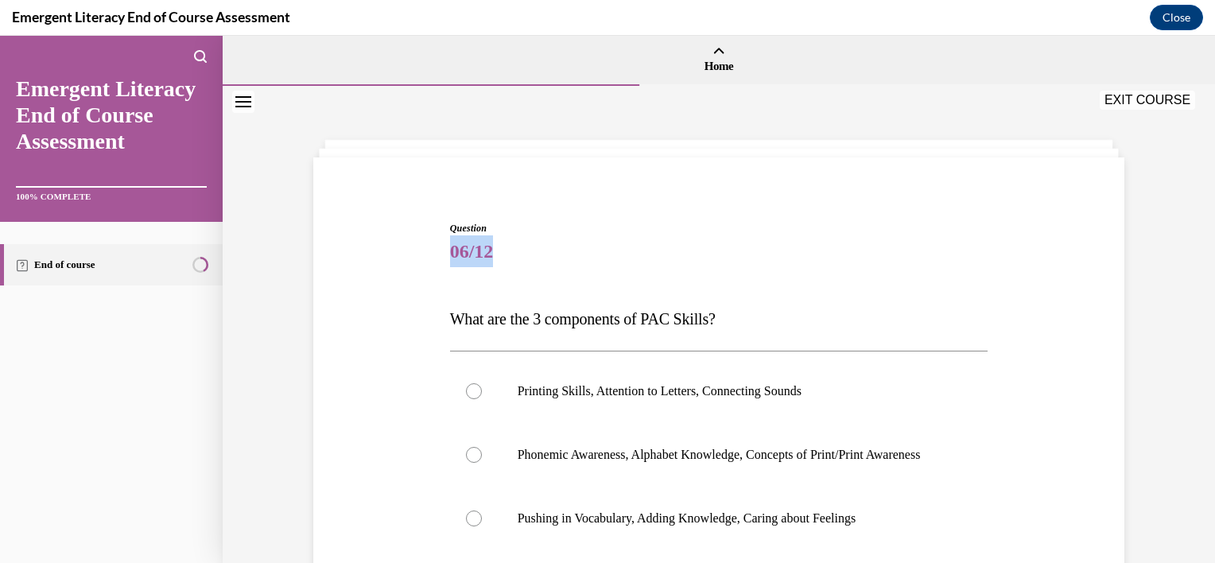
drag, startPoint x: 1200, startPoint y: 186, endPoint x: 1202, endPoint y: 245, distance: 58.8
click at [1202, 245] on div "Question 06/12 What are the 3 components of PAC Skills? Printing Skills, Attent…" at bounding box center [719, 432] width 992 height 693
click at [470, 455] on div at bounding box center [474, 455] width 16 height 16
click at [470, 455] on input "Phonemic Awareness, Alphabet Knowledge, Concepts of Print/Print Awareness" at bounding box center [474, 455] width 16 height 16
radio input "true"
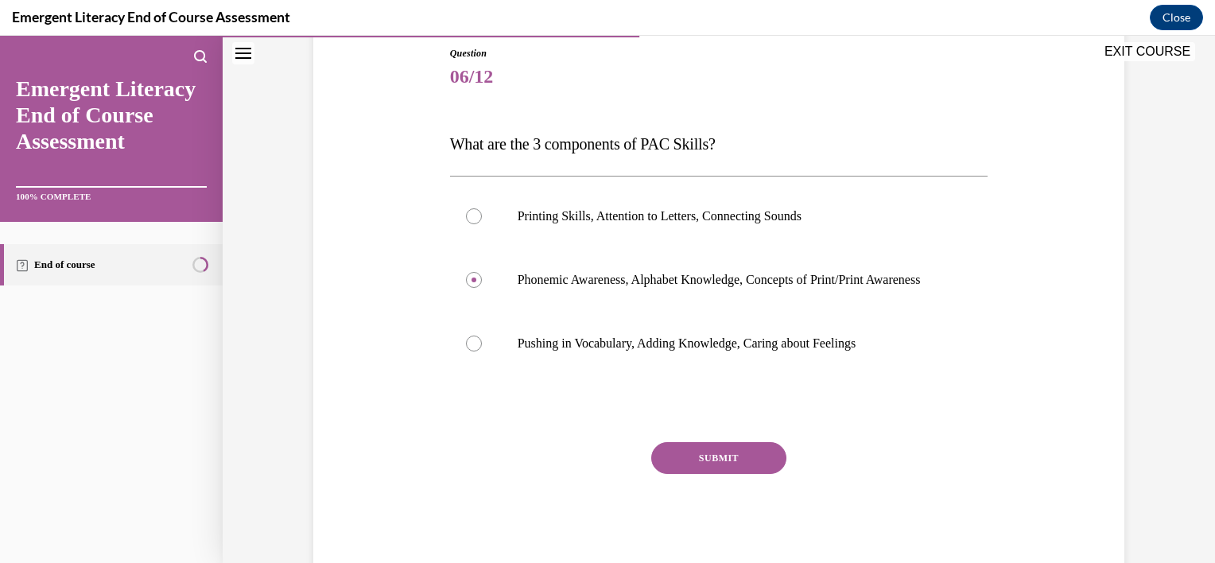
scroll to position [178, 0]
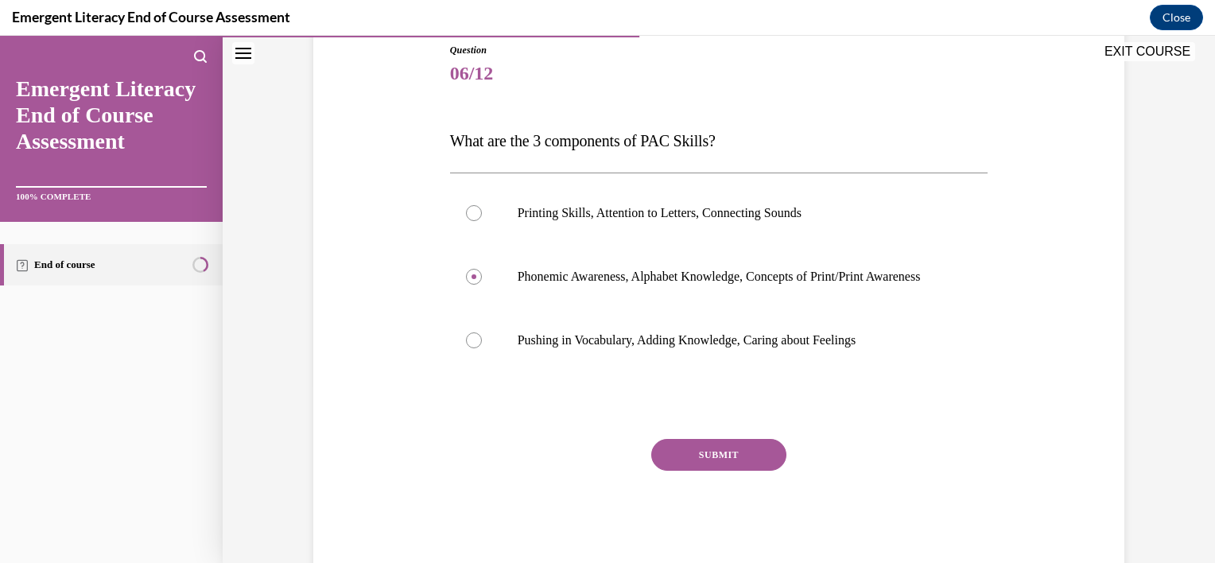
click at [712, 471] on button "SUBMIT" at bounding box center [718, 455] width 135 height 32
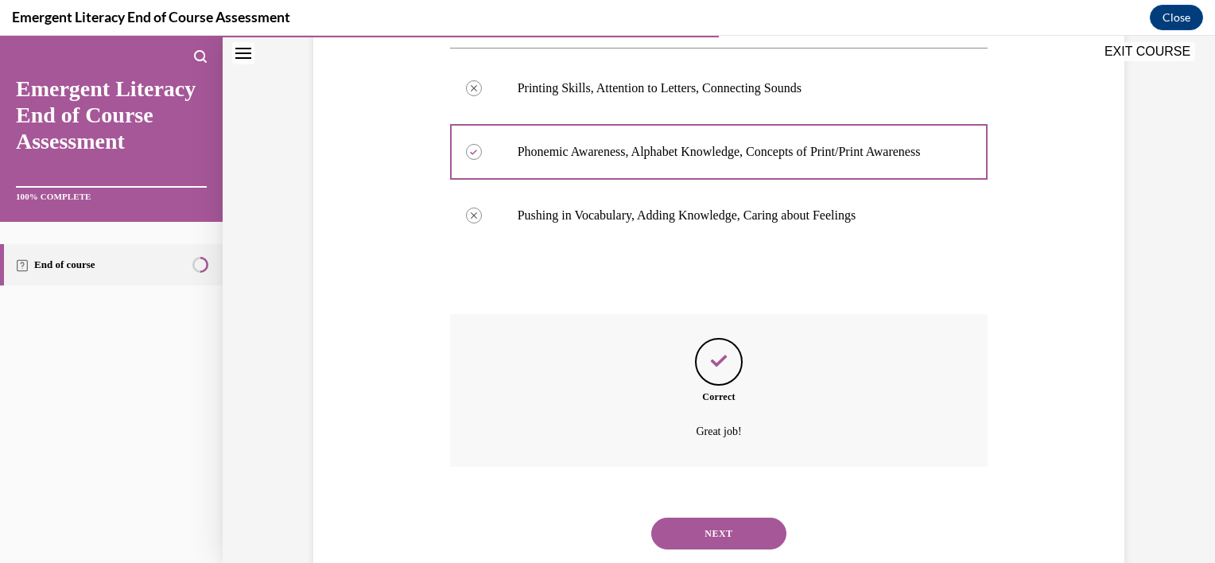
scroll to position [360, 0]
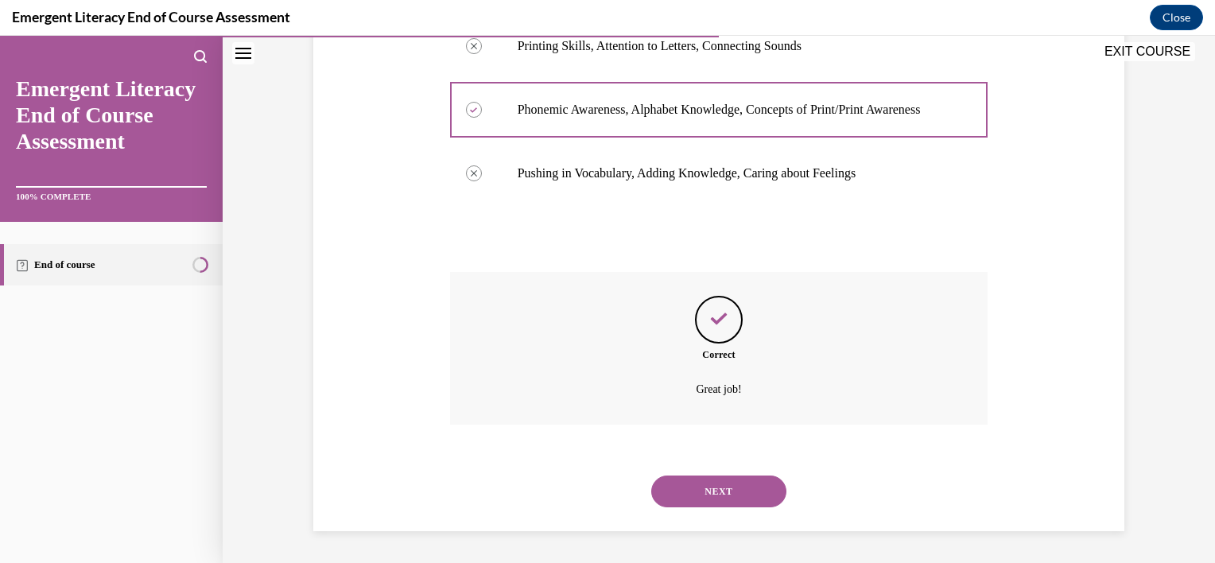
click at [714, 490] on button "NEXT" at bounding box center [718, 491] width 135 height 32
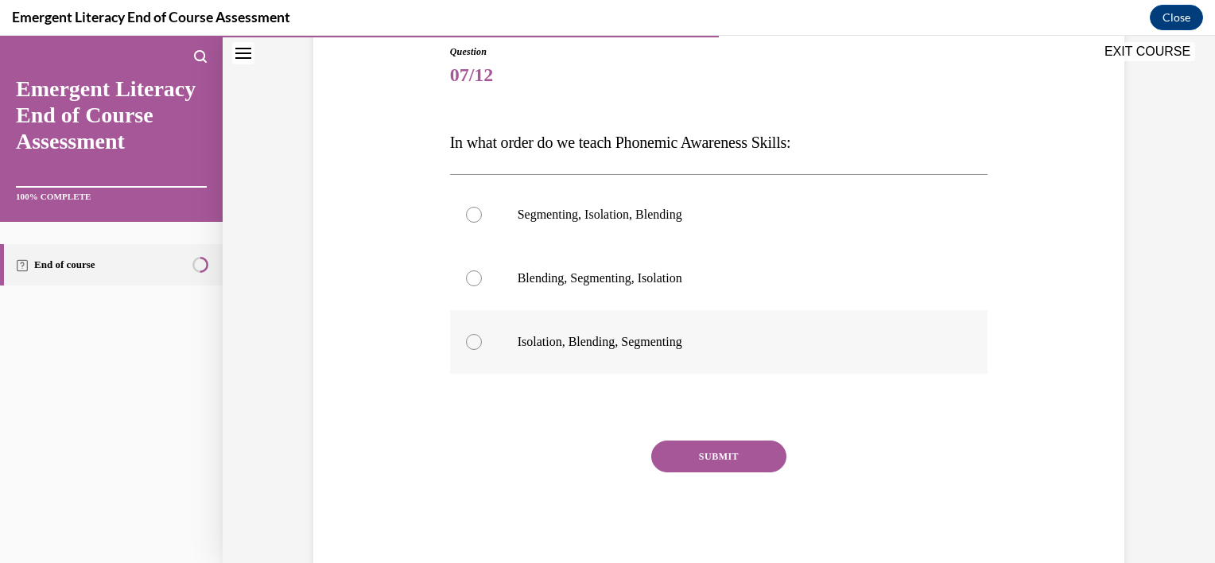
click at [466, 345] on div at bounding box center [474, 342] width 16 height 16
click at [466, 345] on input "Isolation, Blending, Segmenting" at bounding box center [474, 342] width 16 height 16
radio input "true"
click at [688, 443] on button "SUBMIT" at bounding box center [718, 456] width 135 height 32
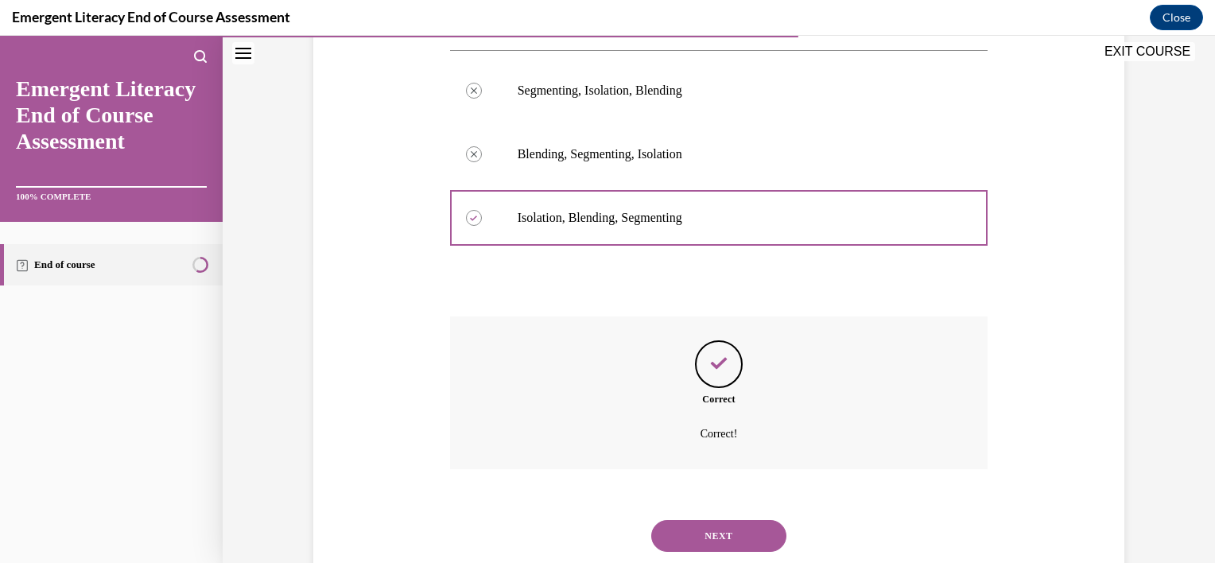
scroll to position [344, 0]
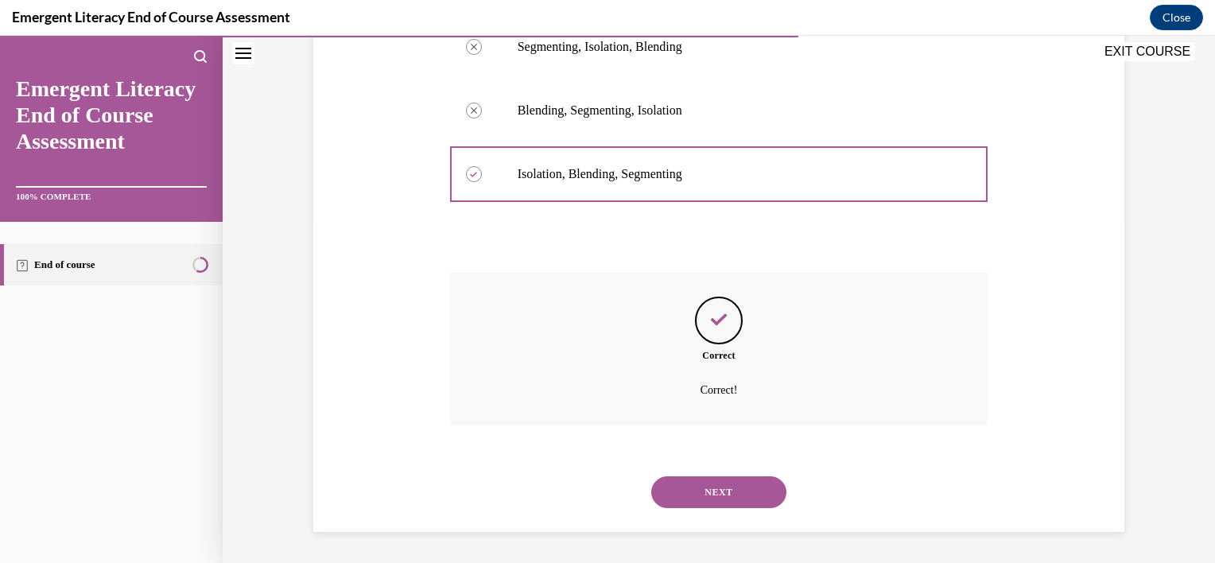
click at [694, 494] on button "NEXT" at bounding box center [718, 492] width 135 height 32
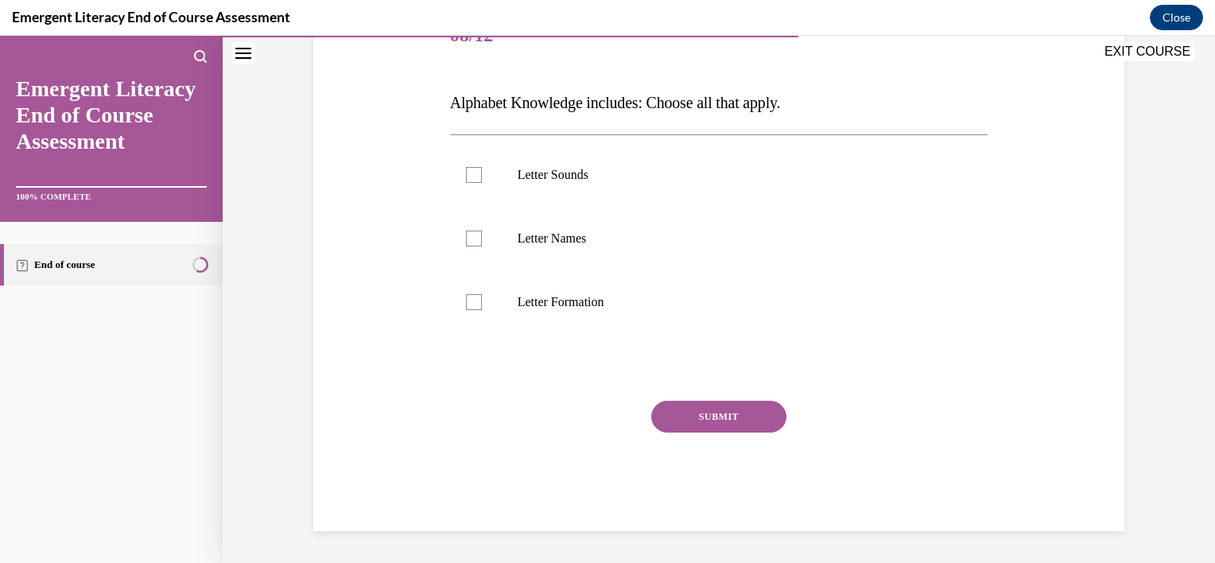
scroll to position [176, 0]
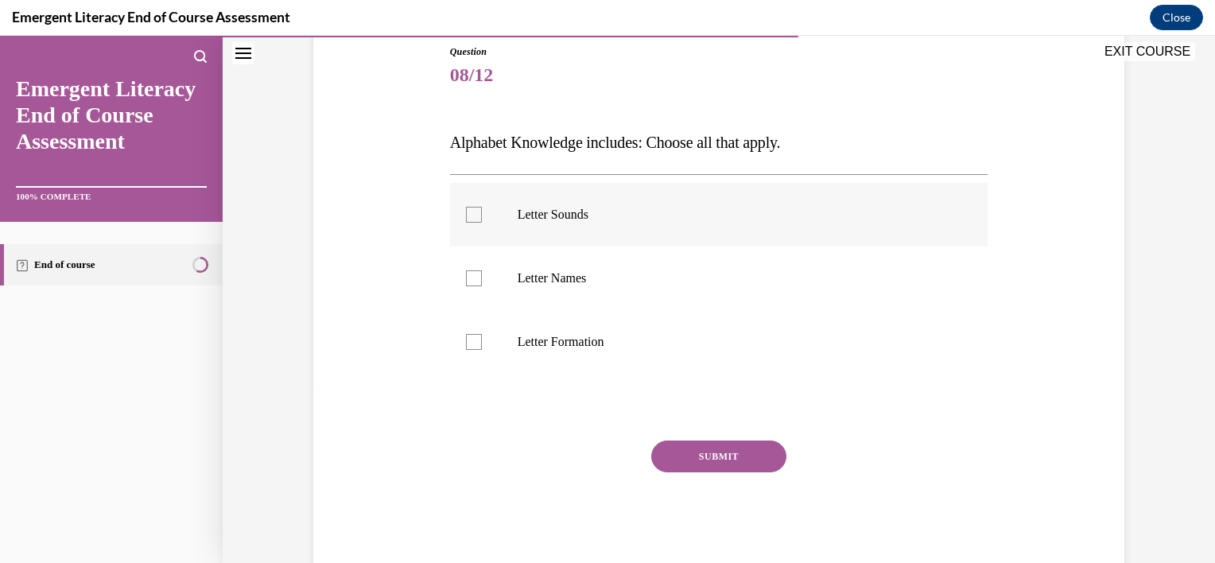
click at [471, 217] on div at bounding box center [474, 215] width 16 height 16
click at [471, 217] on input "Letter Sounds" at bounding box center [474, 215] width 16 height 16
checkbox input "true"
click at [466, 282] on div at bounding box center [474, 278] width 16 height 16
click at [466, 282] on input "Letter Names" at bounding box center [474, 278] width 16 height 16
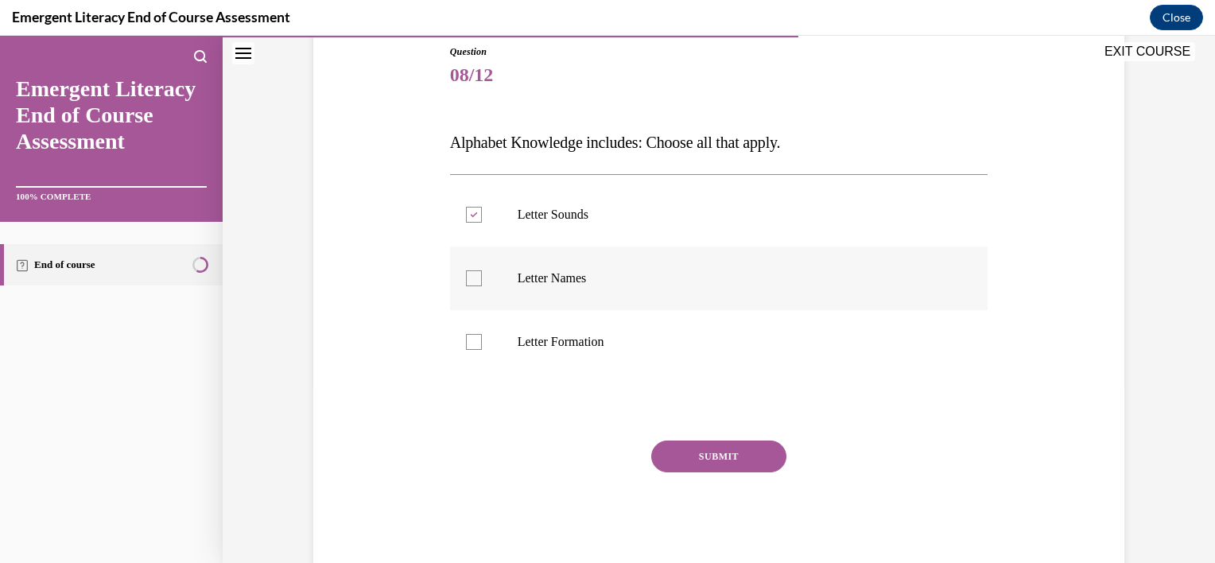
checkbox input "true"
click at [467, 341] on div at bounding box center [474, 342] width 16 height 16
click at [467, 341] on input "Letter Formation" at bounding box center [474, 342] width 16 height 16
checkbox input "true"
click at [671, 440] on button "SUBMIT" at bounding box center [718, 456] width 135 height 32
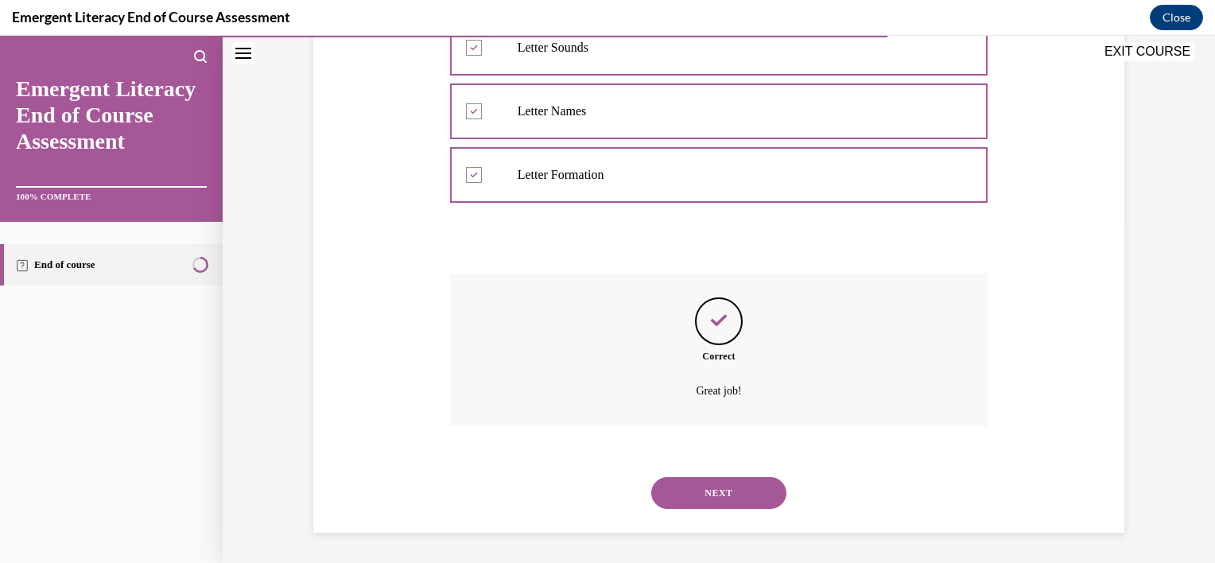
scroll to position [344, 0]
click at [699, 488] on button "NEXT" at bounding box center [718, 492] width 135 height 32
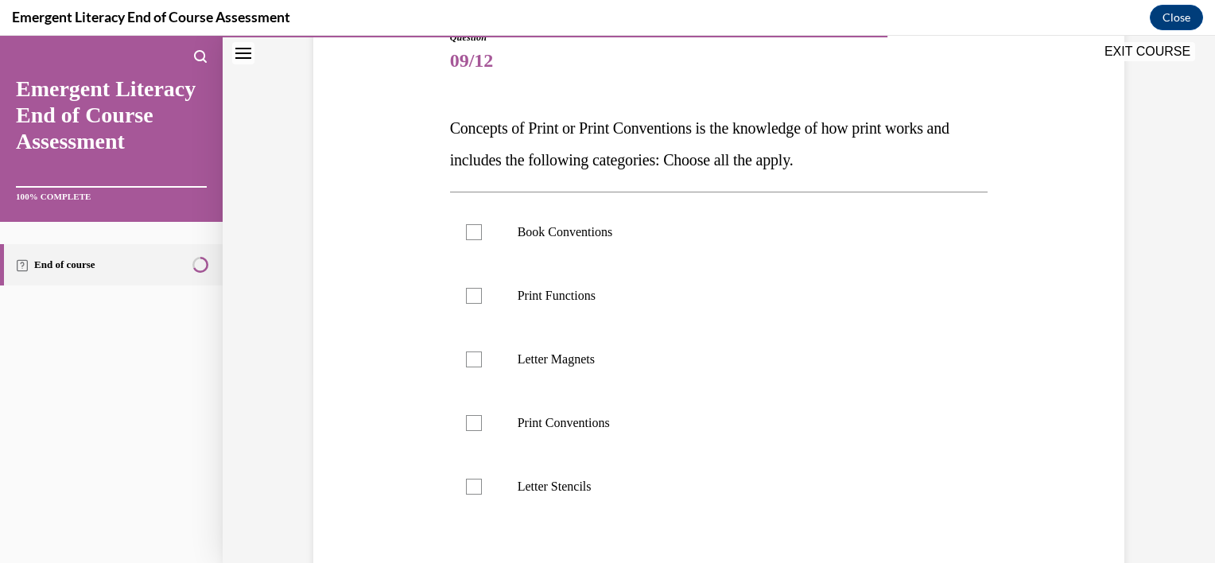
scroll to position [196, 0]
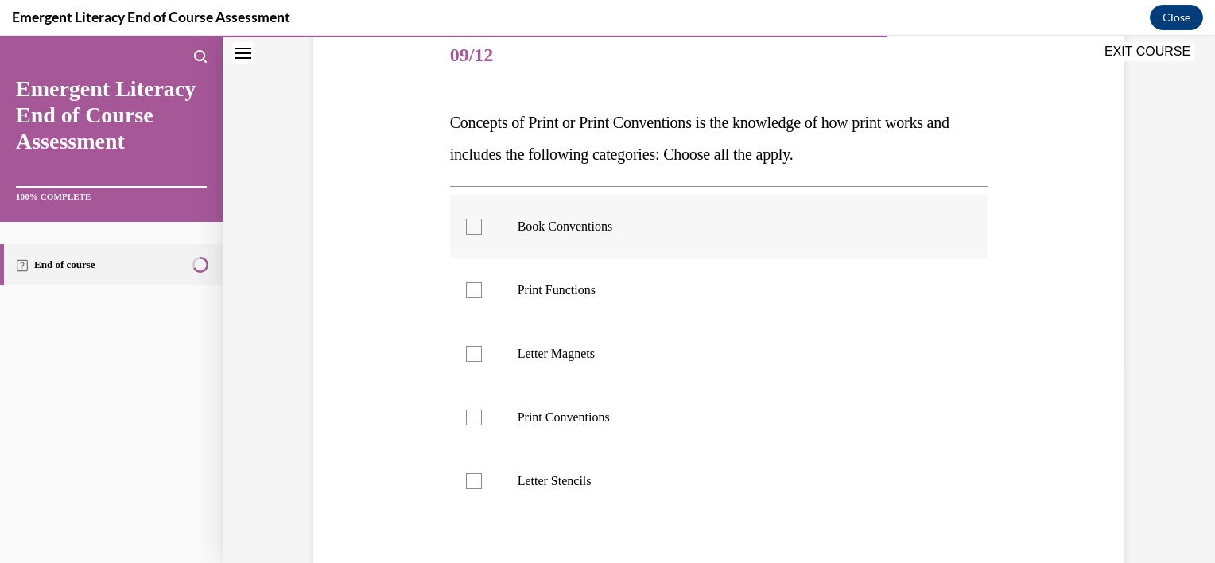
click at [471, 231] on div at bounding box center [474, 227] width 16 height 16
click at [471, 231] on input "Book Conventions" at bounding box center [474, 227] width 16 height 16
checkbox input "true"
click at [471, 290] on div at bounding box center [474, 290] width 16 height 16
click at [471, 290] on input "Print Functions" at bounding box center [474, 290] width 16 height 16
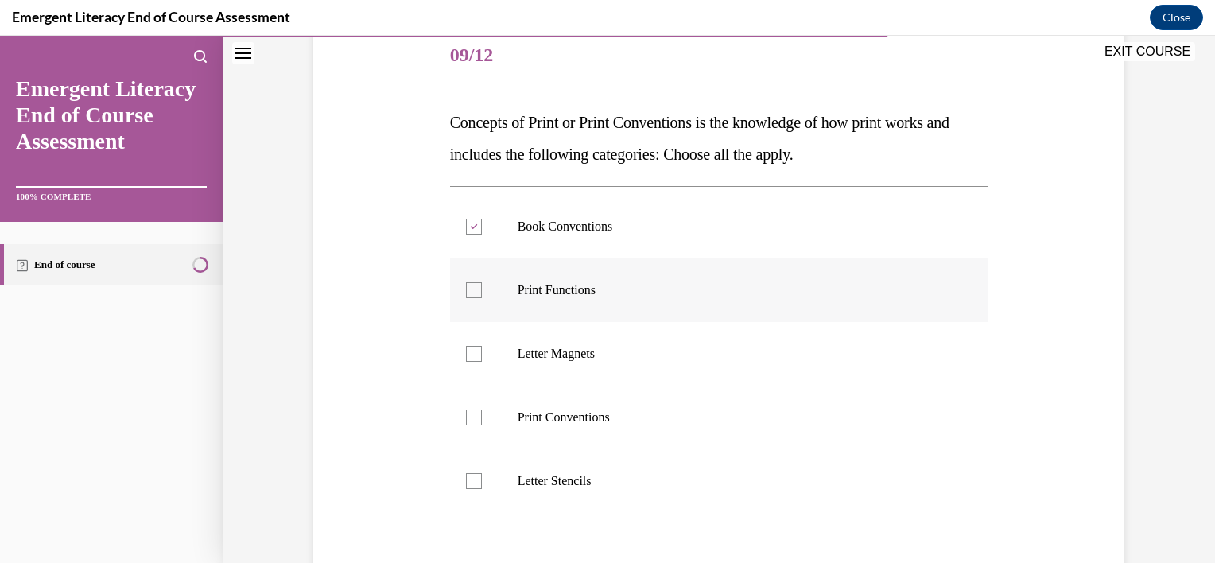
checkbox input "true"
click at [467, 420] on div at bounding box center [474, 417] width 16 height 16
click at [467, 420] on input "Print Conventions" at bounding box center [474, 417] width 16 height 16
checkbox input "true"
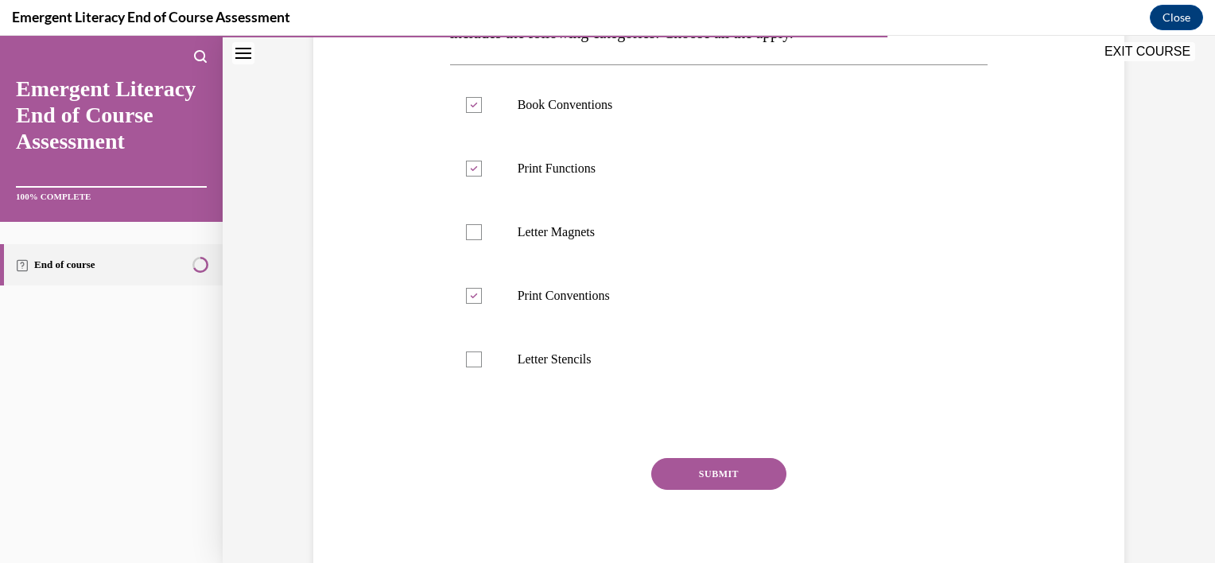
scroll to position [364, 0]
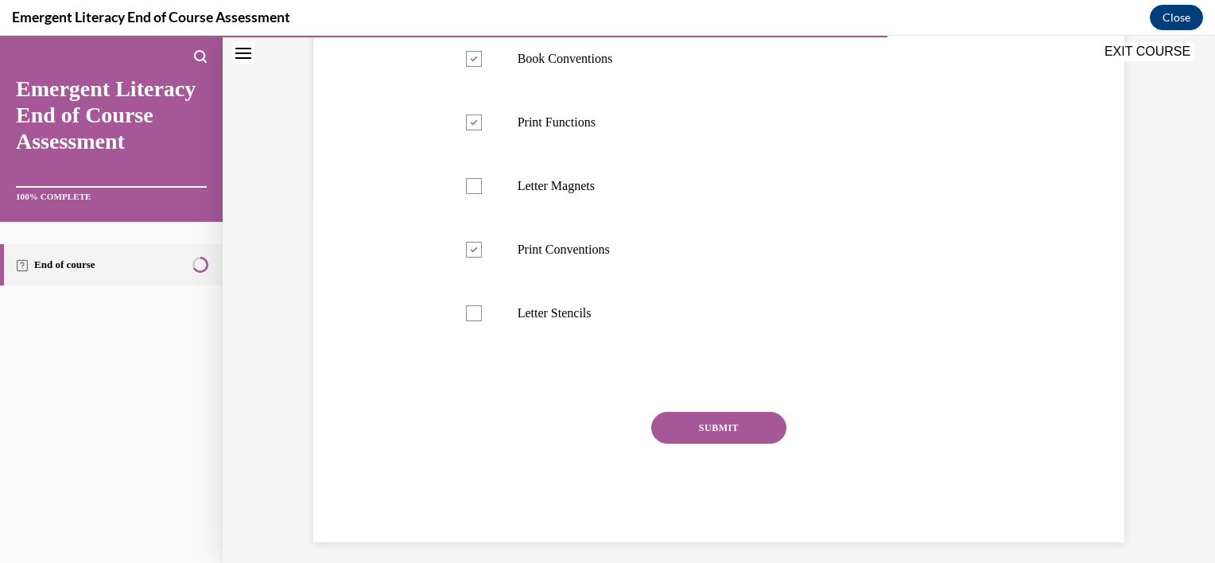
click at [722, 424] on button "SUBMIT" at bounding box center [718, 428] width 135 height 32
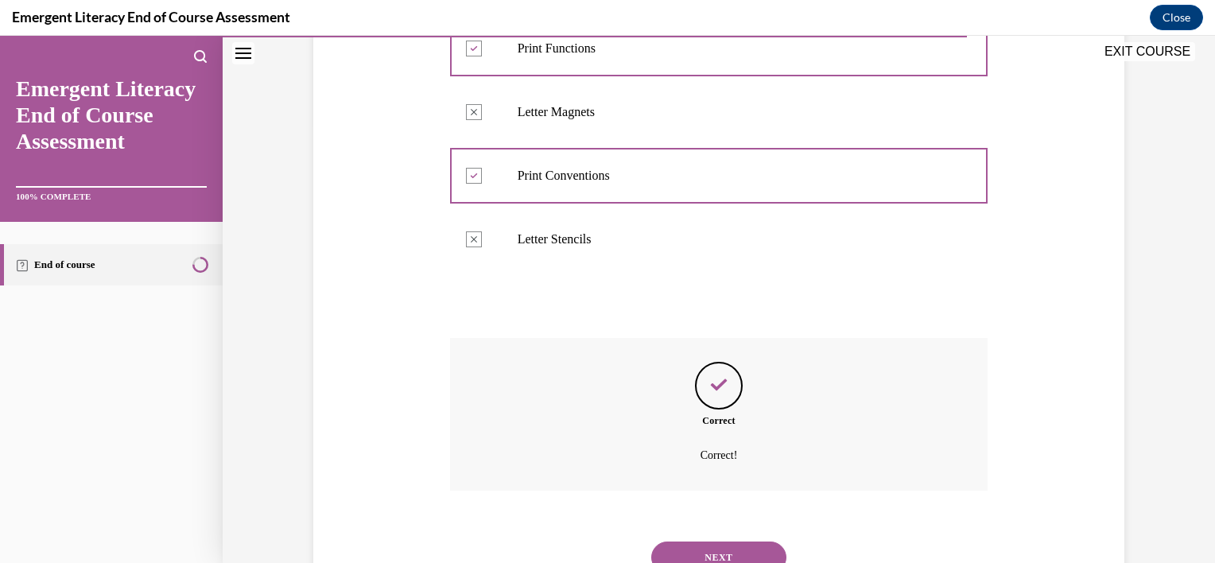
scroll to position [503, 0]
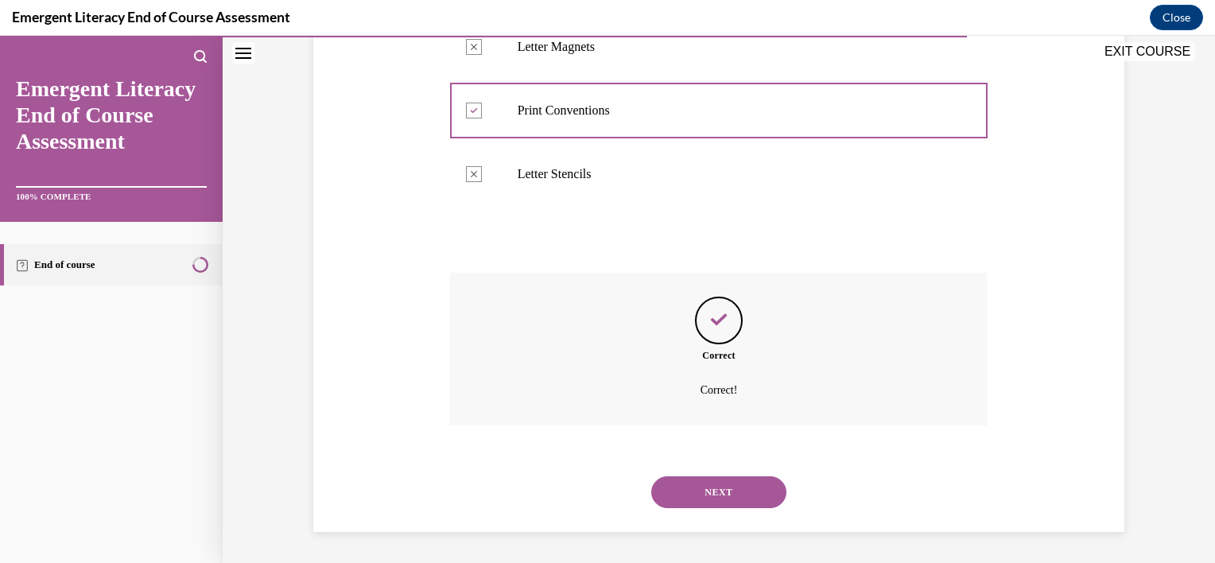
click at [686, 484] on button "NEXT" at bounding box center [718, 492] width 135 height 32
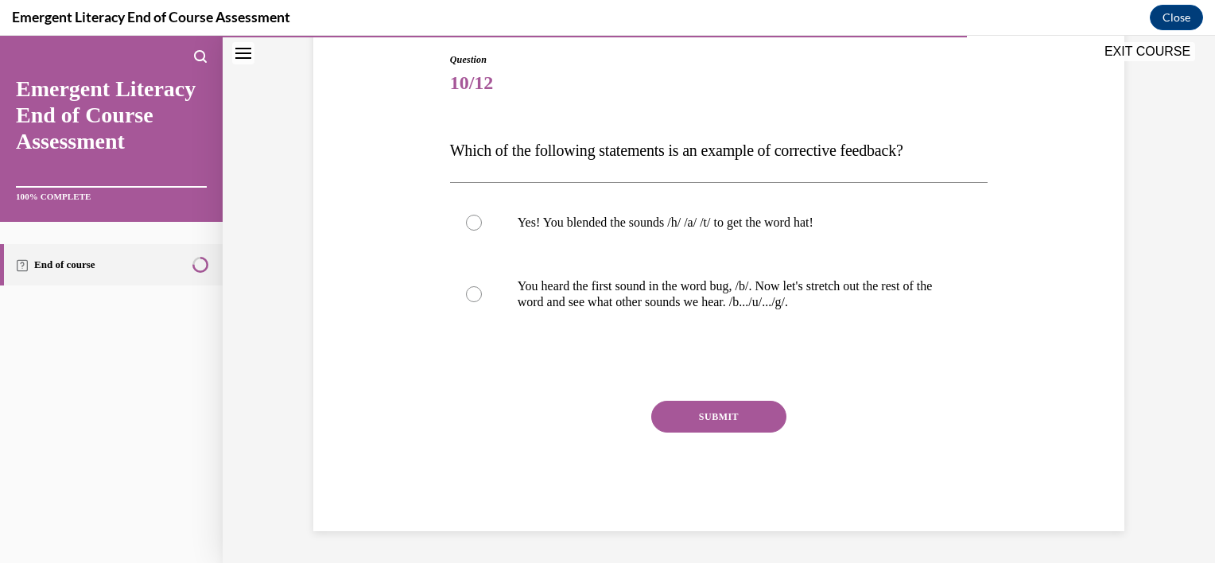
scroll to position [169, 0]
click at [466, 293] on div at bounding box center [474, 294] width 16 height 16
click at [466, 293] on input "You heard the first sound in the word bug, /b/. Now let's stretch out the rest …" at bounding box center [474, 294] width 16 height 16
radio input "true"
click at [705, 407] on button "SUBMIT" at bounding box center [718, 417] width 135 height 32
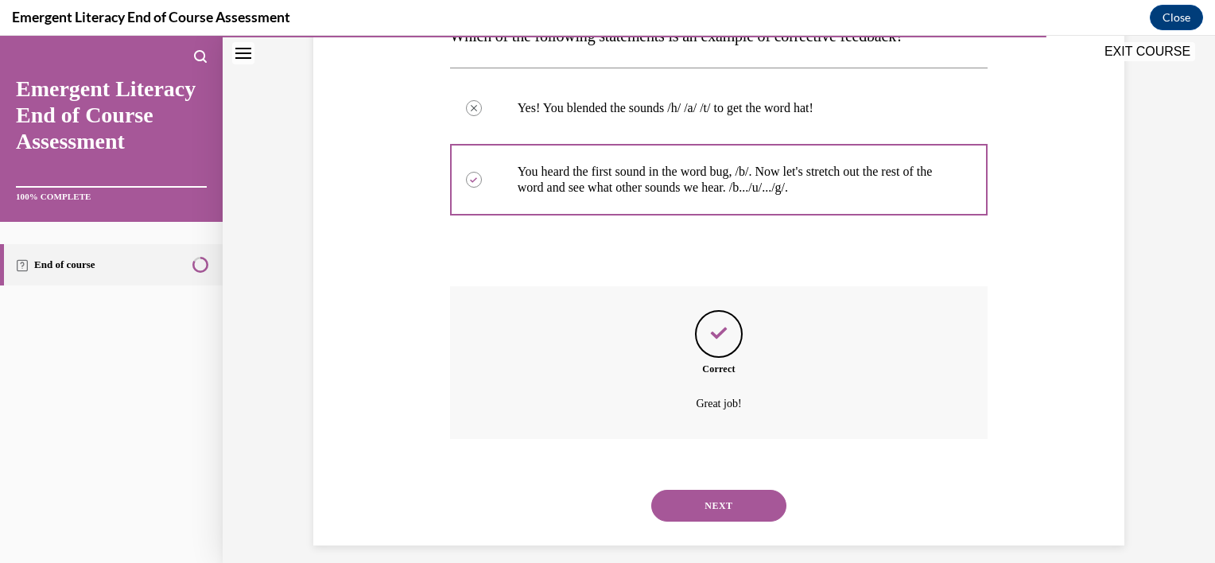
scroll to position [296, 0]
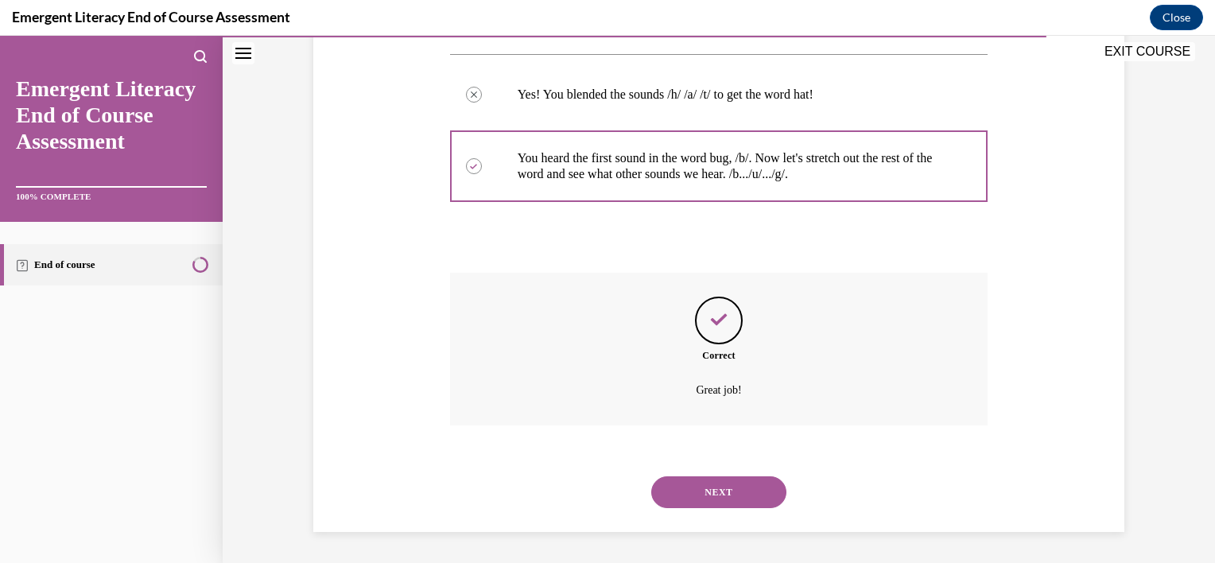
click at [710, 490] on button "NEXT" at bounding box center [718, 492] width 135 height 32
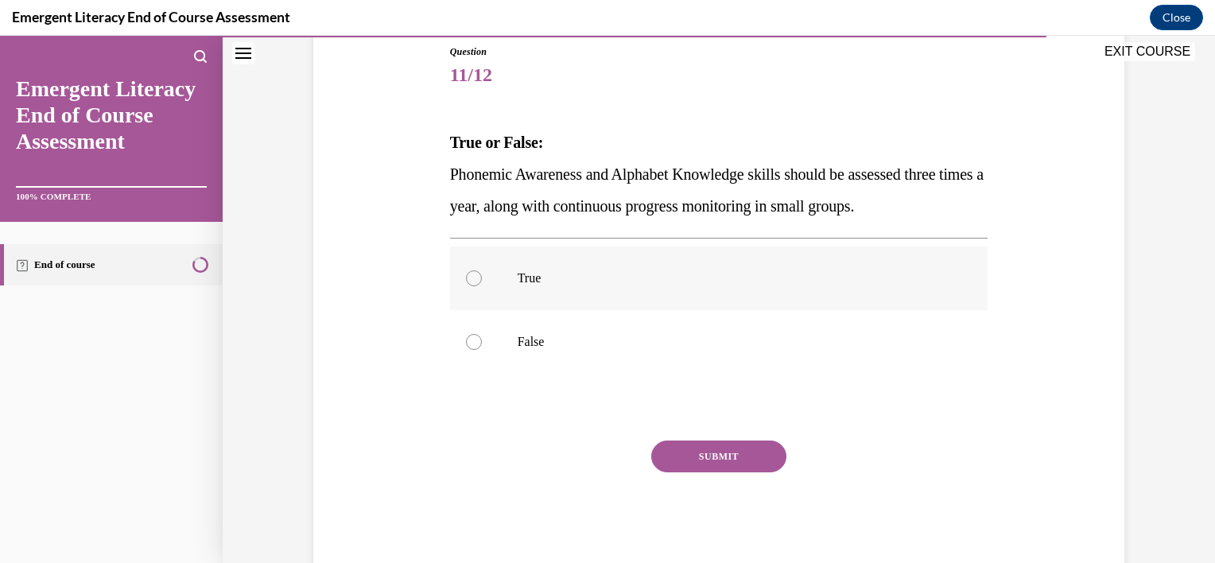
click at [472, 273] on div at bounding box center [474, 278] width 16 height 16
click at [472, 273] on input "True" at bounding box center [474, 278] width 16 height 16
radio input "true"
click at [715, 465] on button "SUBMIT" at bounding box center [718, 456] width 135 height 32
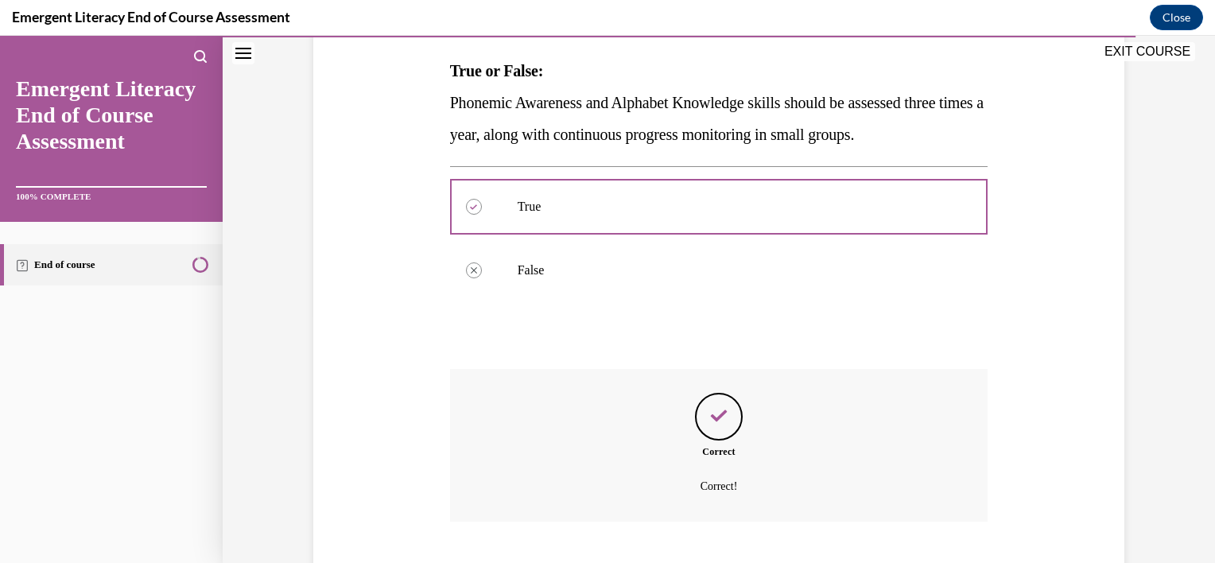
scroll to position [344, 0]
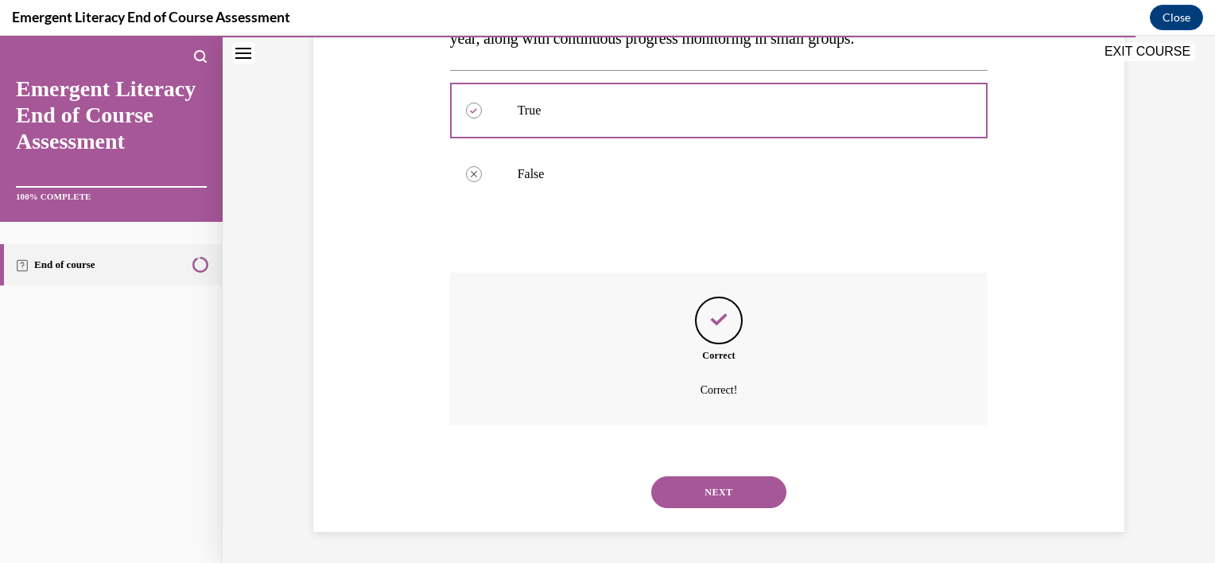
click at [712, 494] on button "NEXT" at bounding box center [718, 492] width 135 height 32
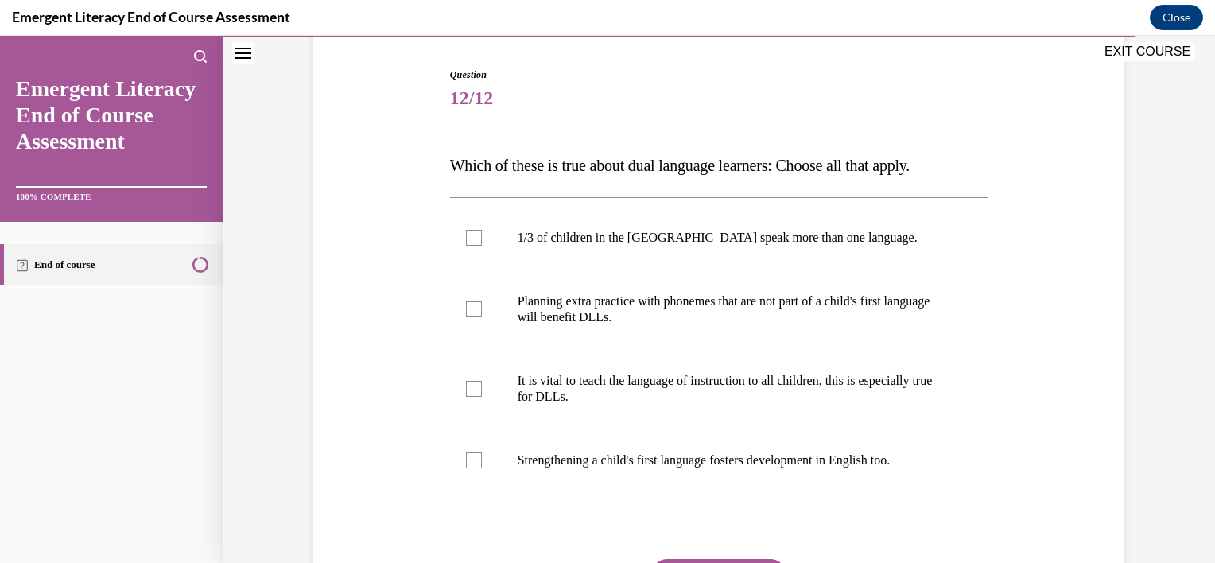
scroll to position [156, 0]
click at [466, 450] on div at bounding box center [474, 458] width 16 height 16
click at [466, 450] on input "Strengthening a child's first language fosters development in English too." at bounding box center [474, 458] width 16 height 16
checkbox input "true"
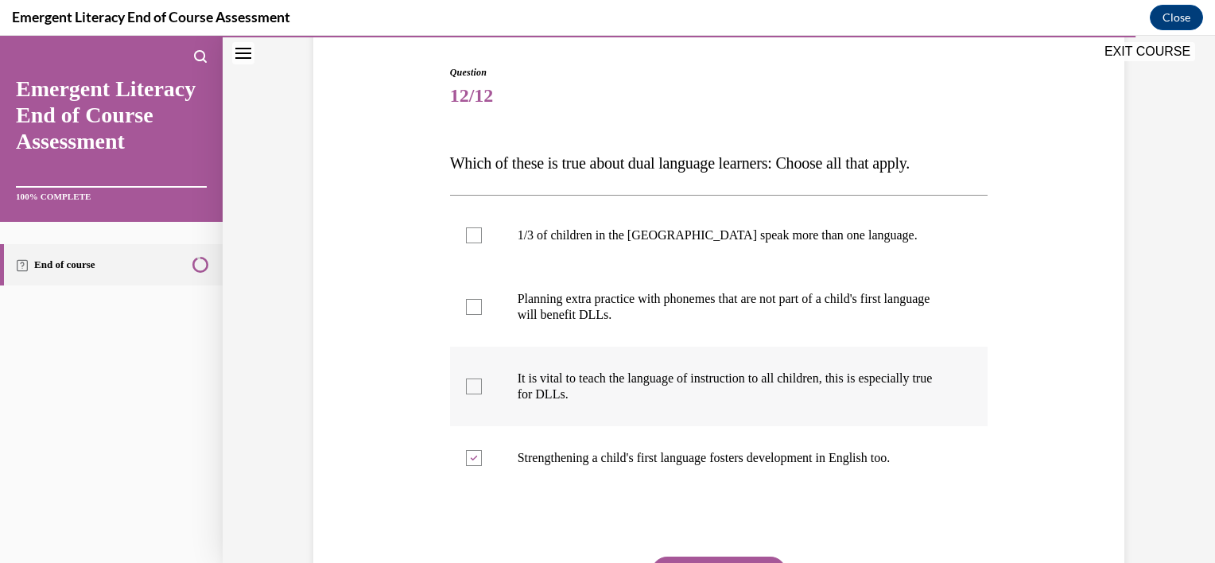
click at [474, 389] on div at bounding box center [474, 386] width 16 height 16
click at [474, 389] on input "It is vital to teach the language of instruction to all children, this is espec…" at bounding box center [474, 386] width 16 height 16
checkbox input "true"
click at [466, 305] on div at bounding box center [474, 307] width 16 height 16
click at [466, 305] on input "Planning extra practice with phonemes that are not part of a child's first lang…" at bounding box center [474, 307] width 16 height 16
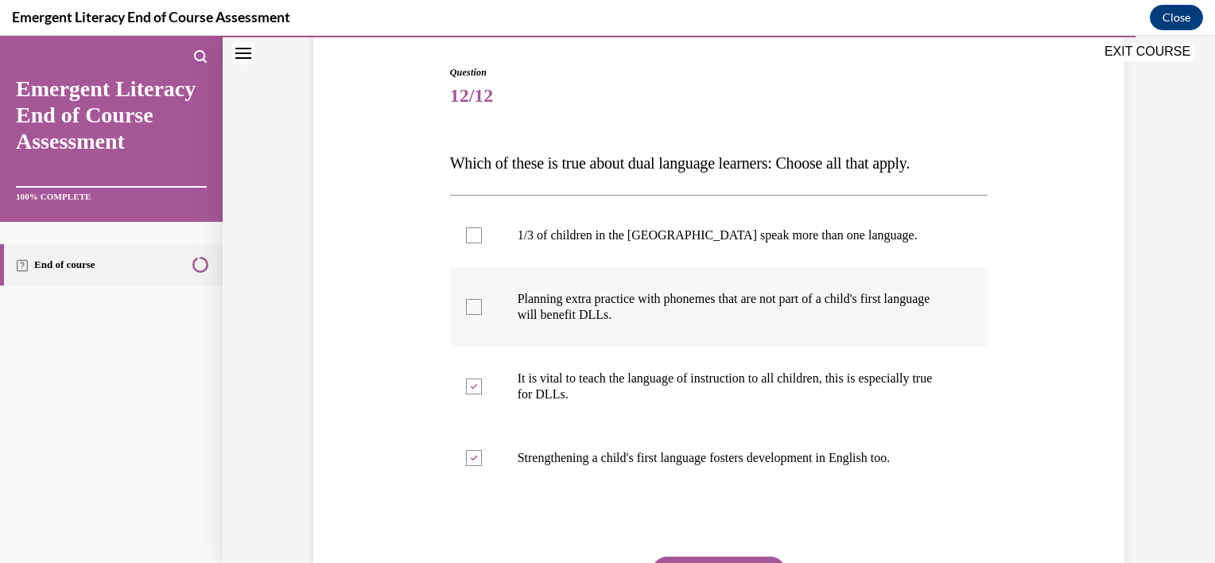
checkbox input "true"
click at [468, 234] on div at bounding box center [474, 235] width 16 height 16
click at [468, 234] on input "1/3 of children in the US speak more than one language." at bounding box center [474, 235] width 16 height 16
checkbox input "true"
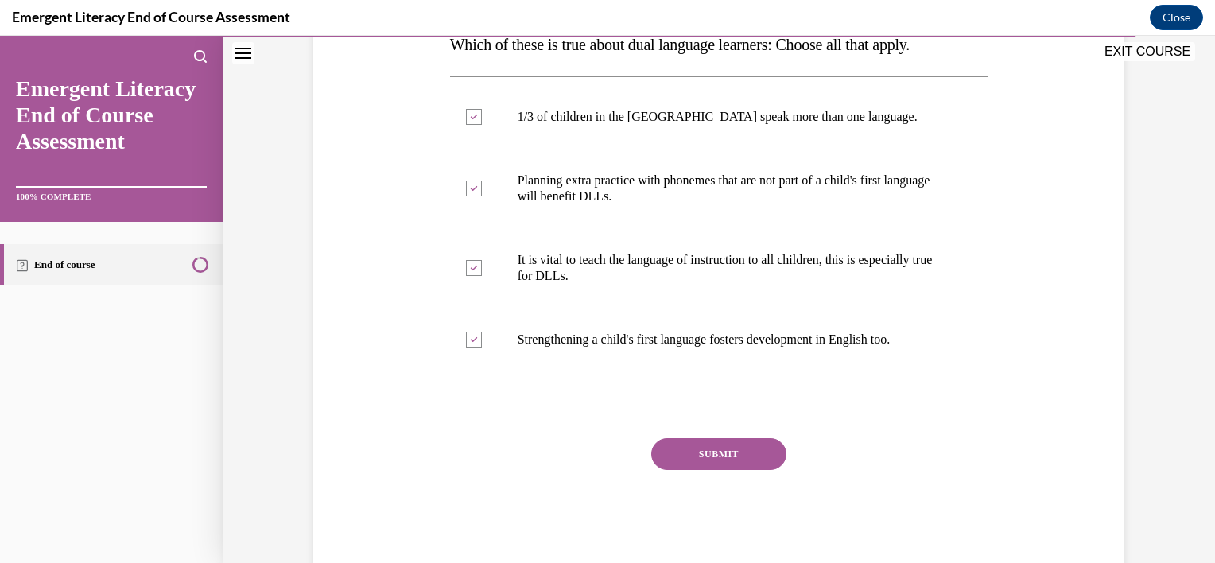
scroll to position [295, 0]
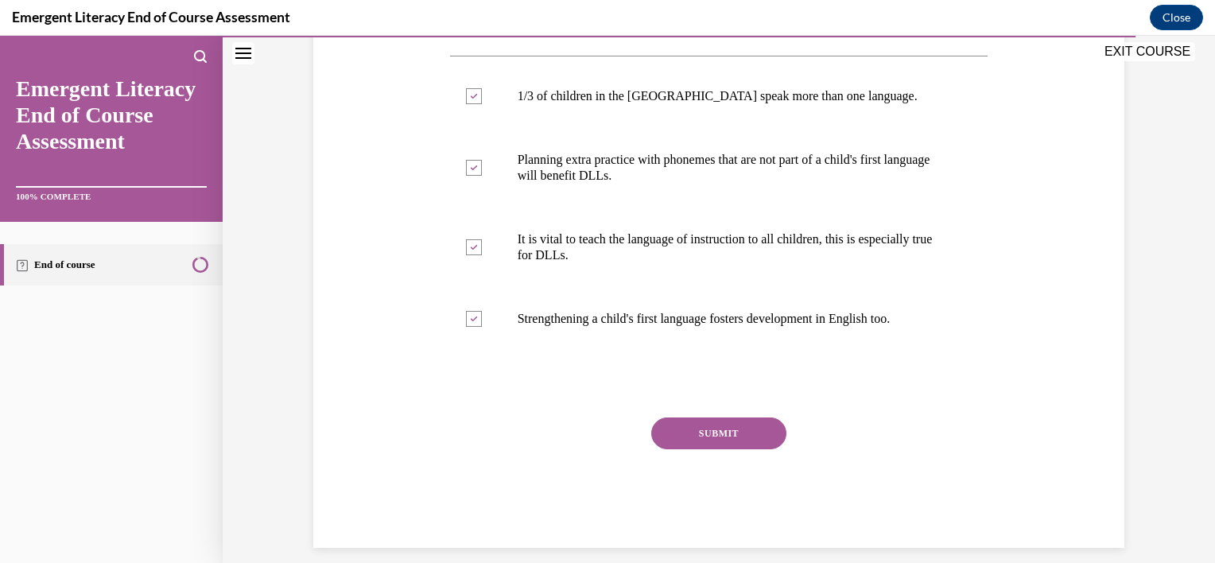
click at [719, 423] on button "SUBMIT" at bounding box center [718, 433] width 135 height 32
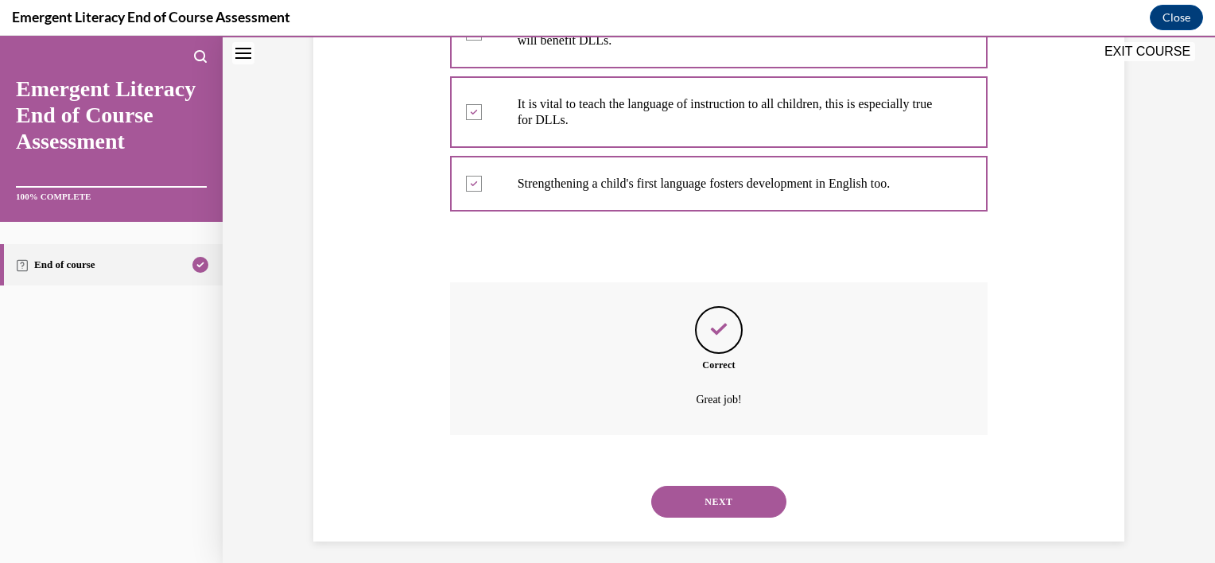
scroll to position [440, 0]
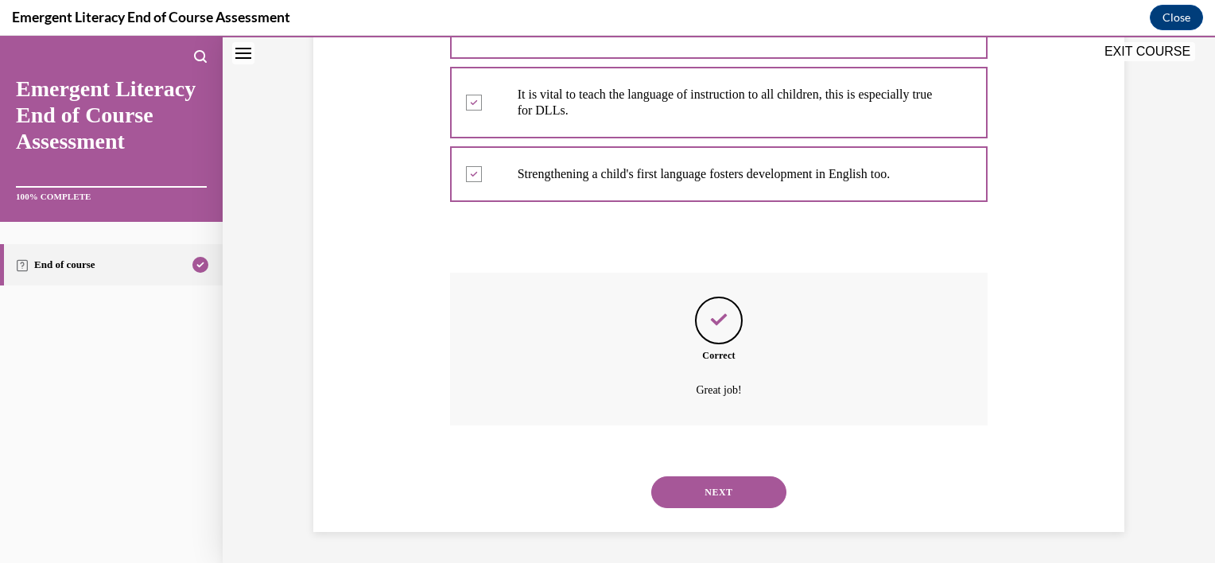
click at [712, 481] on button "NEXT" at bounding box center [718, 492] width 135 height 32
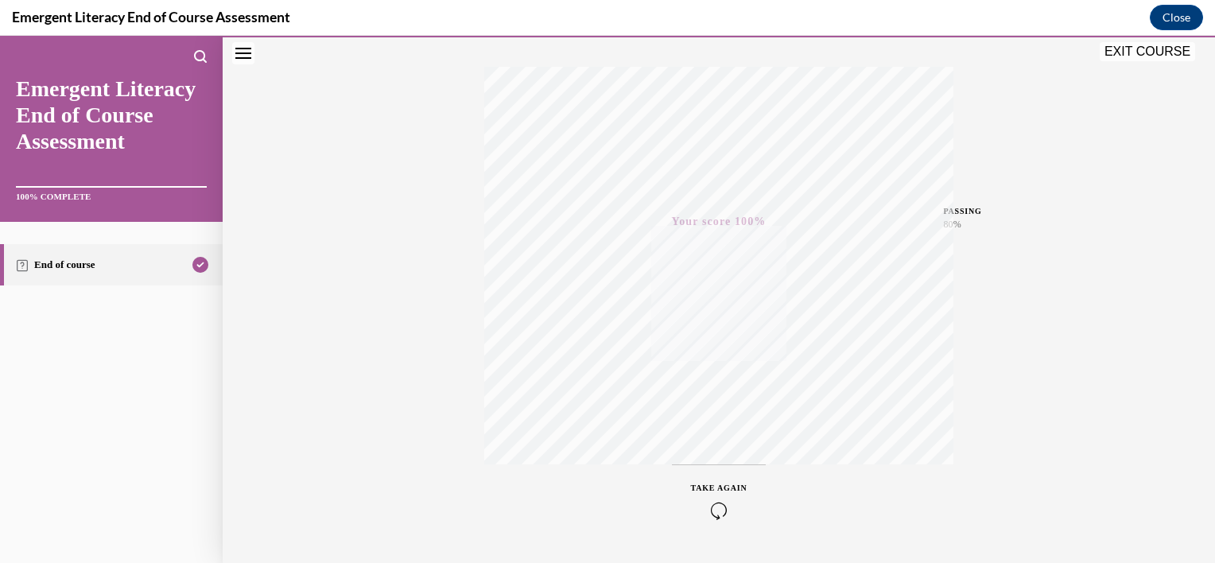
scroll to position [287, 0]
click at [245, 57] on icon "Close navigation menu" at bounding box center [243, 53] width 16 height 11
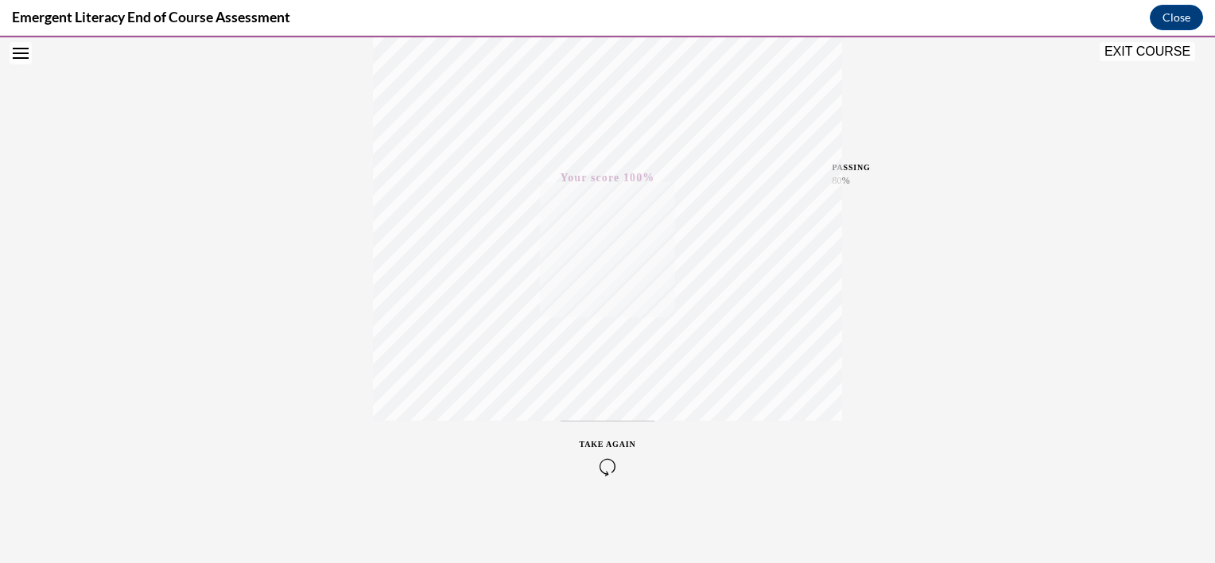
click at [14, 46] on button "Open navigation menu" at bounding box center [21, 53] width 22 height 22
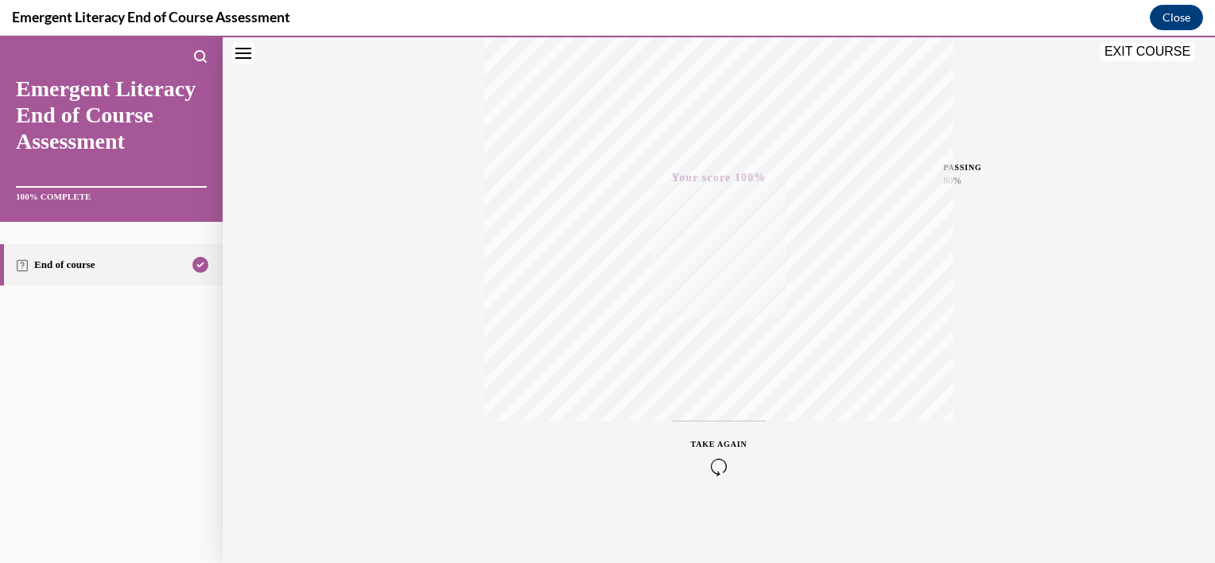
click at [76, 267] on link "End of course" at bounding box center [111, 264] width 223 height 41
click at [1167, 51] on button "EXIT COURSE" at bounding box center [1146, 51] width 95 height 19
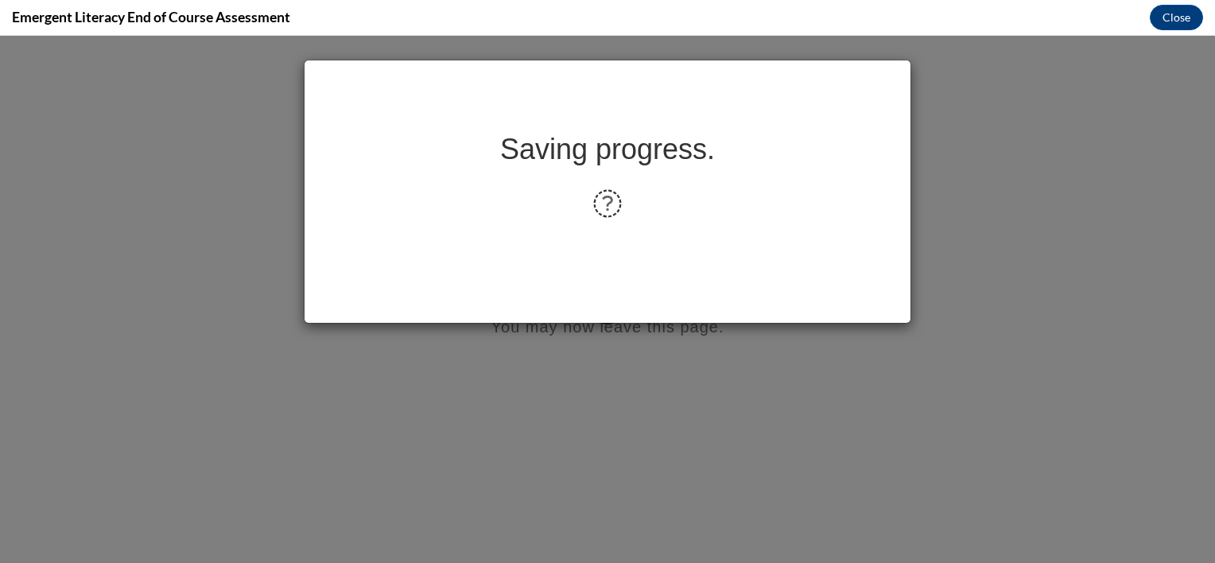
scroll to position [0, 0]
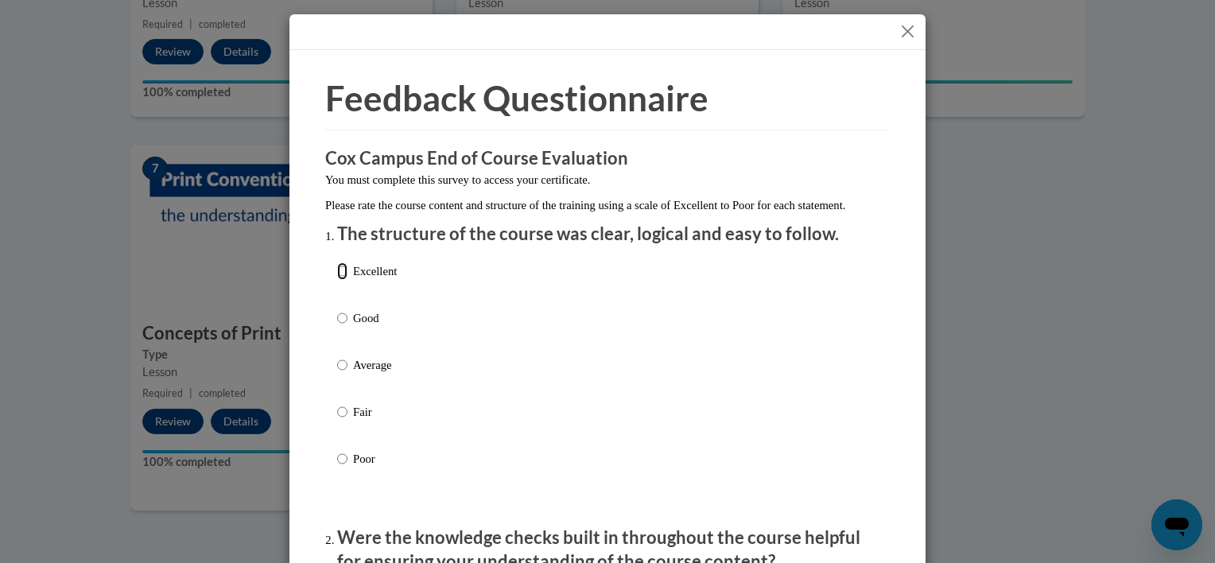
click at [337, 280] on input "Excellent" at bounding box center [342, 270] width 10 height 17
radio input "true"
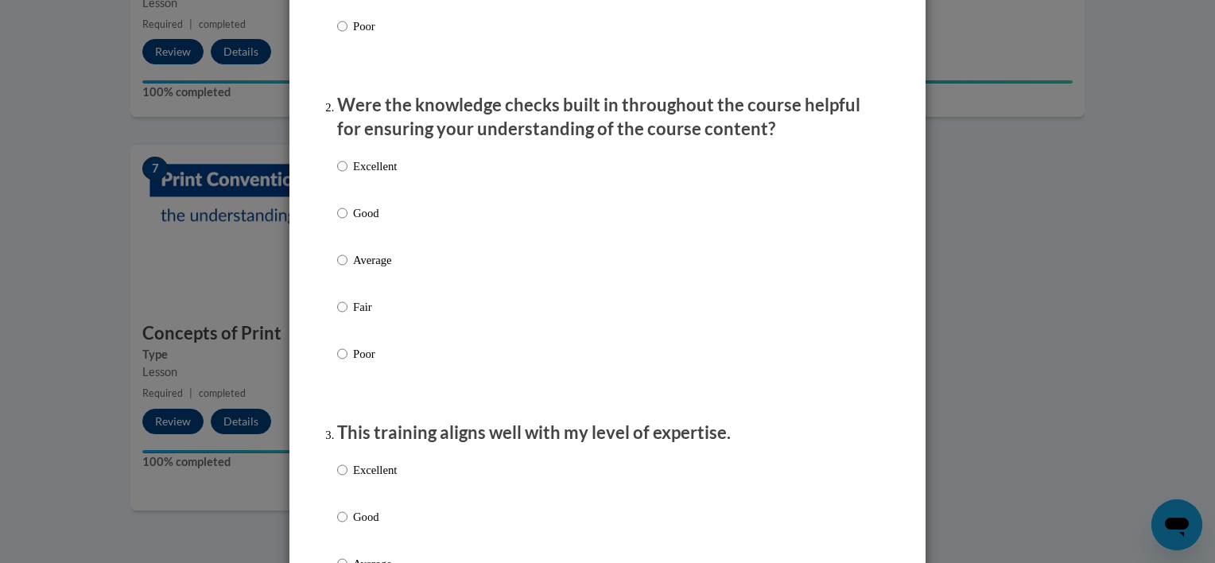
scroll to position [444, 0]
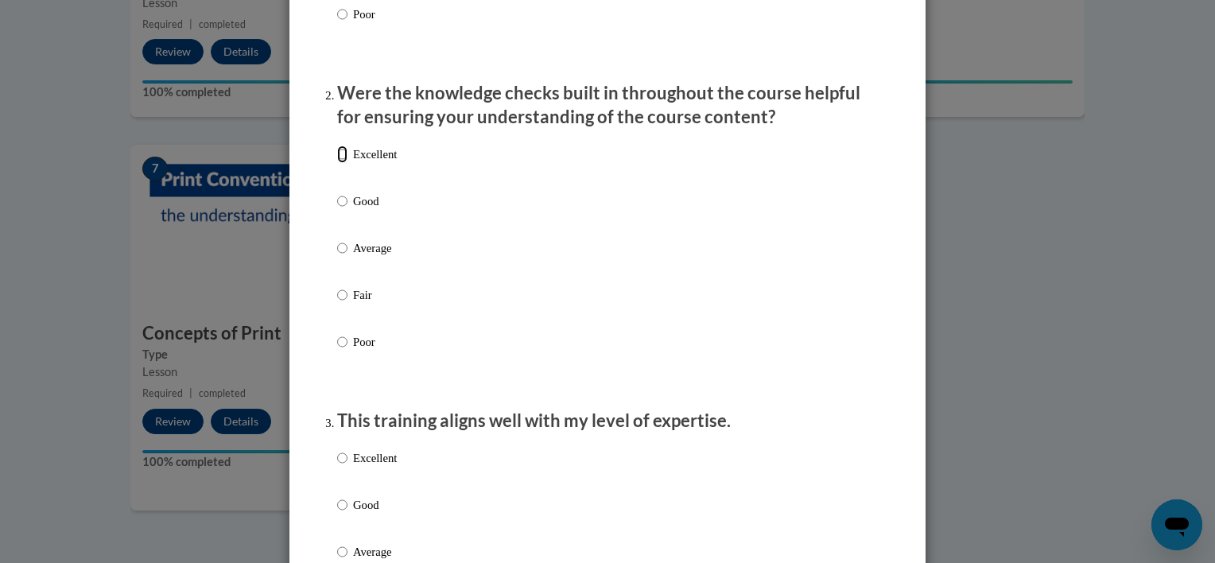
click at [337, 163] on input "Excellent" at bounding box center [342, 153] width 10 height 17
radio input "true"
click at [338, 467] on input "Excellent" at bounding box center [342, 457] width 10 height 17
radio input "true"
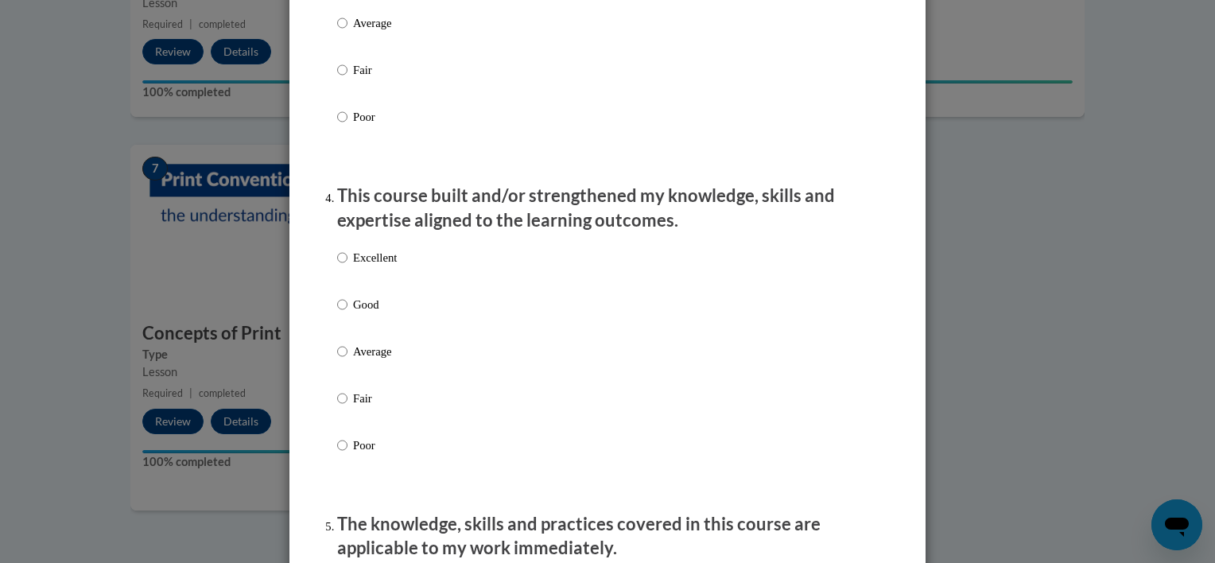
scroll to position [981, 0]
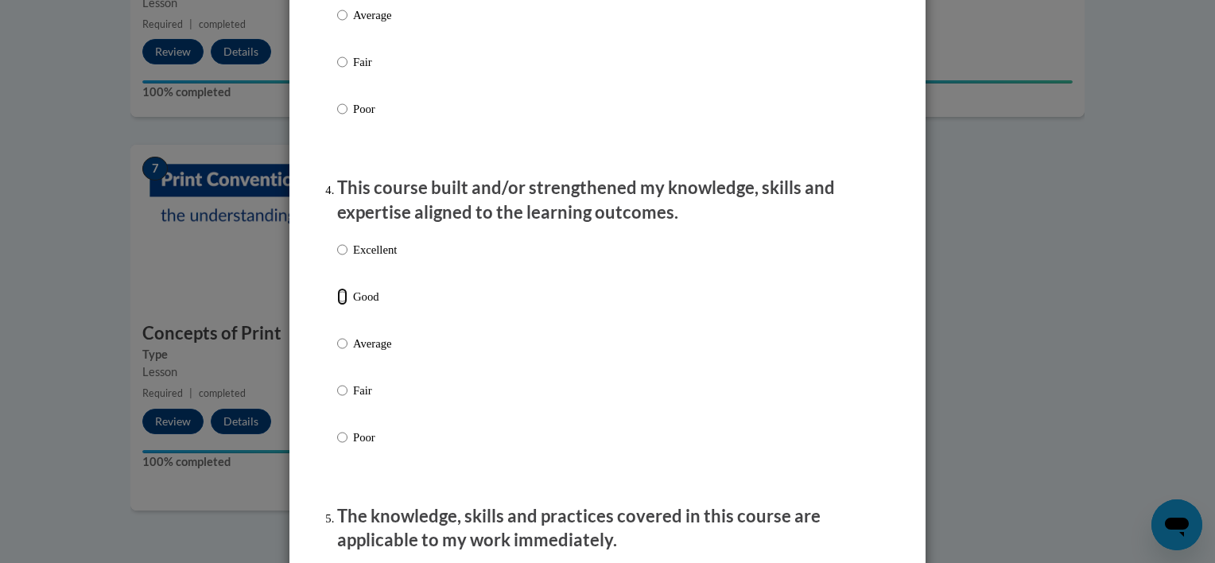
click at [337, 305] on input "Good" at bounding box center [342, 296] width 10 height 17
radio input "true"
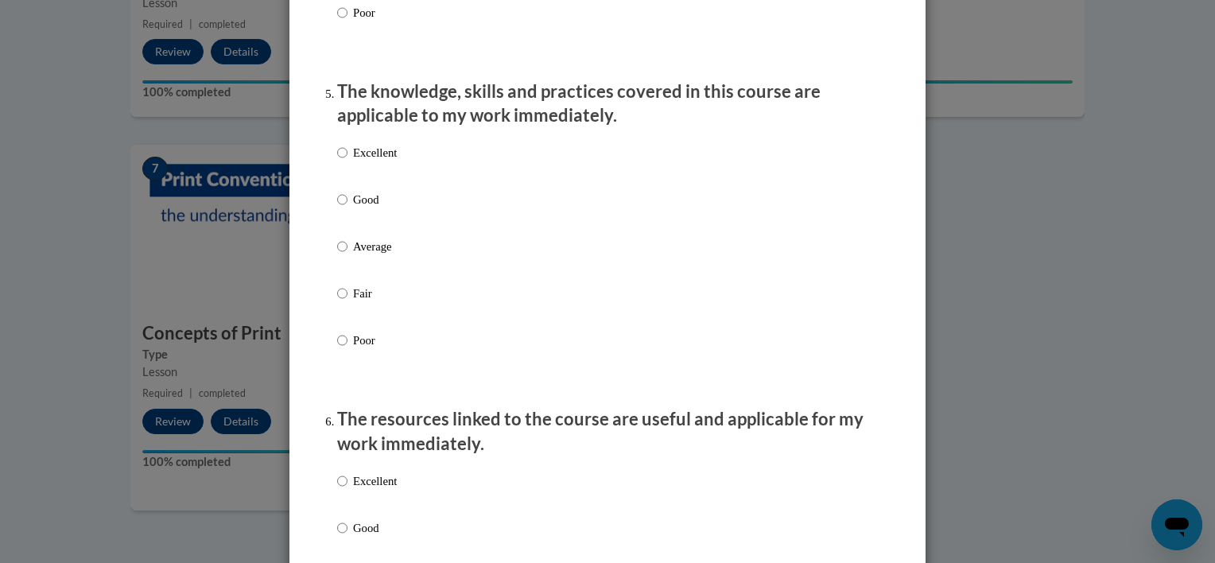
scroll to position [1458, 0]
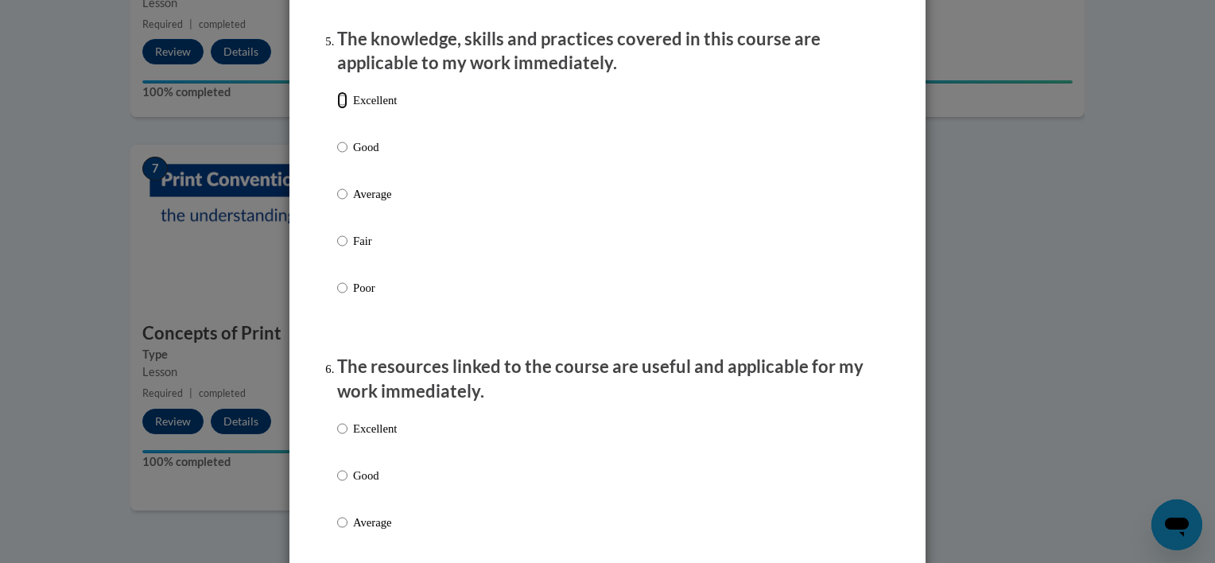
click at [337, 109] on input "Excellent" at bounding box center [342, 99] width 10 height 17
radio input "true"
click at [337, 437] on input "Excellent" at bounding box center [342, 428] width 10 height 17
radio input "true"
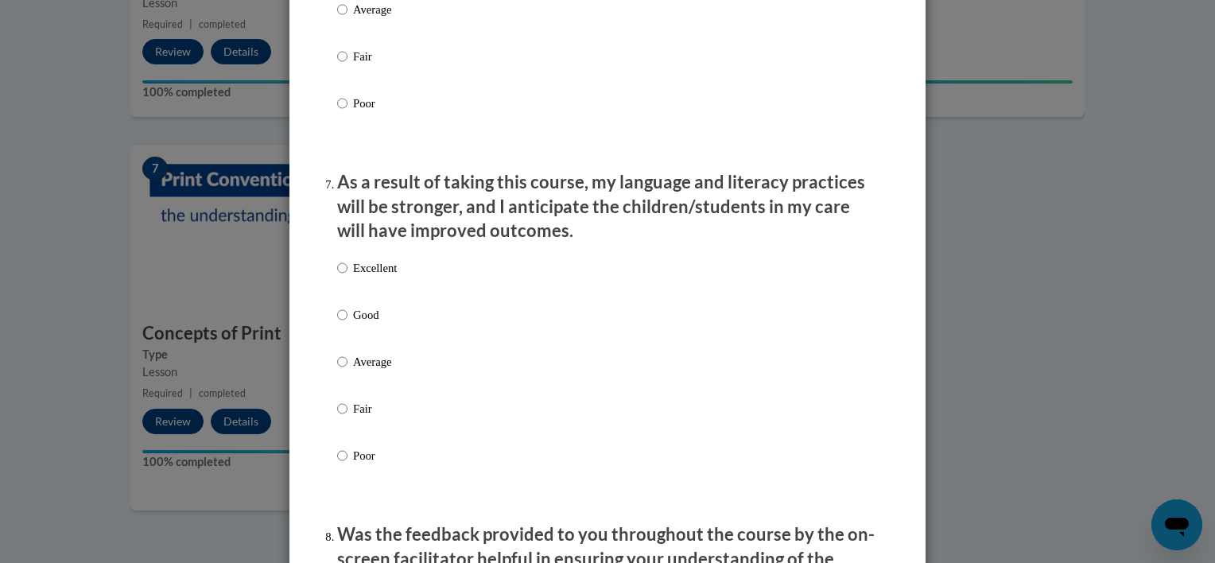
scroll to position [2010, 0]
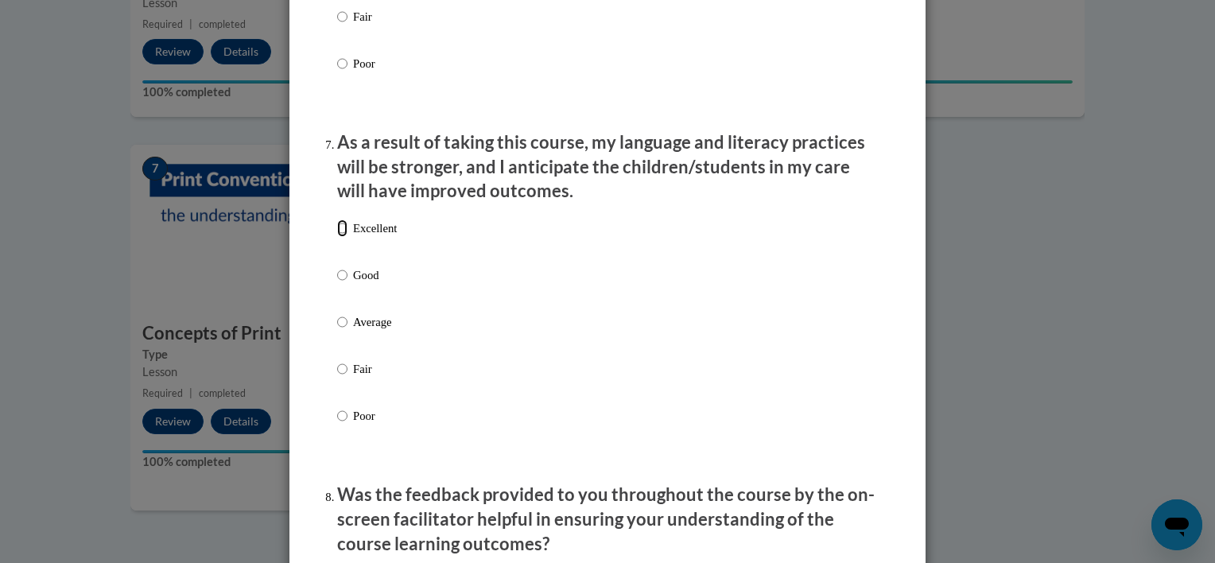
click at [337, 237] on input "Excellent" at bounding box center [342, 227] width 10 height 17
radio input "true"
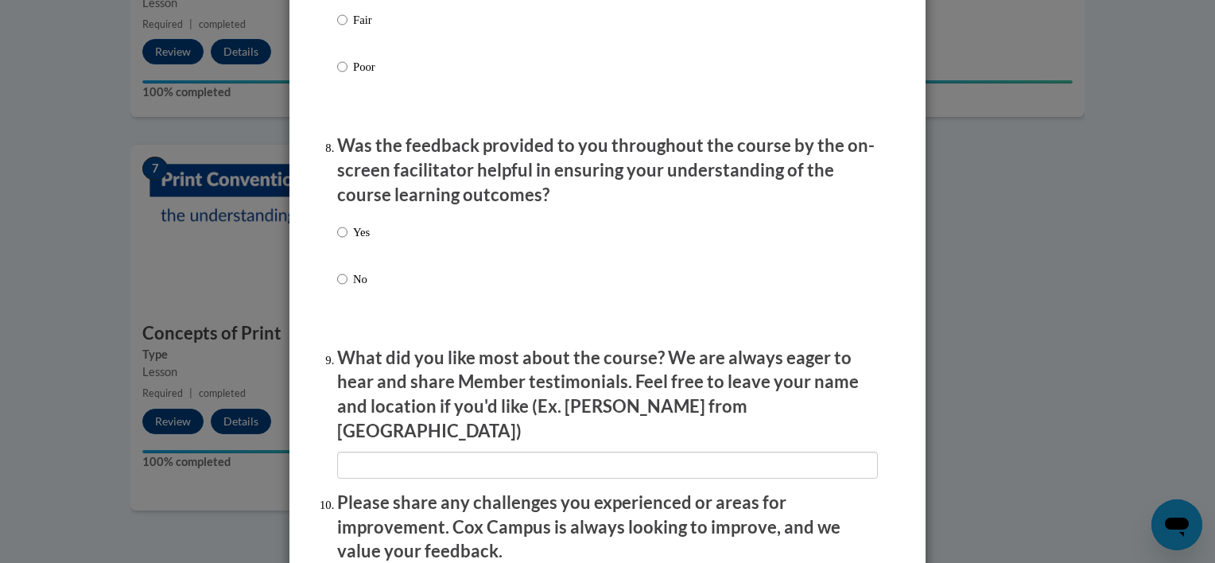
scroll to position [2362, 0]
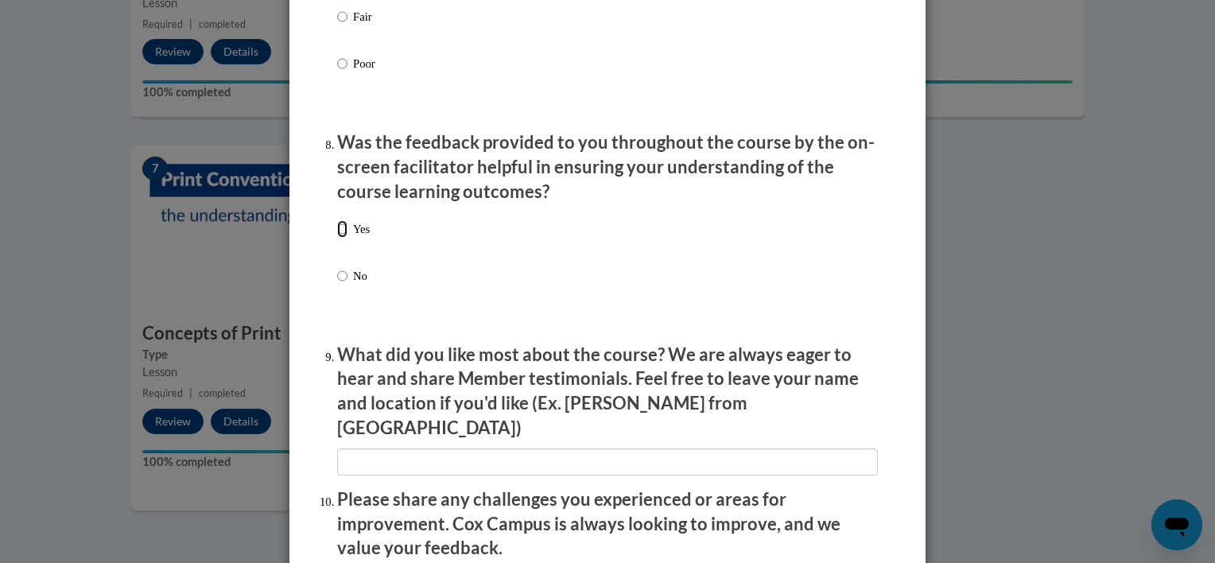
click at [337, 238] on input "Yes" at bounding box center [342, 228] width 10 height 17
radio input "true"
click at [436, 449] on input "textbox" at bounding box center [607, 461] width 540 height 27
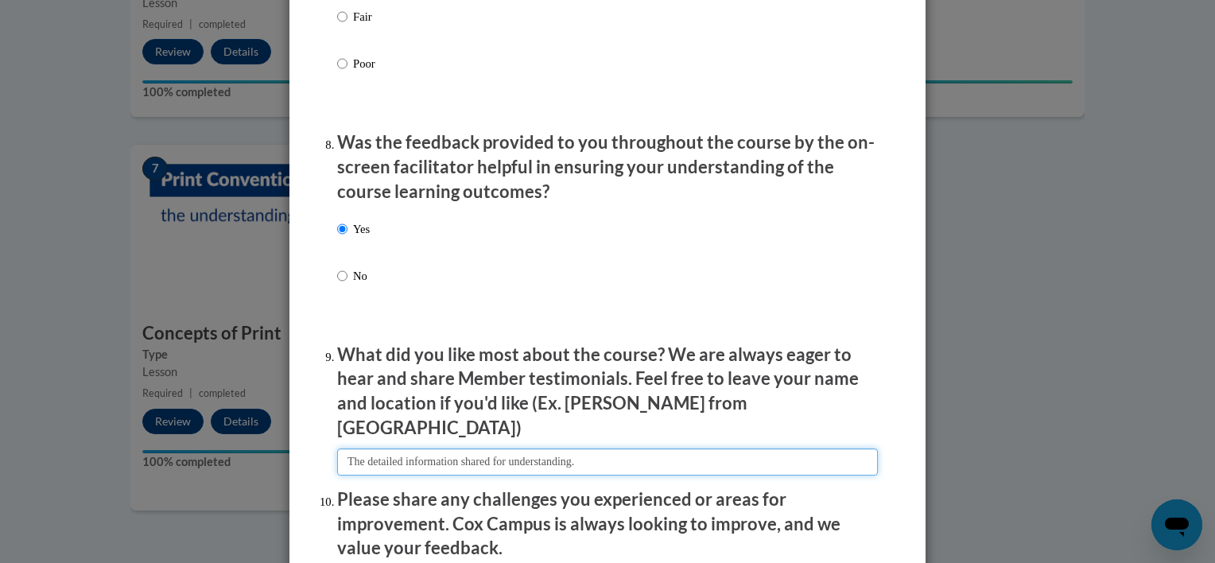
type input "The detailed information shared for understanding."
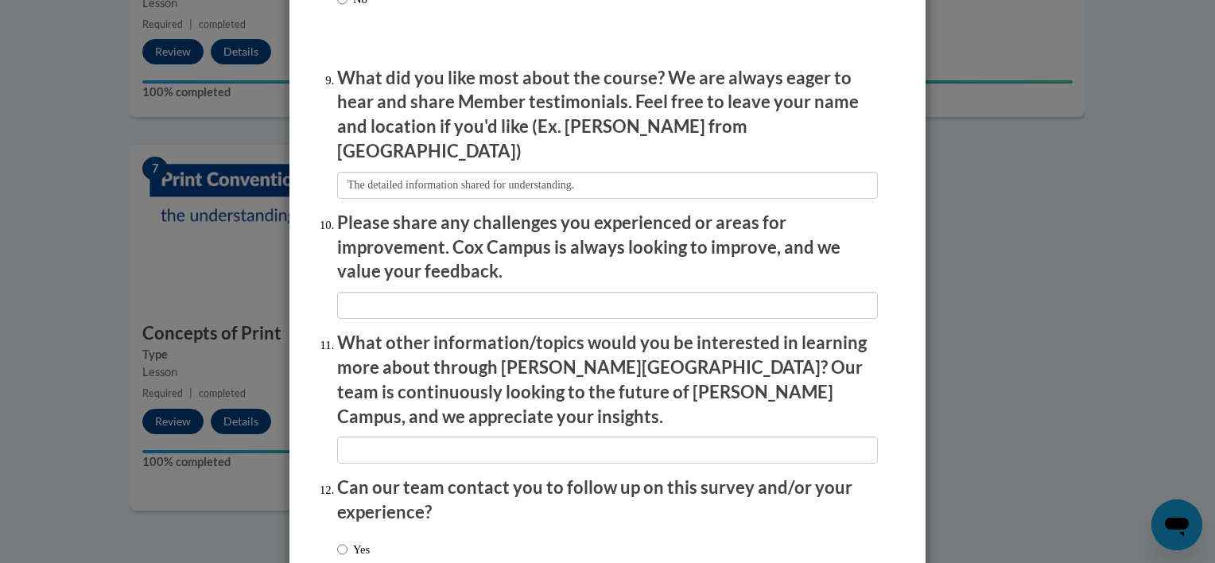
scroll to position [2687, 0]
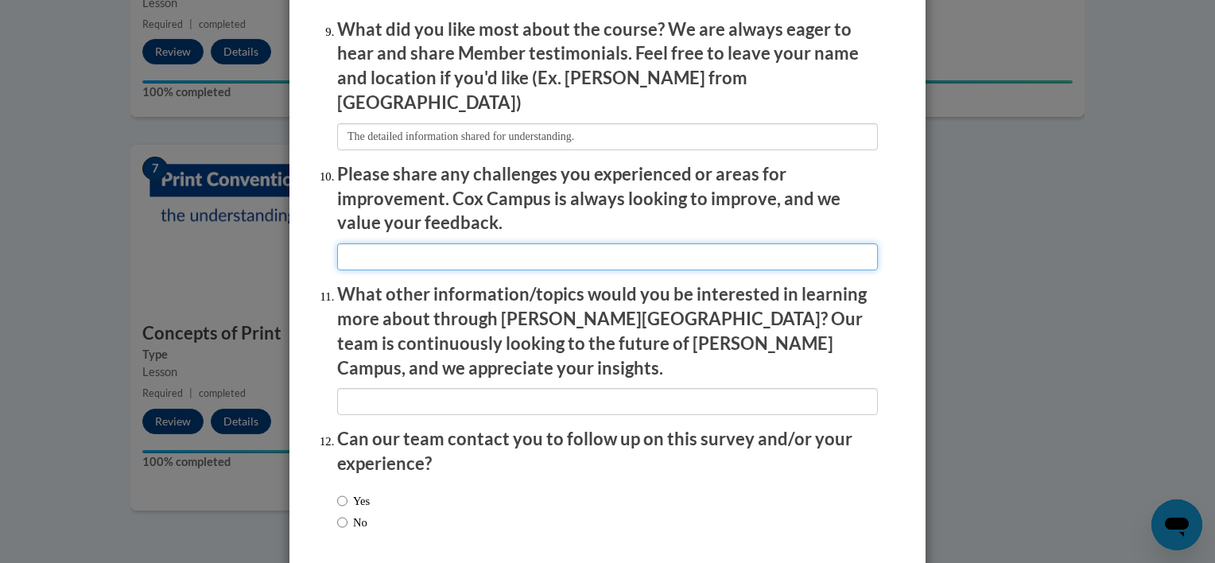
click at [388, 245] on input "textbox" at bounding box center [607, 256] width 540 height 27
type input "NA"
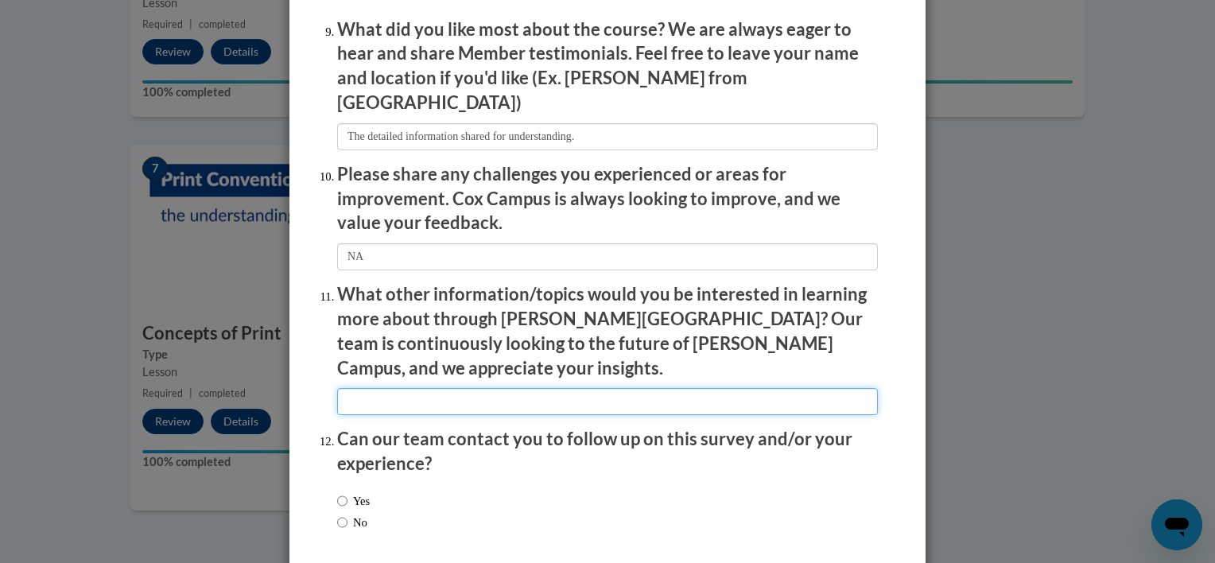
click at [381, 388] on input "textbox" at bounding box center [607, 401] width 540 height 27
click at [339, 388] on input "textbox" at bounding box center [607, 401] width 540 height 27
type input "I will be takingMore on the same topics and coaching"
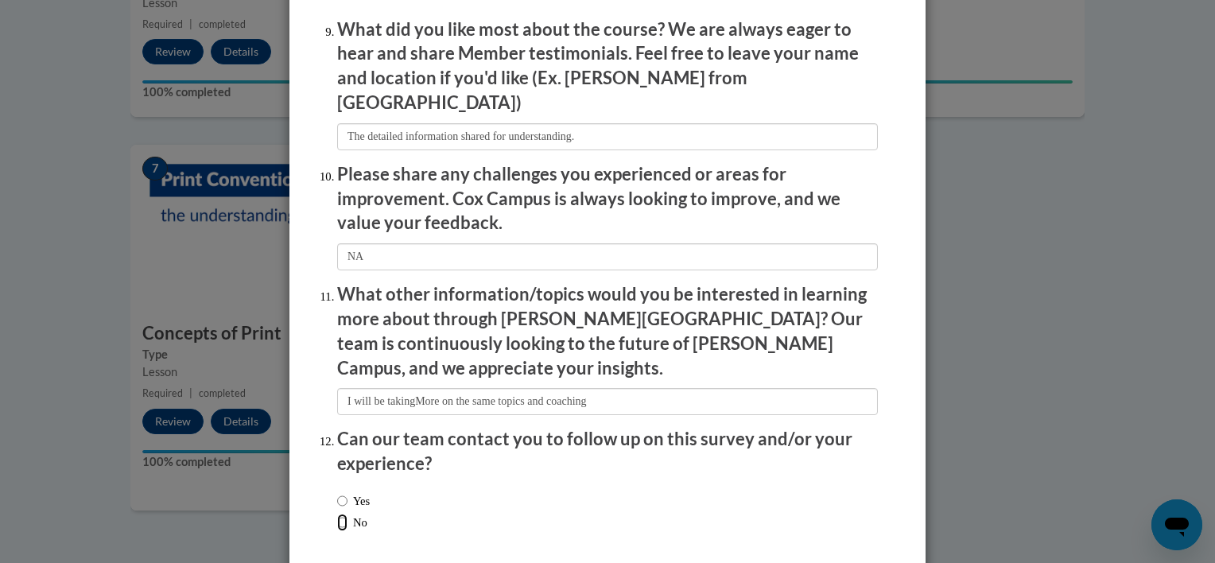
click at [337, 513] on input "No" at bounding box center [342, 521] width 10 height 17
radio input "true"
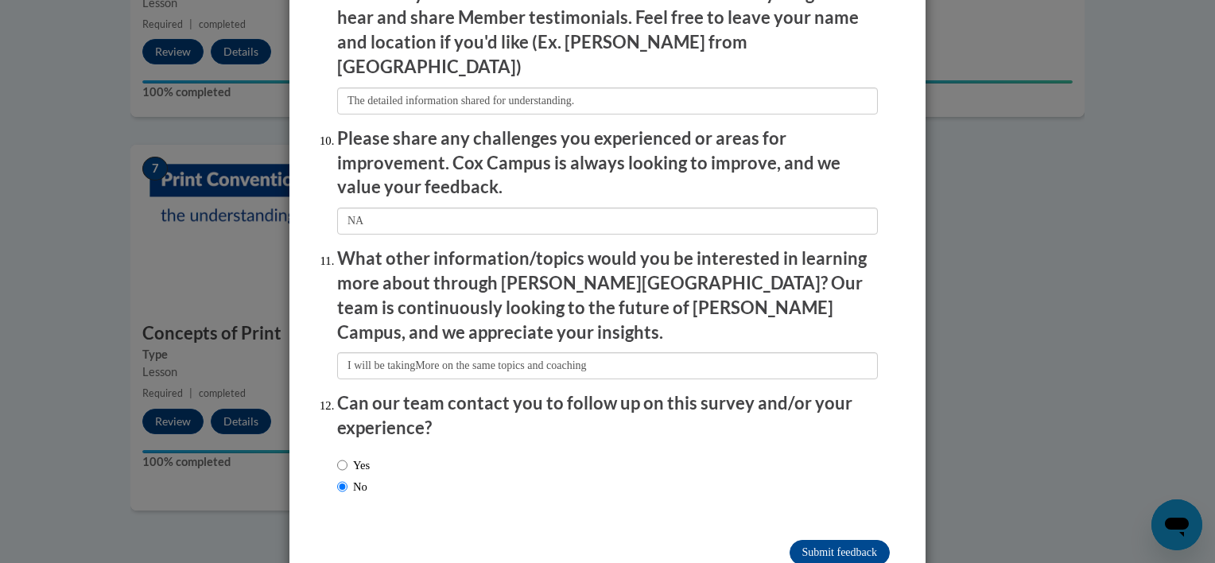
scroll to position [2747, 0]
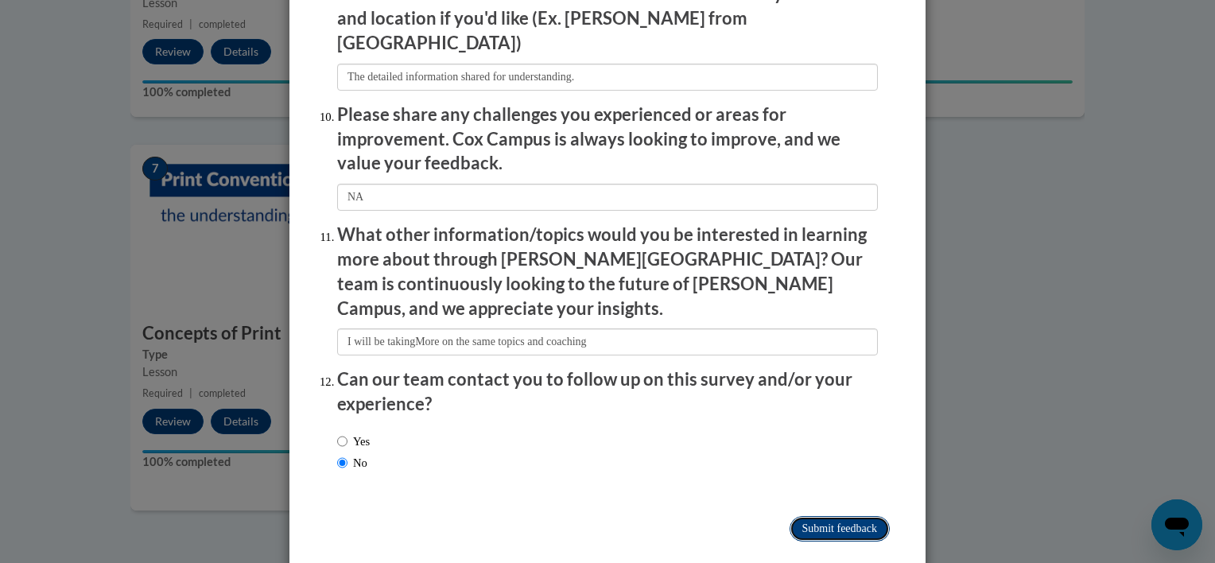
click at [835, 516] on input "Submit feedback" at bounding box center [839, 528] width 100 height 25
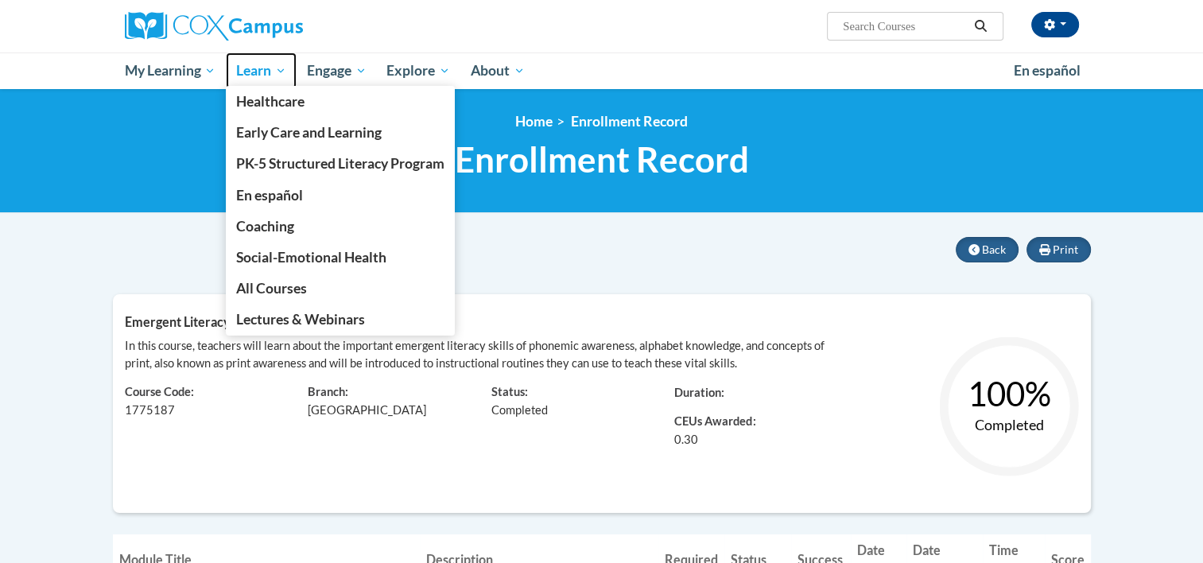
click at [243, 77] on span "Learn" at bounding box center [261, 70] width 50 height 19
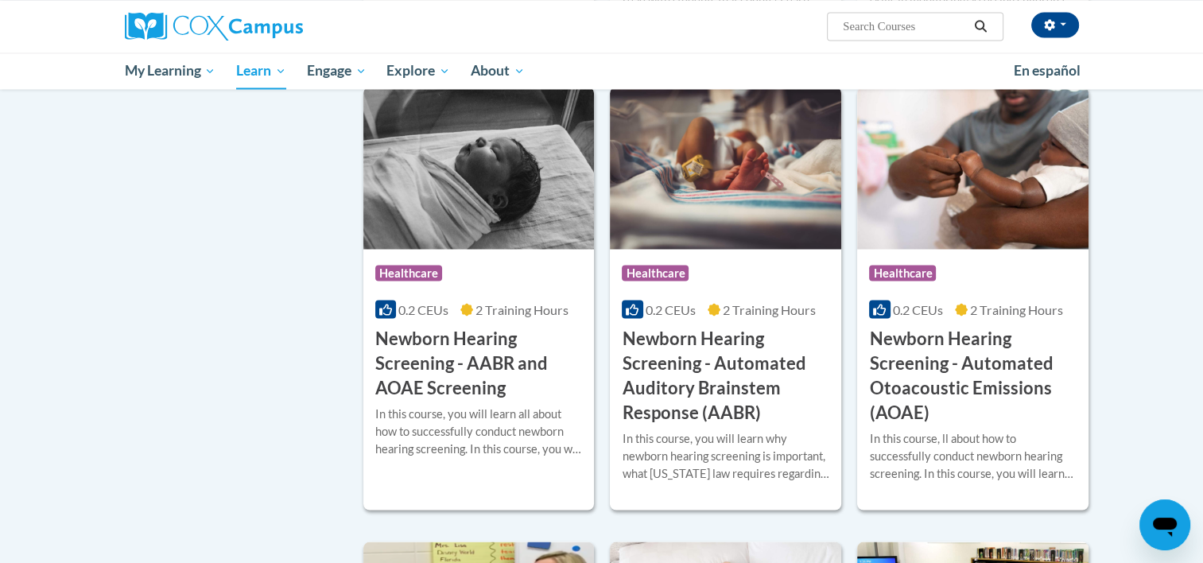
scroll to position [2494, 0]
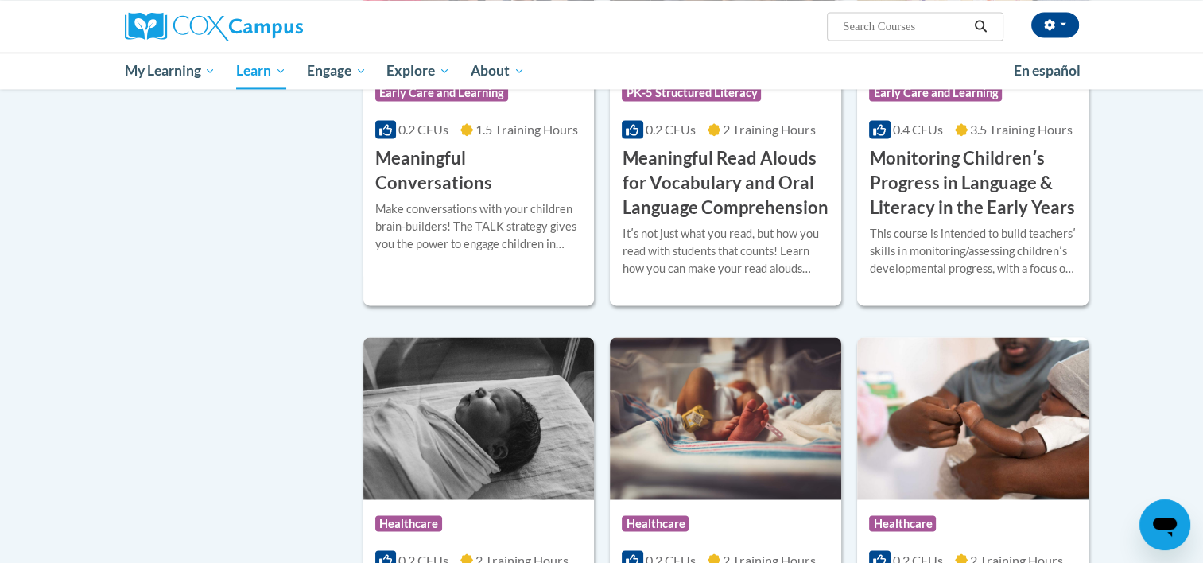
click at [900, 26] on input "Search..." at bounding box center [904, 26] width 127 height 19
type input "safety"
click at [982, 25] on icon "Search" at bounding box center [980, 26] width 14 height 12
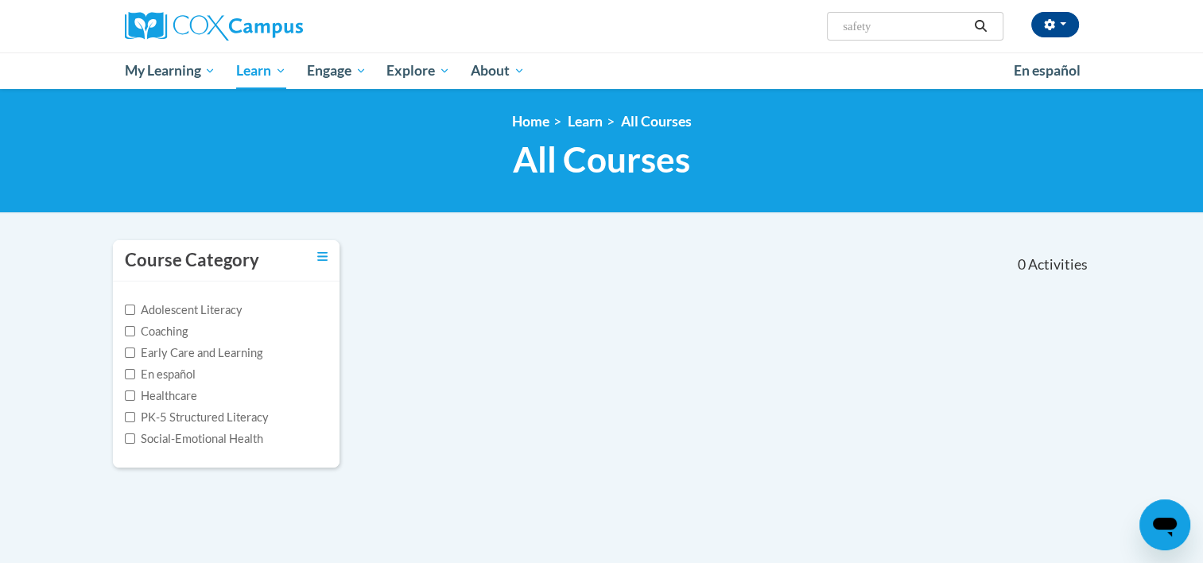
click at [889, 22] on input "safety" at bounding box center [904, 26] width 127 height 19
type input "s"
type input "active supervision"
click at [979, 25] on icon "Search" at bounding box center [980, 26] width 14 height 12
type input "active supervision"
